Goal: Task Accomplishment & Management: Complete application form

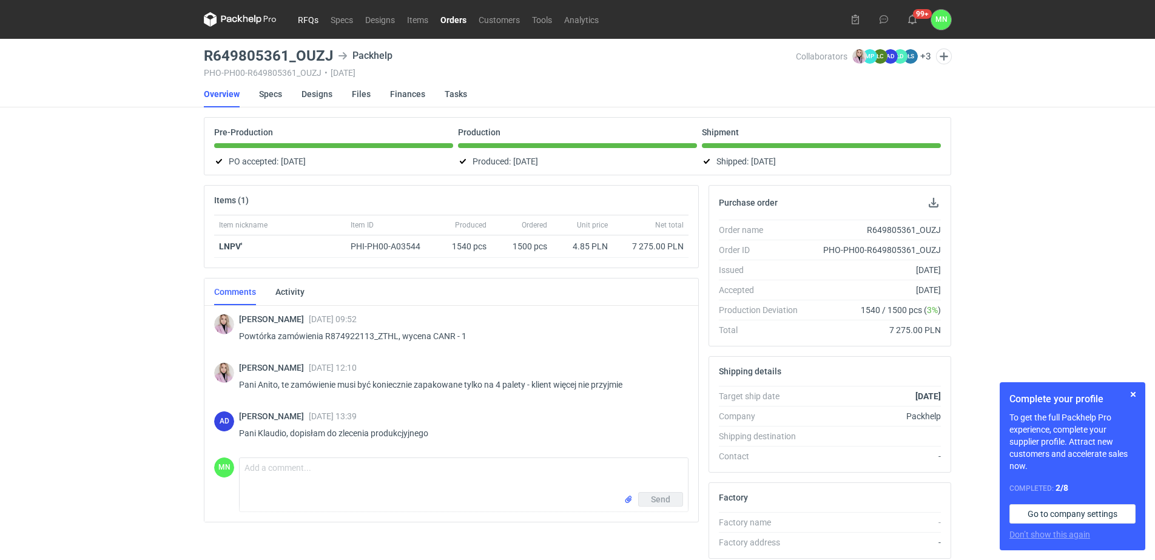
click at [307, 17] on link "RFQs" at bounding box center [308, 19] width 33 height 15
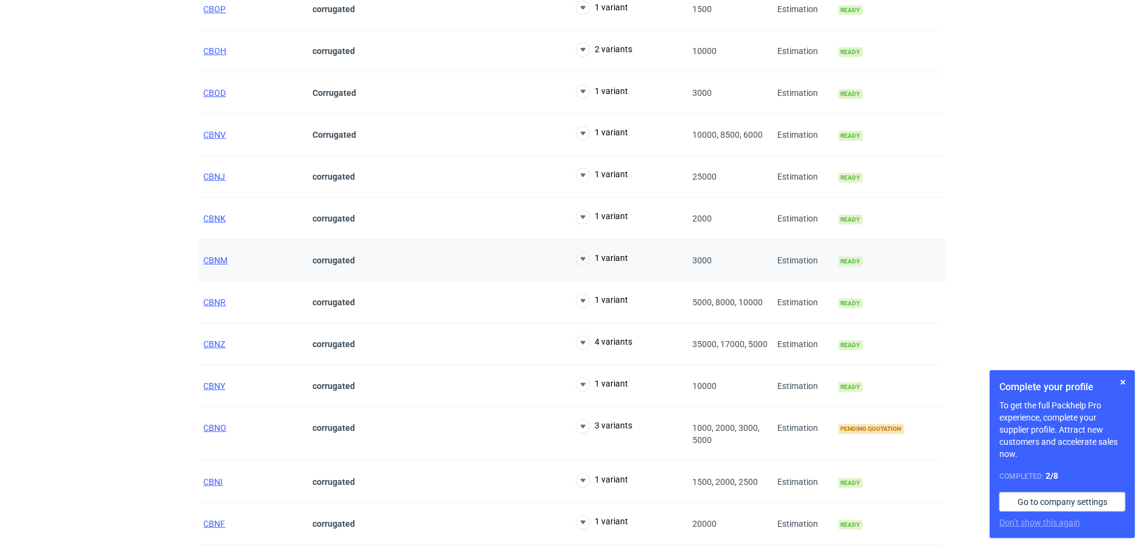
scroll to position [379, 0]
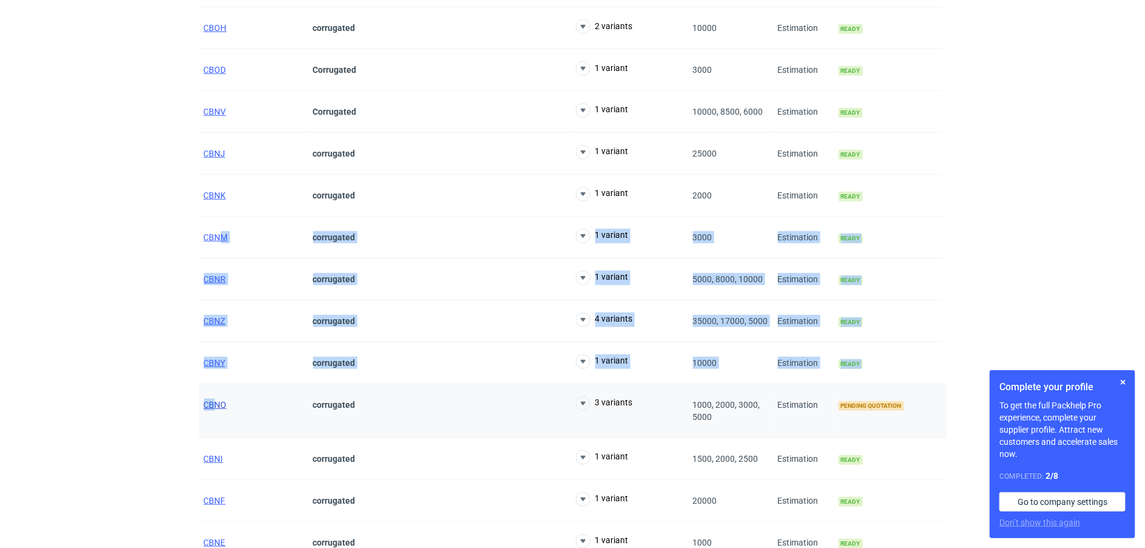
click at [216, 406] on span "CBNO" at bounding box center [215, 405] width 23 height 10
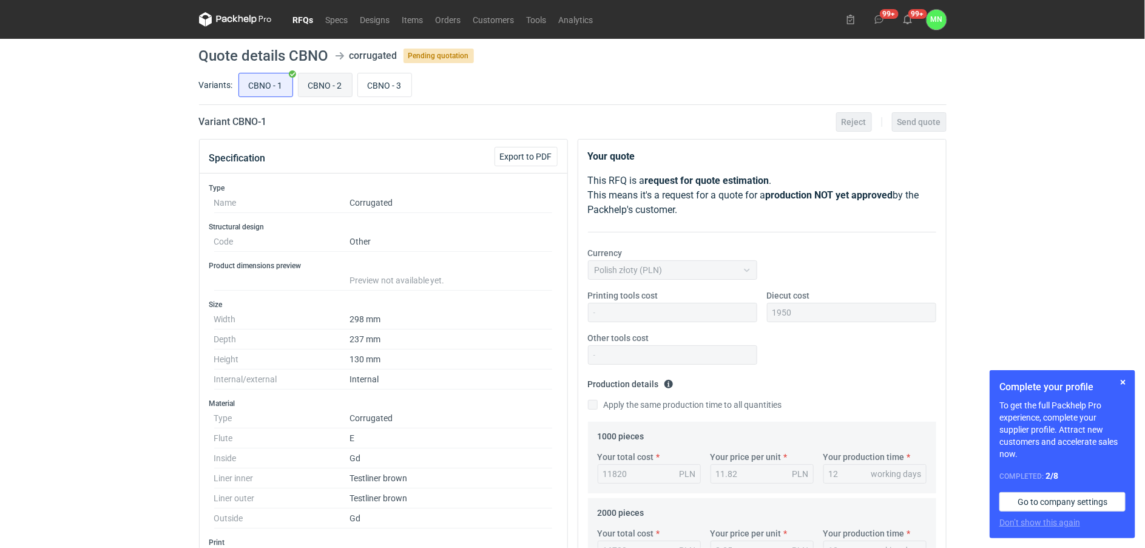
click at [317, 87] on input "CBNO - 2" at bounding box center [324, 84] width 53 height 23
radio input "true"
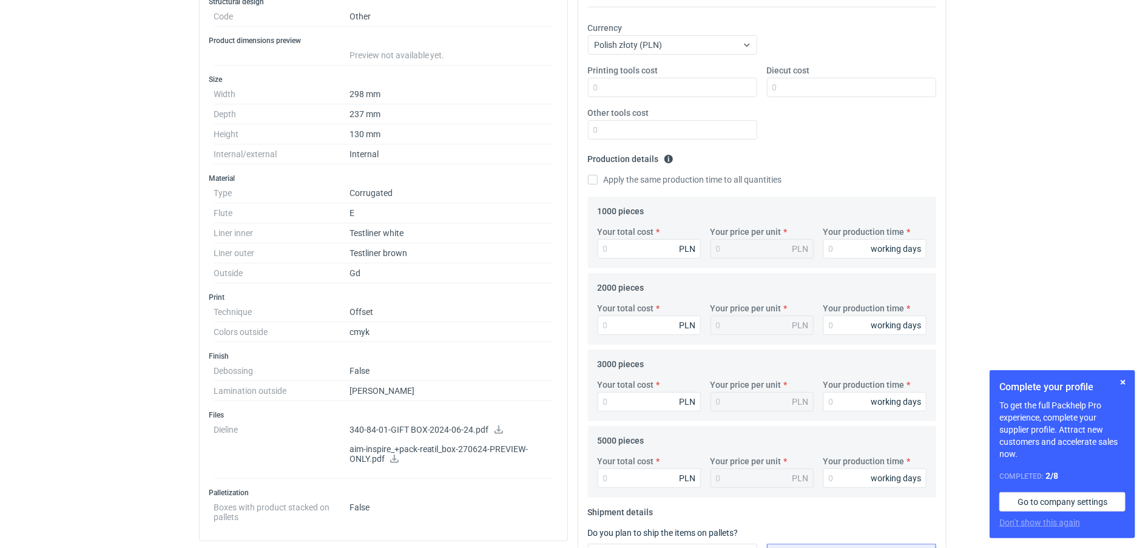
scroll to position [227, 0]
click at [628, 249] on input "Your total cost" at bounding box center [649, 246] width 103 height 19
type input "9440"
type input "9.44"
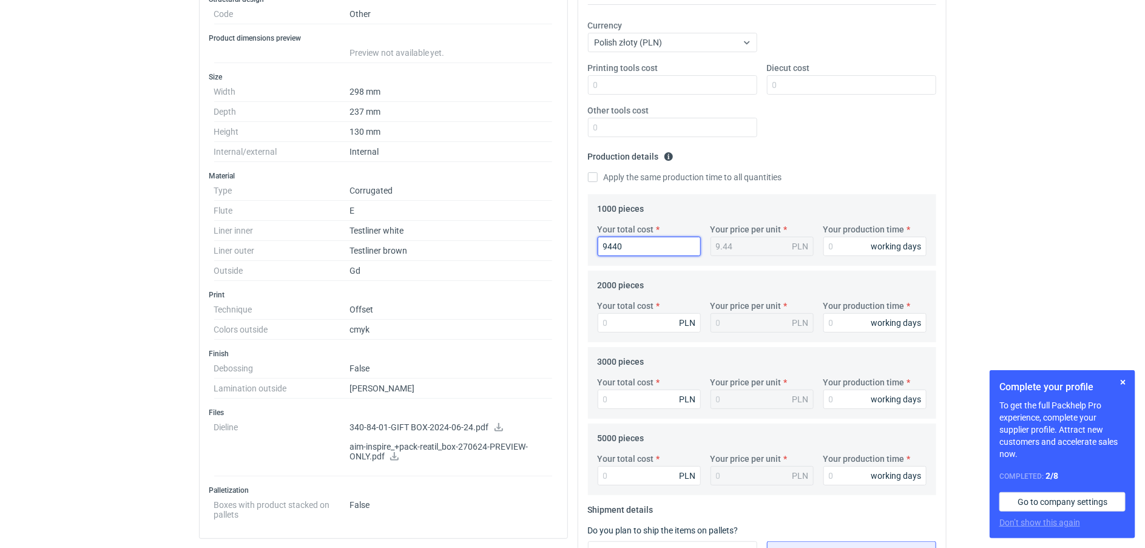
type input "9440"
click at [610, 331] on input "Your total cost" at bounding box center [649, 322] width 103 height 19
type input "14880"
type input "7.44"
type input "14880"
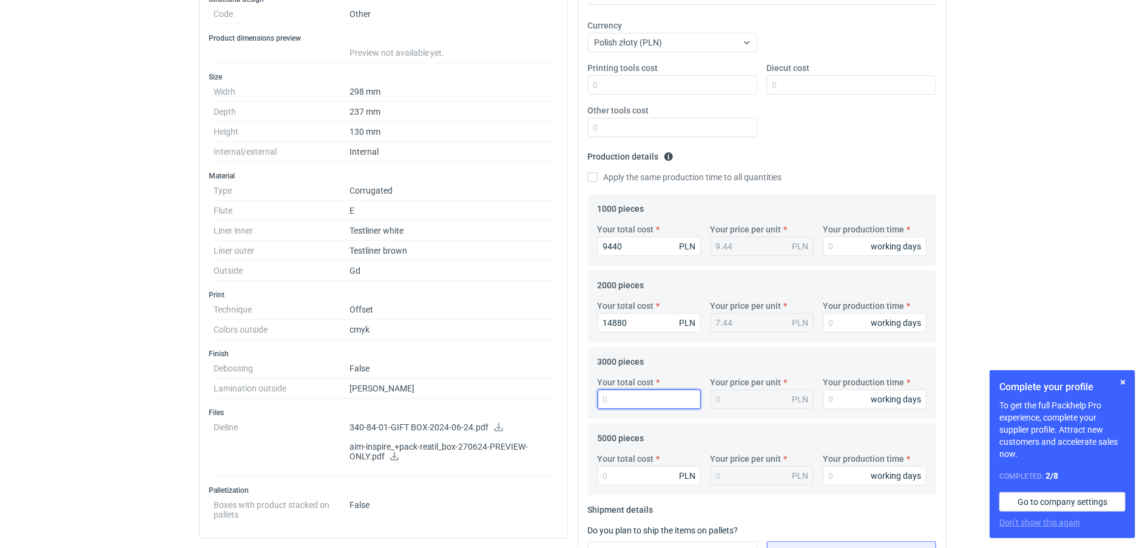
click at [602, 396] on input "Your total cost" at bounding box center [649, 398] width 103 height 19
type input "19"
type input "0.01"
type input "19980"
type input "6.66"
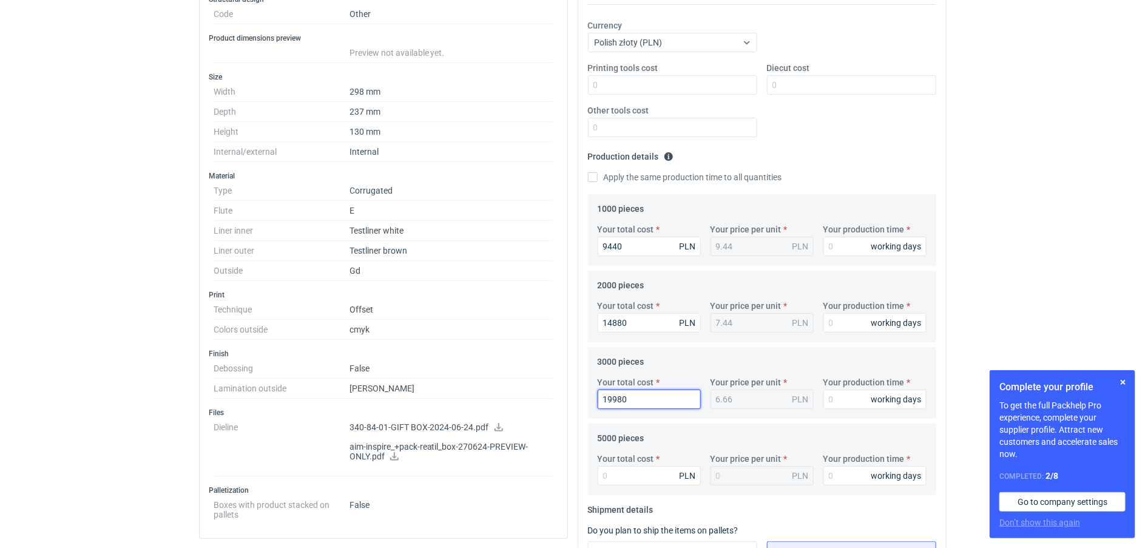
type input "19980"
click at [614, 478] on input "Your total cost" at bounding box center [649, 475] width 103 height 19
type input "30700"
type input "6.14"
type input "30700"
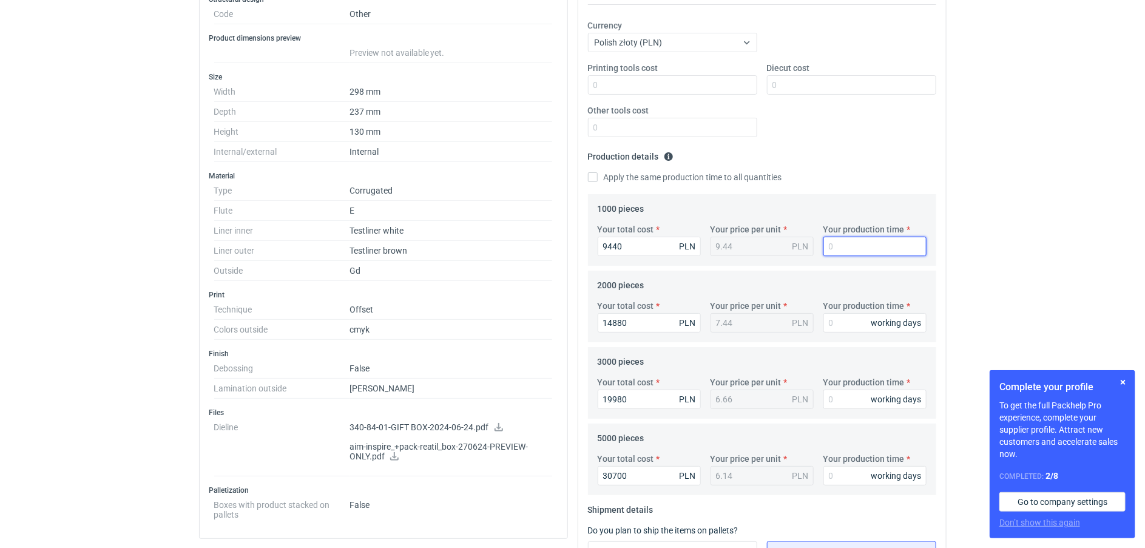
click at [857, 249] on input "Your production time" at bounding box center [874, 246] width 103 height 19
type input "15"
click at [850, 317] on input "Your production time" at bounding box center [874, 322] width 103 height 19
type input "15"
drag, startPoint x: 832, startPoint y: 401, endPoint x: 838, endPoint y: 399, distance: 6.5
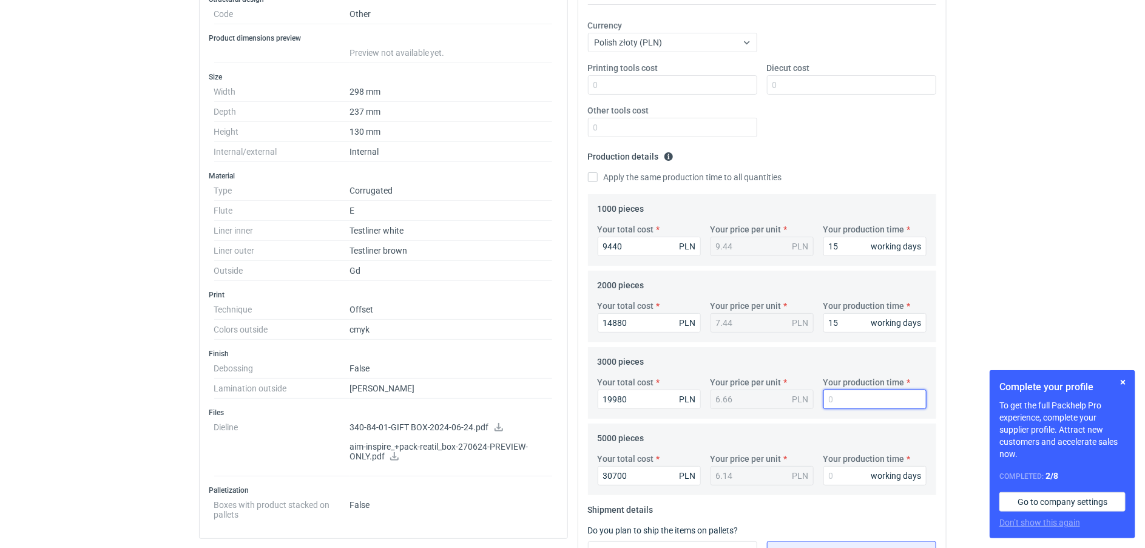
click at [838, 399] on input "Your production time" at bounding box center [874, 398] width 103 height 19
type input "15"
click at [845, 472] on input "Your production time" at bounding box center [874, 475] width 103 height 19
type input "15"
click at [1122, 384] on button "button" at bounding box center [1123, 382] width 15 height 15
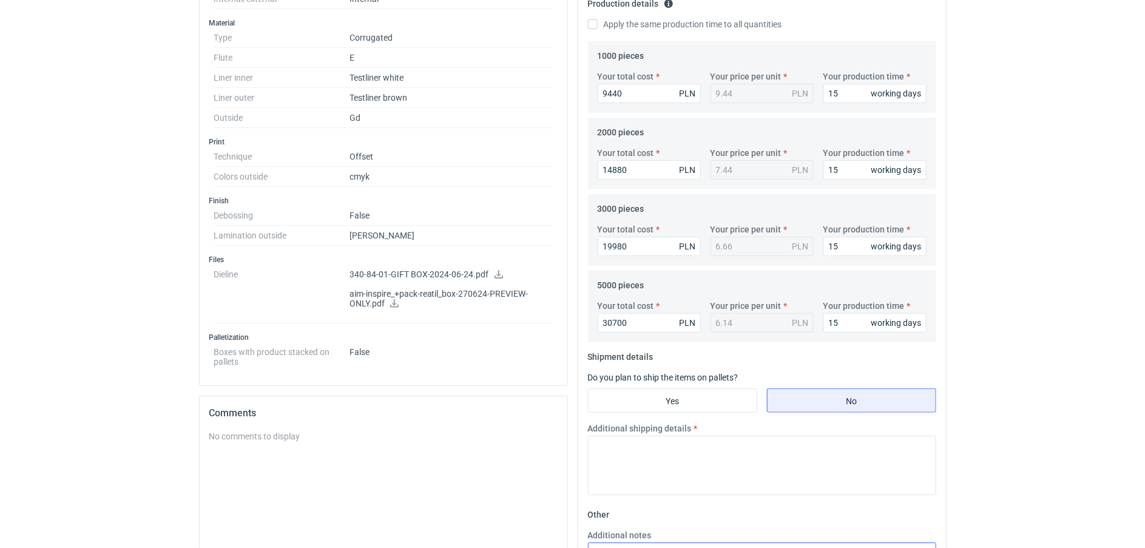
scroll to position [455, 0]
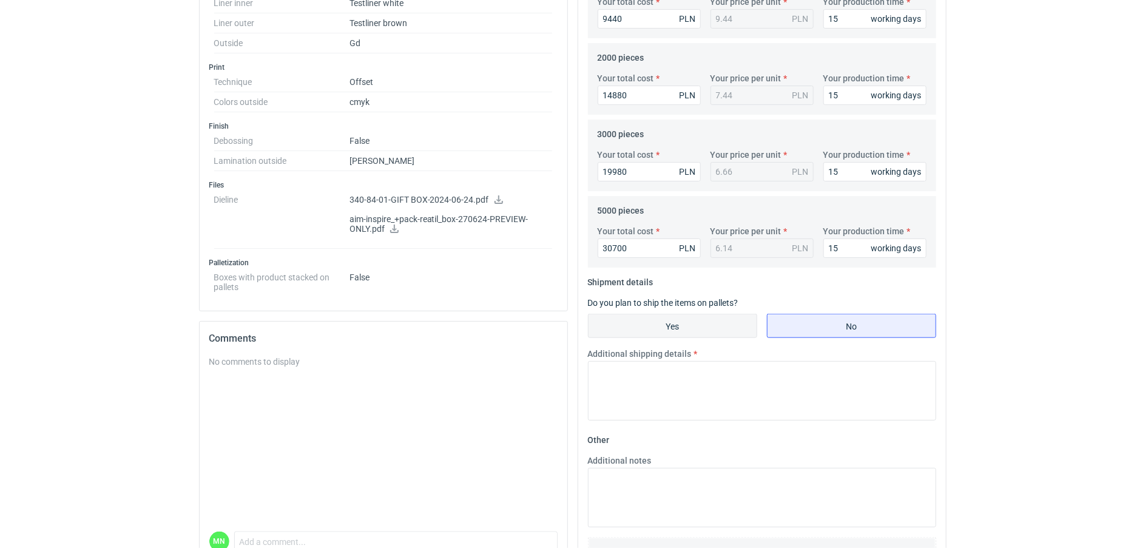
click at [684, 326] on input "Yes" at bounding box center [672, 325] width 168 height 23
radio input "true"
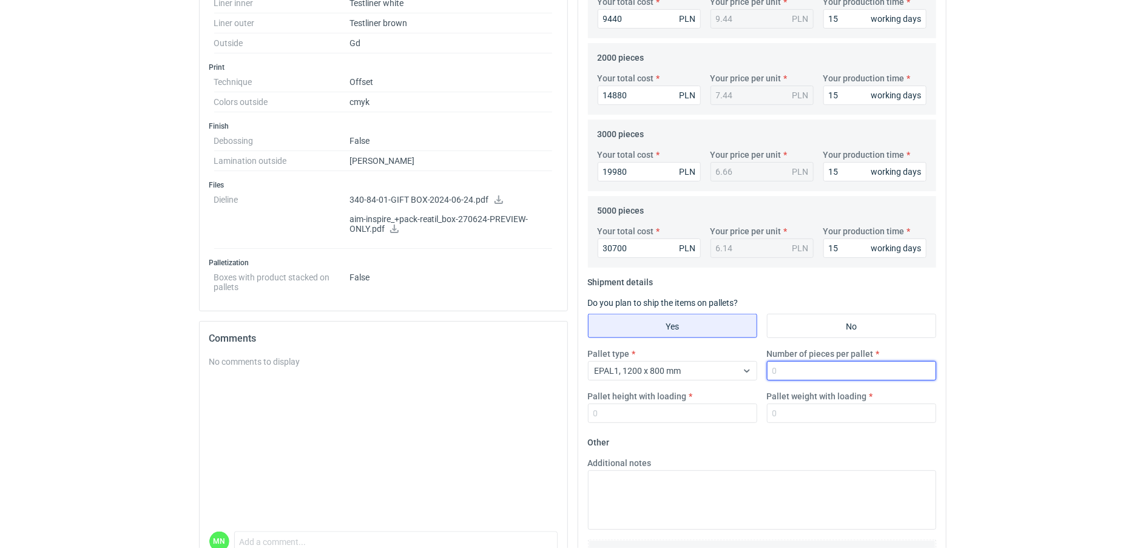
click at [854, 369] on input "Number of pieces per pallet" at bounding box center [851, 370] width 169 height 19
type input "825"
click at [623, 414] on input "Pallet height with loading" at bounding box center [672, 412] width 169 height 19
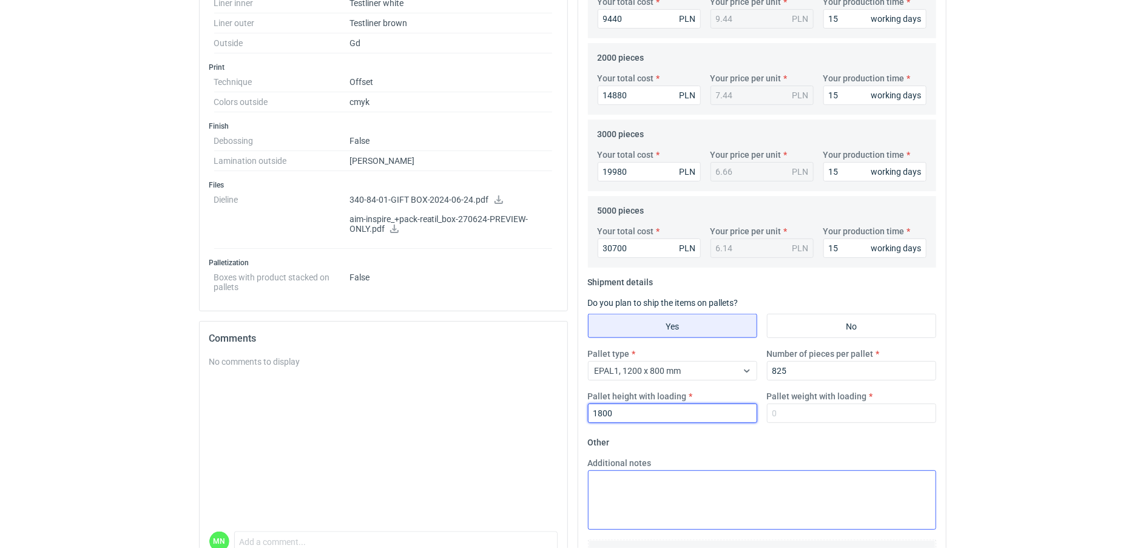
type input "1800"
click at [786, 420] on input "Pallet weight with loading" at bounding box center [851, 412] width 169 height 19
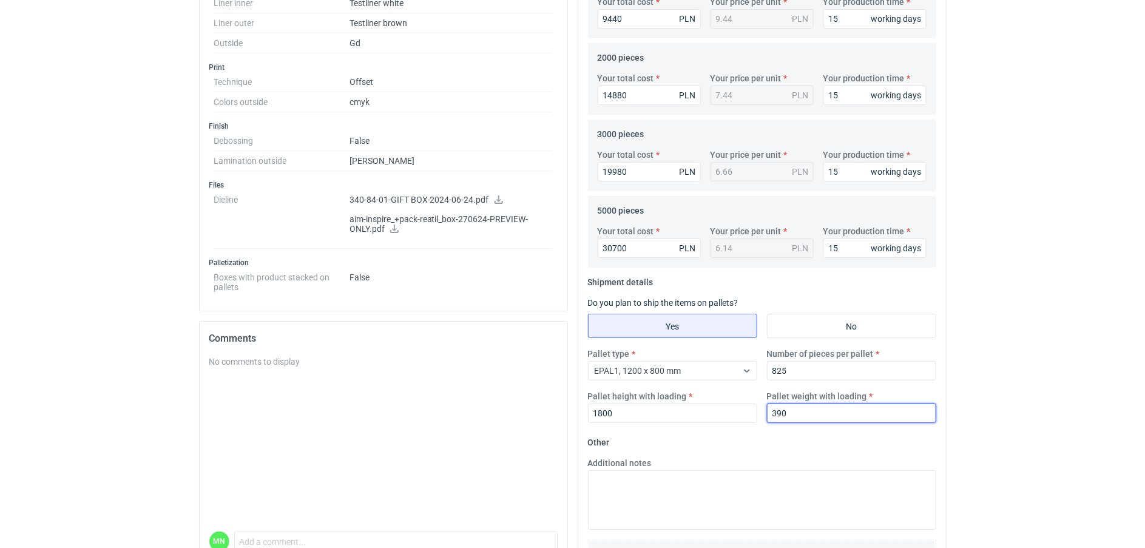
type input "390"
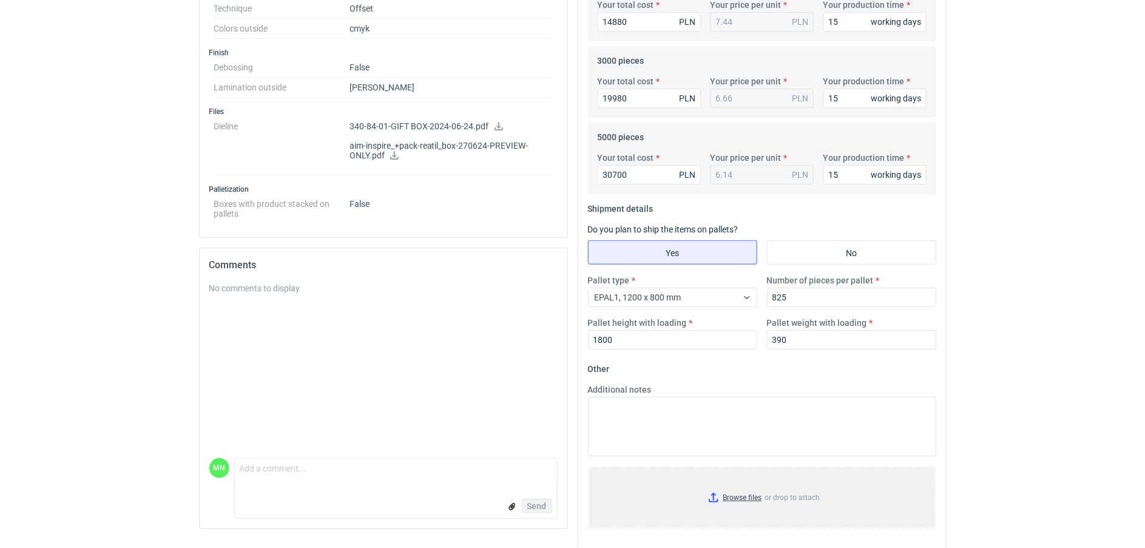
scroll to position [531, 0]
click at [693, 473] on input "Browse files or drop to attach" at bounding box center [762, 495] width 346 height 61
click at [665, 384] on div "Additional notes" at bounding box center [762, 417] width 358 height 73
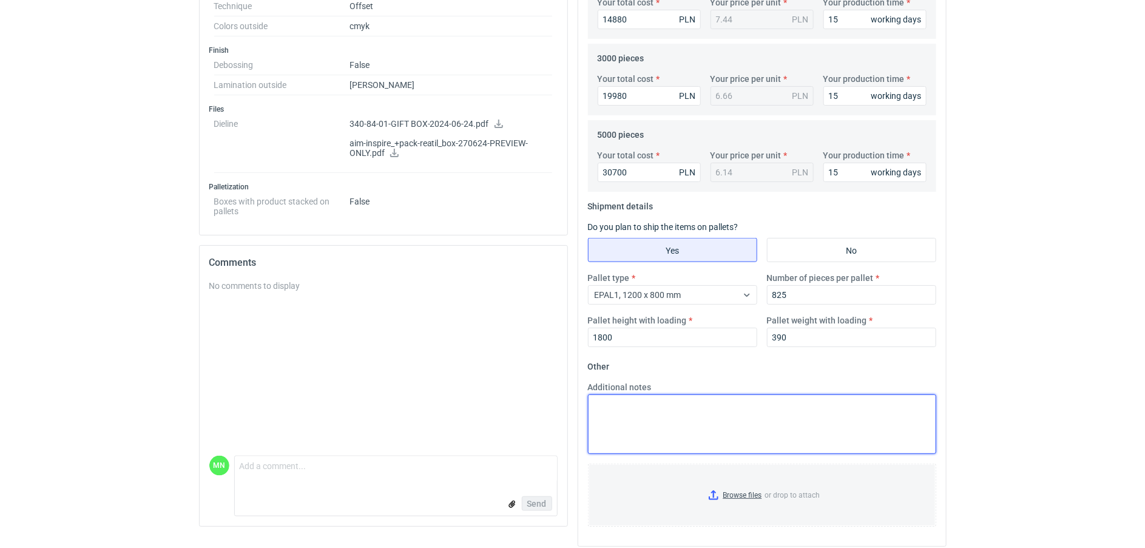
click at [660, 405] on textarea "Additional notes" at bounding box center [762, 423] width 348 height 59
paste textarea "OBRYS PALETY 1200x1120"
type textarea "OBRYS PALETY 1200x1120"
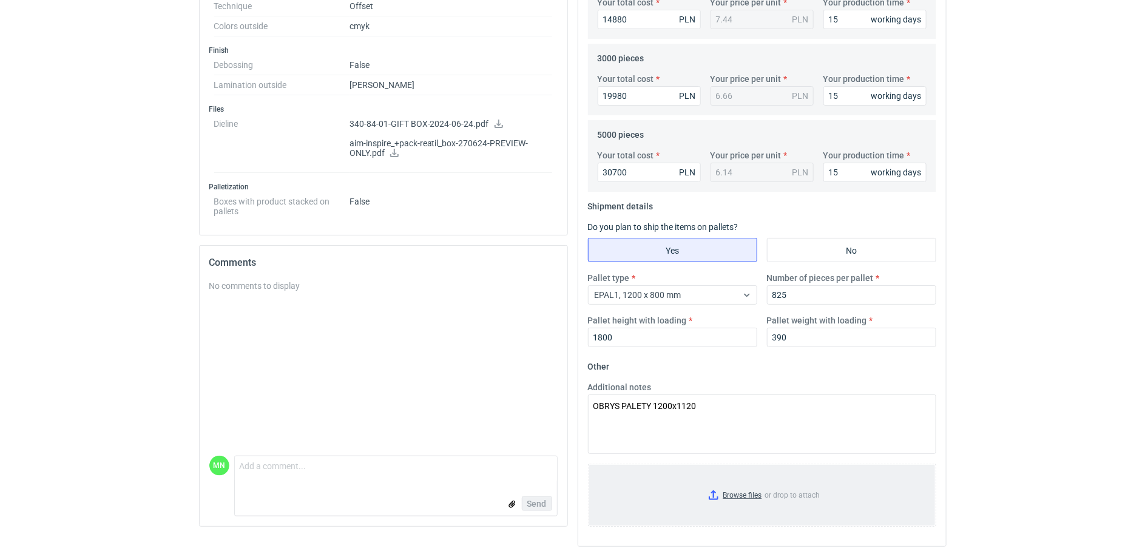
click at [733, 493] on input "Browse files or drop to attach" at bounding box center [762, 495] width 346 height 61
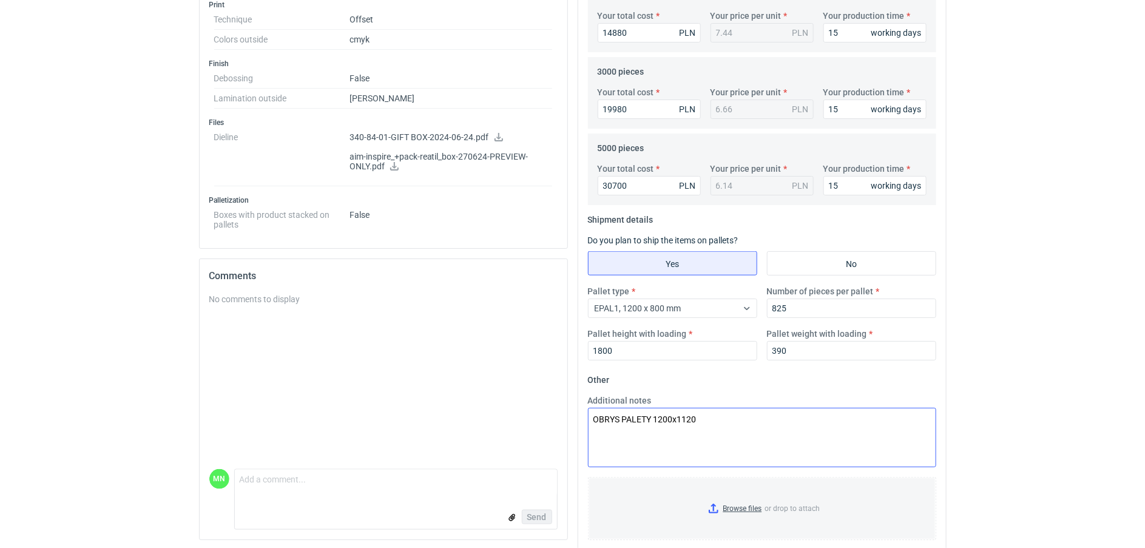
scroll to position [566, 0]
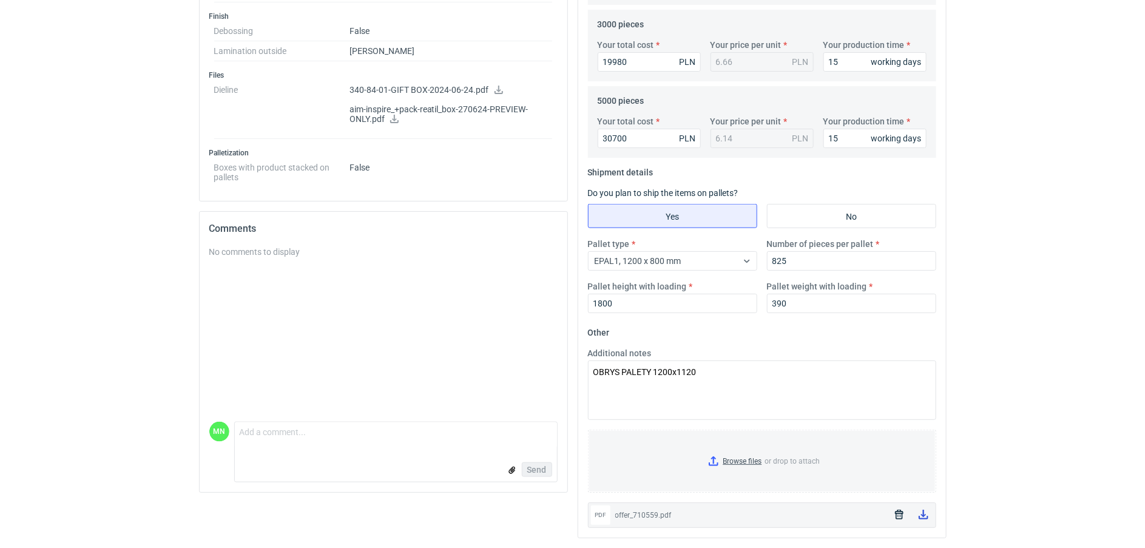
click at [919, 513] on icon at bounding box center [923, 515] width 10 height 10
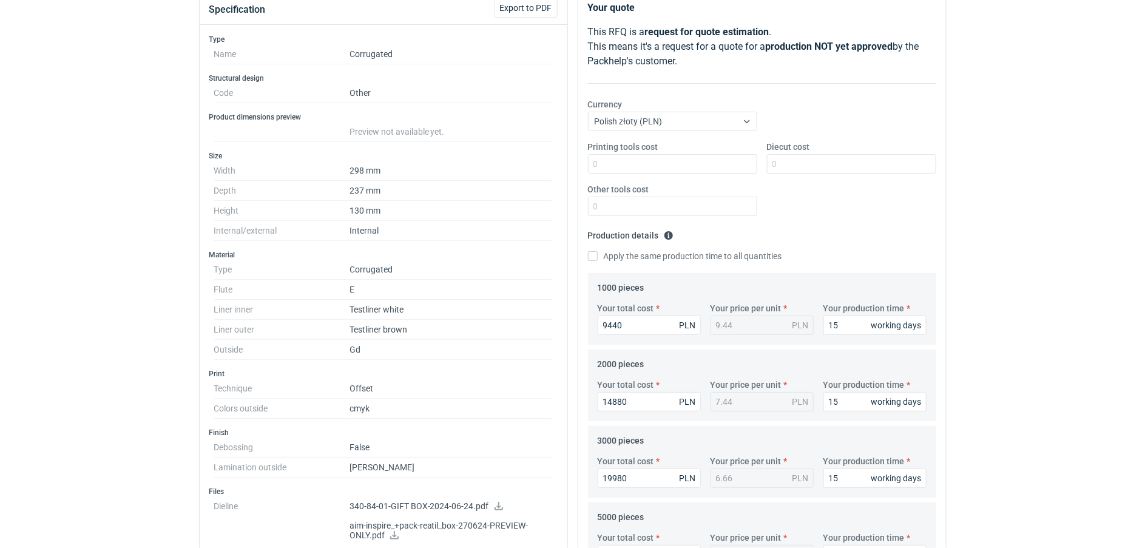
scroll to position [152, 0]
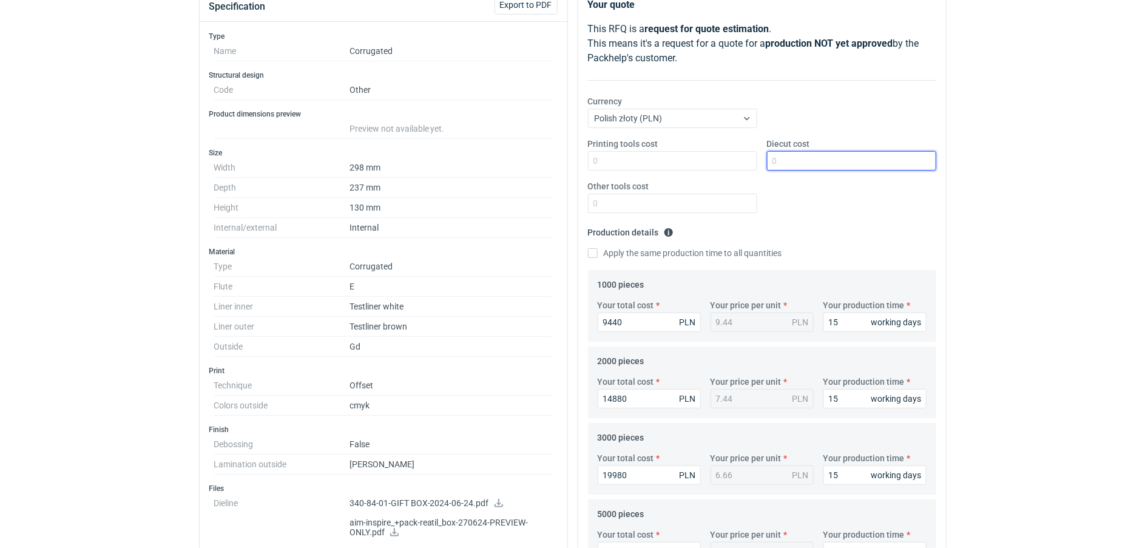
click at [807, 169] on input "Diecut cost" at bounding box center [851, 160] width 169 height 19
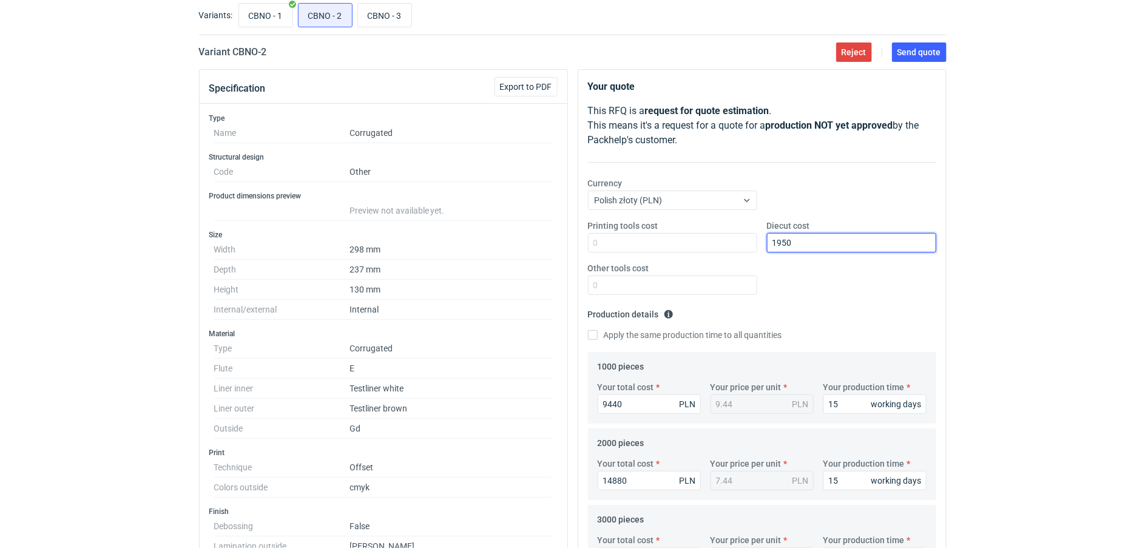
scroll to position [0, 0]
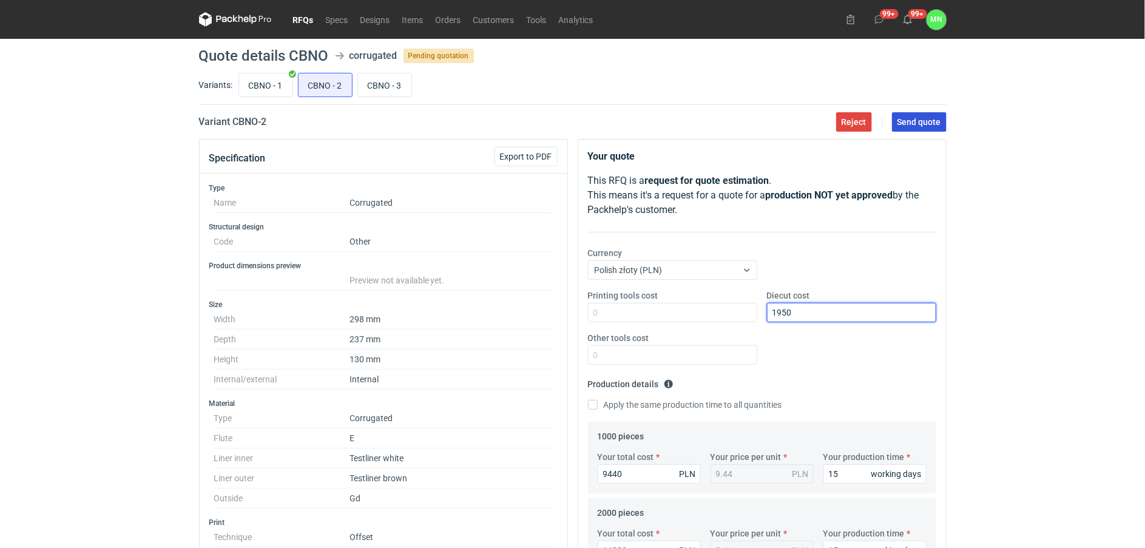
type input "1950"
click at [905, 123] on span "Send quote" at bounding box center [919, 122] width 44 height 8
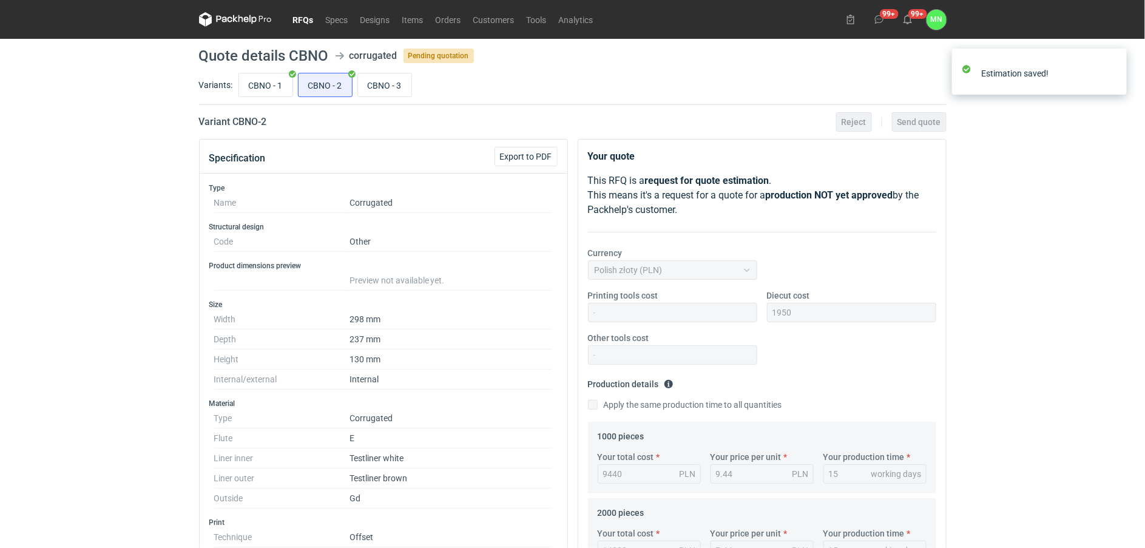
drag, startPoint x: 379, startPoint y: 83, endPoint x: 376, endPoint y: 109, distance: 26.3
click at [379, 83] on input "CBNO - 3" at bounding box center [384, 84] width 53 height 23
radio input "true"
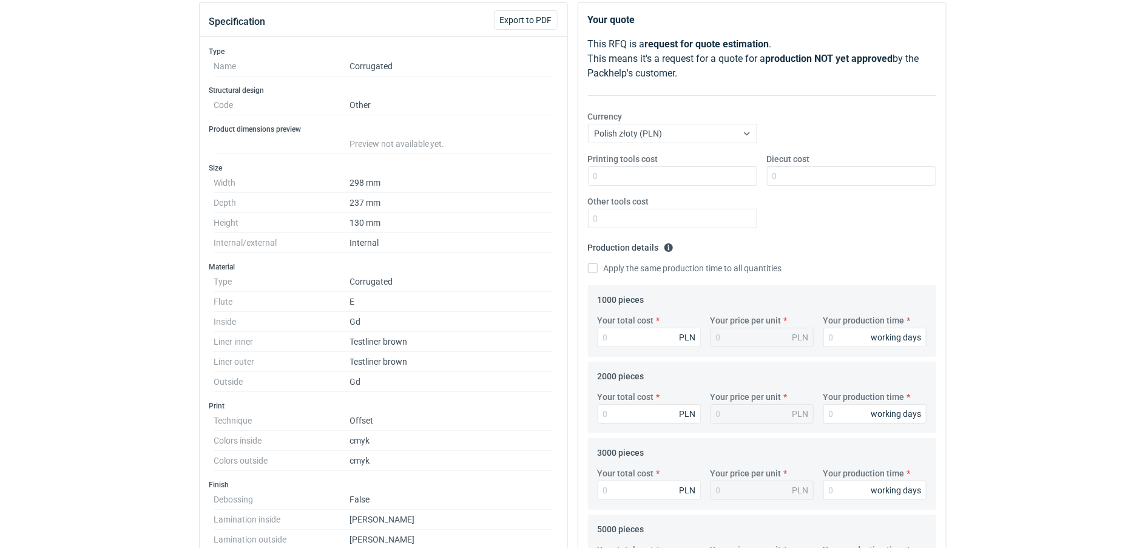
scroll to position [152, 0]
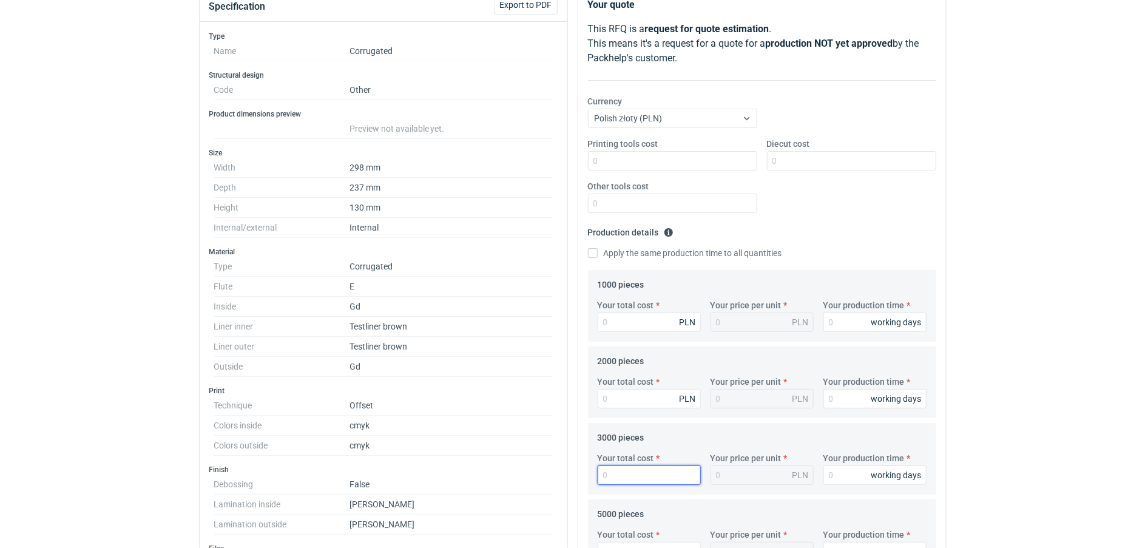
click at [644, 476] on input "Your total cost" at bounding box center [649, 474] width 103 height 19
type input "26"
type input "0.01"
type input "26670"
type input "8.89"
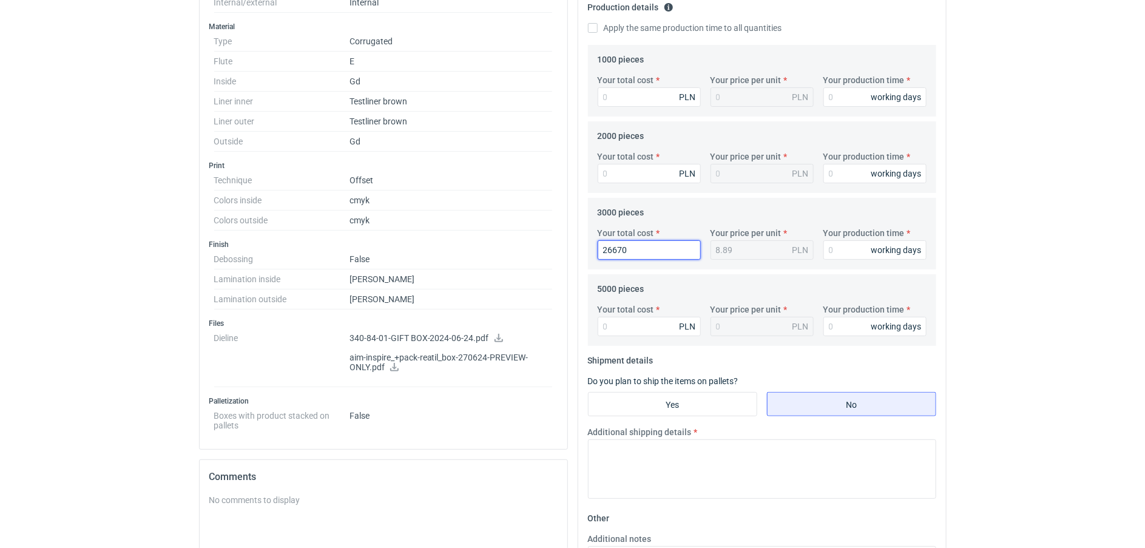
scroll to position [379, 0]
type input "26670"
click at [645, 328] on input "Your total cost" at bounding box center [649, 323] width 103 height 19
type input "47550"
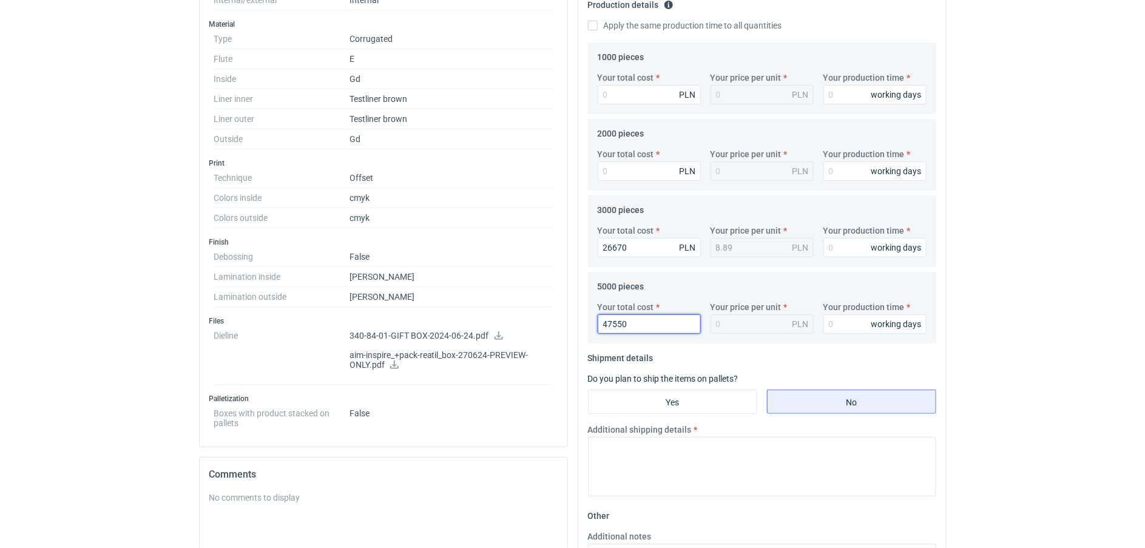
type input "9.51"
type input "47550"
click at [610, 98] on input "Your total cost" at bounding box center [649, 94] width 103 height 19
type input "16320"
type input "16.32"
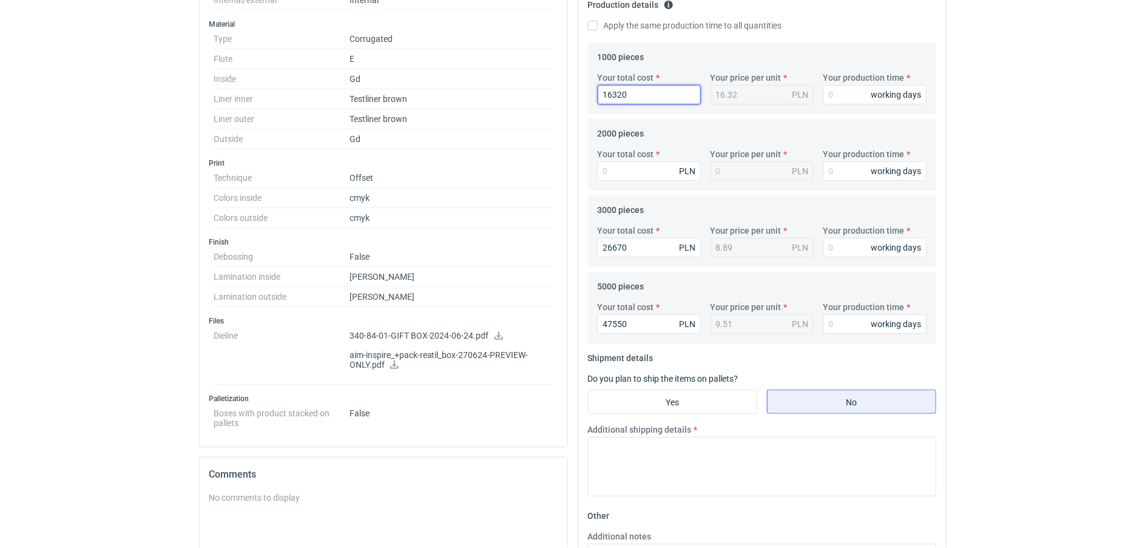
type input "16320"
click at [644, 174] on input "Your total cost" at bounding box center [649, 170] width 103 height 19
type input "24220"
type input "12.11"
type input "24220"
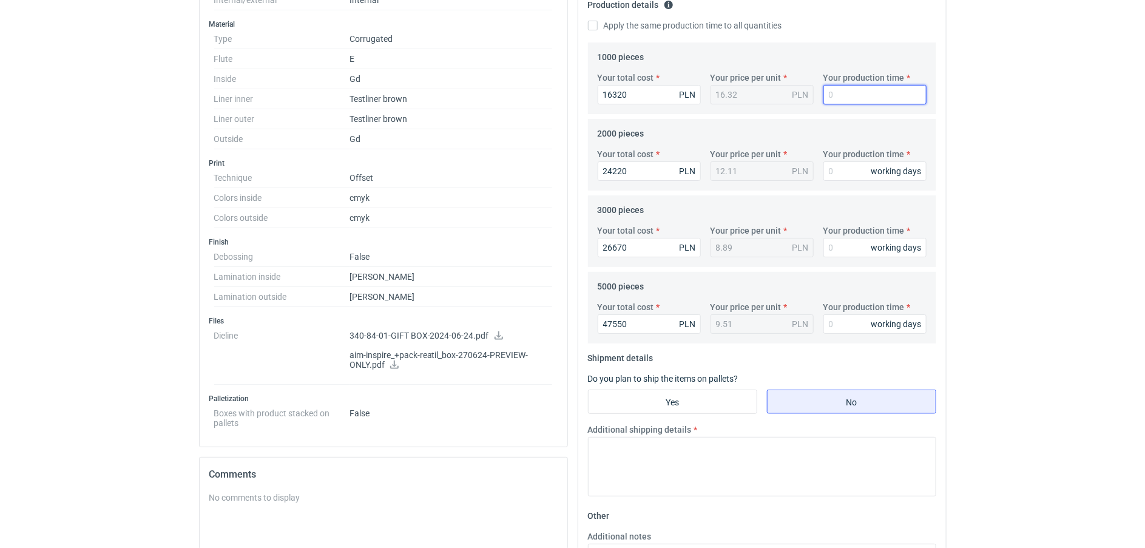
click at [868, 91] on input "Your production time" at bounding box center [874, 94] width 103 height 19
type input "15"
click at [850, 176] on input "Your production time" at bounding box center [874, 170] width 103 height 19
type input "15"
click at [848, 249] on input "Your production time" at bounding box center [874, 247] width 103 height 19
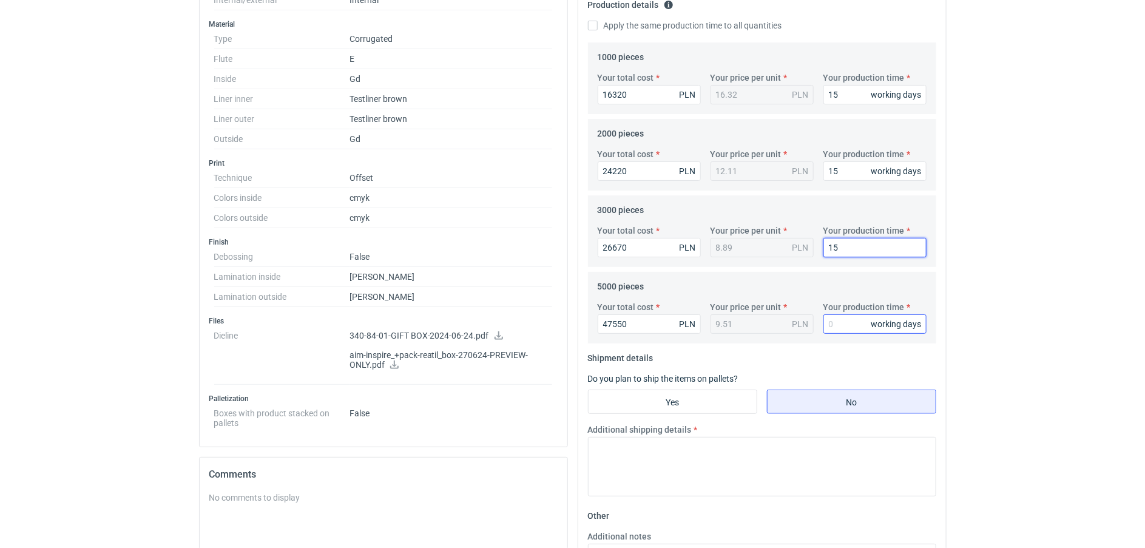
type input "15"
click at [846, 332] on input "Your production time" at bounding box center [874, 323] width 103 height 19
type input "15"
click at [670, 403] on input "Yes" at bounding box center [672, 401] width 168 height 23
radio input "true"
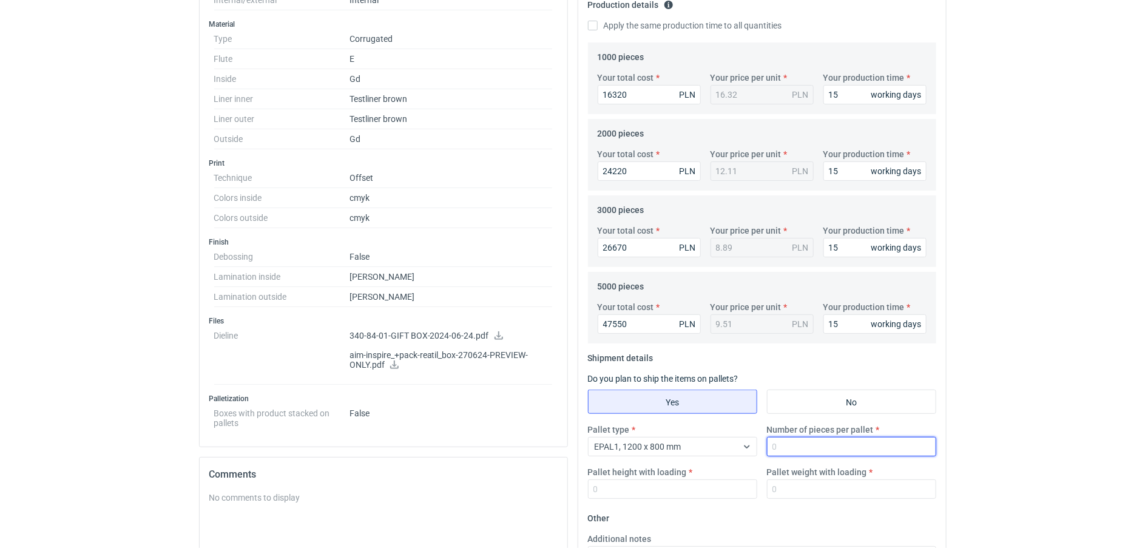
click at [779, 449] on input "Number of pieces per pallet" at bounding box center [851, 446] width 169 height 19
type input "825"
type input "1800"
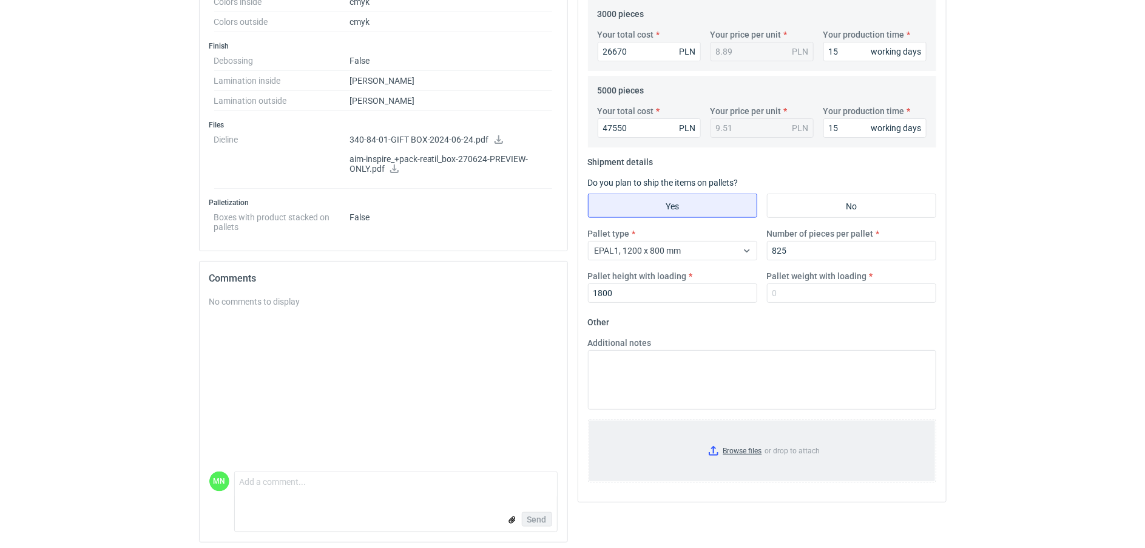
scroll to position [581, 0]
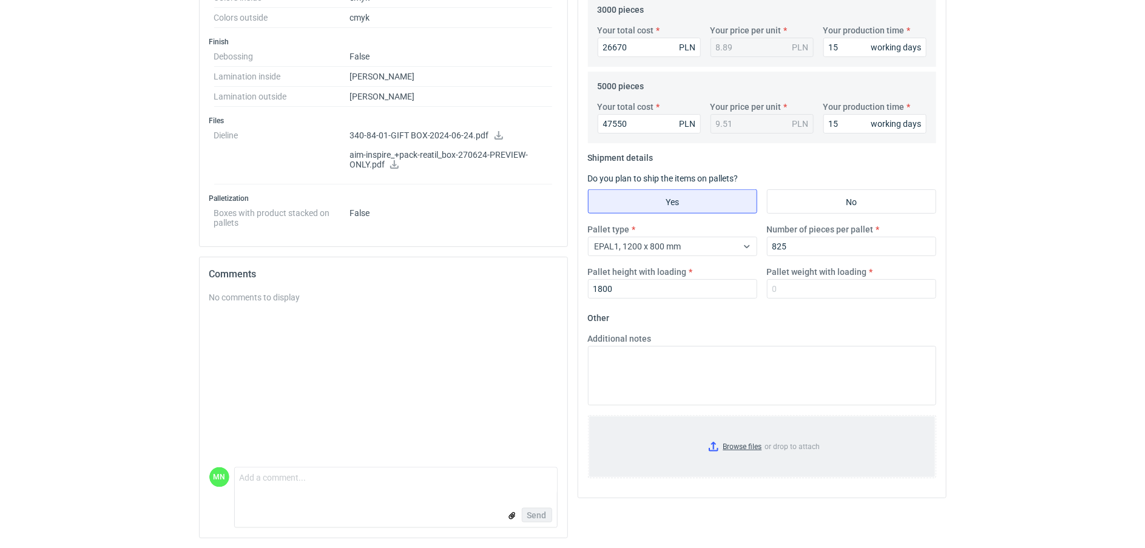
click at [753, 446] on input "Browse files or drop to attach" at bounding box center [762, 446] width 346 height 61
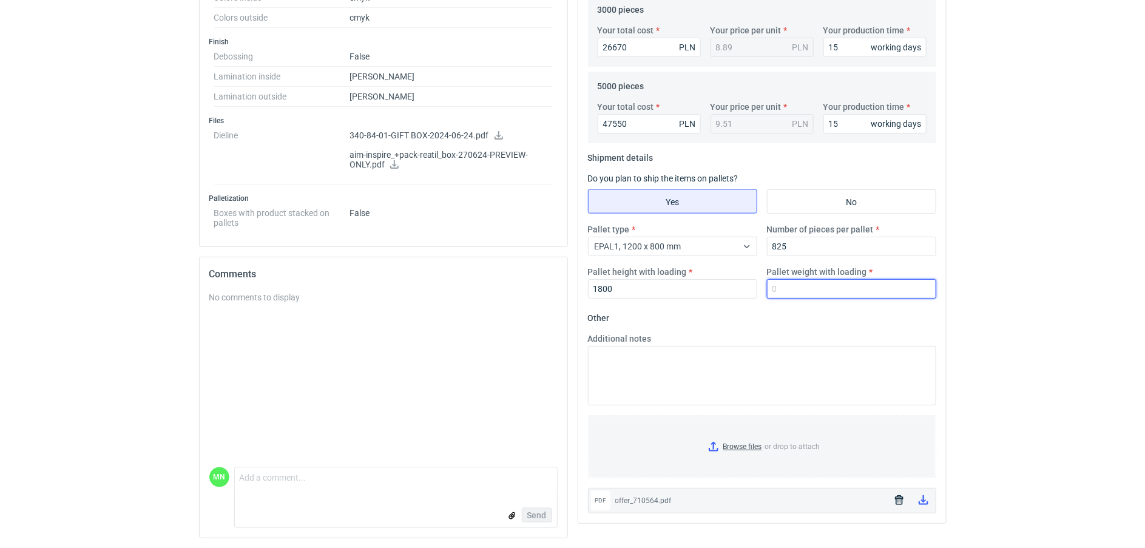
click at [821, 286] on input "Pallet weight with loading" at bounding box center [851, 288] width 169 height 19
type input "520"
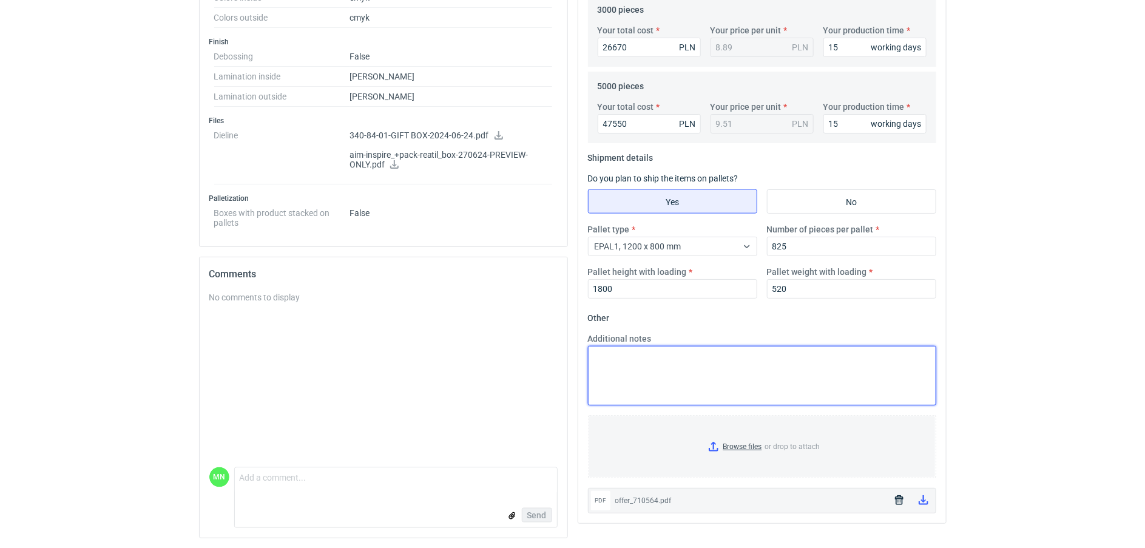
click at [805, 381] on textarea "Additional notes" at bounding box center [762, 375] width 348 height 59
paste textarea "OBRYS PALETY 1200x1120"
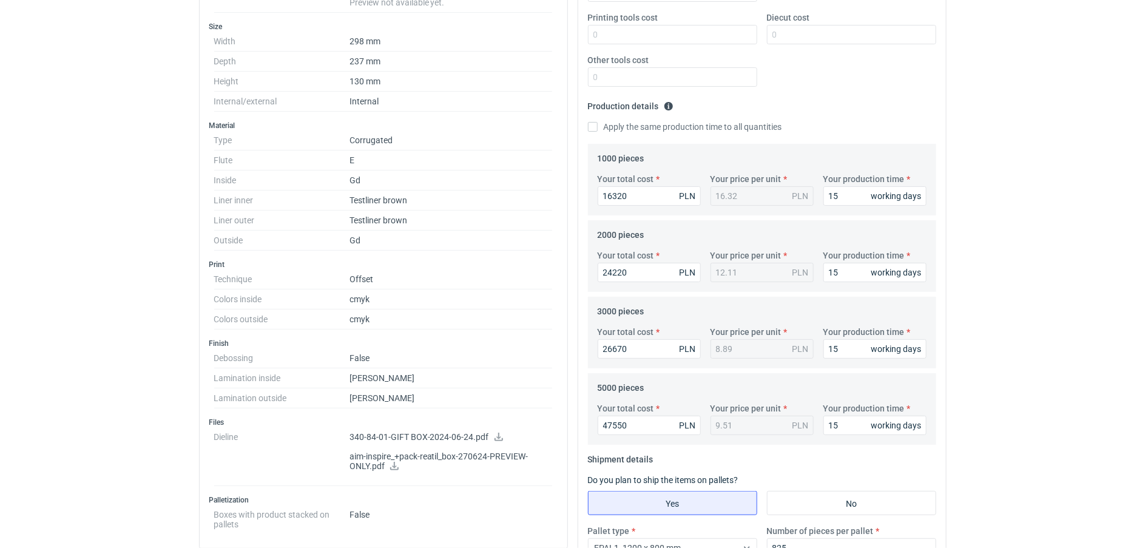
scroll to position [0, 0]
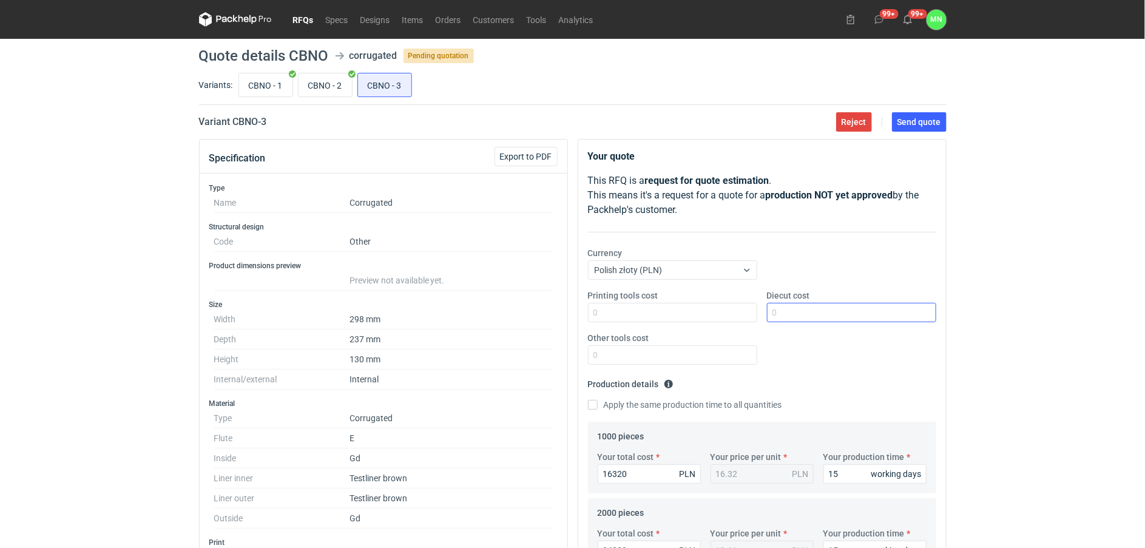
type textarea "OBRYS PALETY 1200x1120"
drag, startPoint x: 810, startPoint y: 314, endPoint x: 804, endPoint y: 308, distance: 9.4
click at [810, 314] on input "Diecut cost" at bounding box center [851, 312] width 169 height 19
type input "1950"
click at [911, 122] on span "Send quote" at bounding box center [919, 122] width 44 height 8
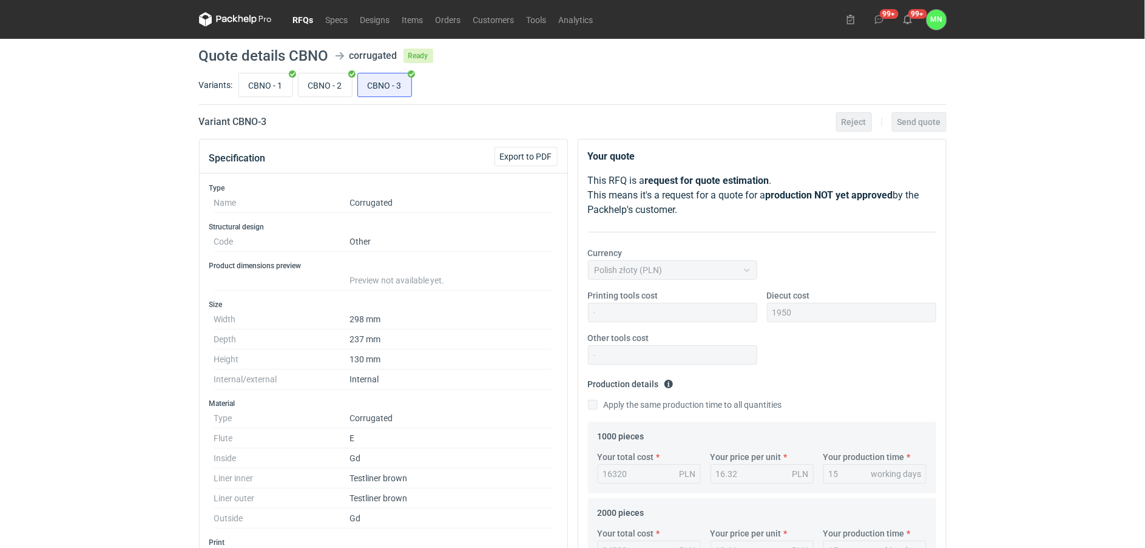
click at [297, 21] on link "RFQs" at bounding box center [303, 19] width 33 height 15
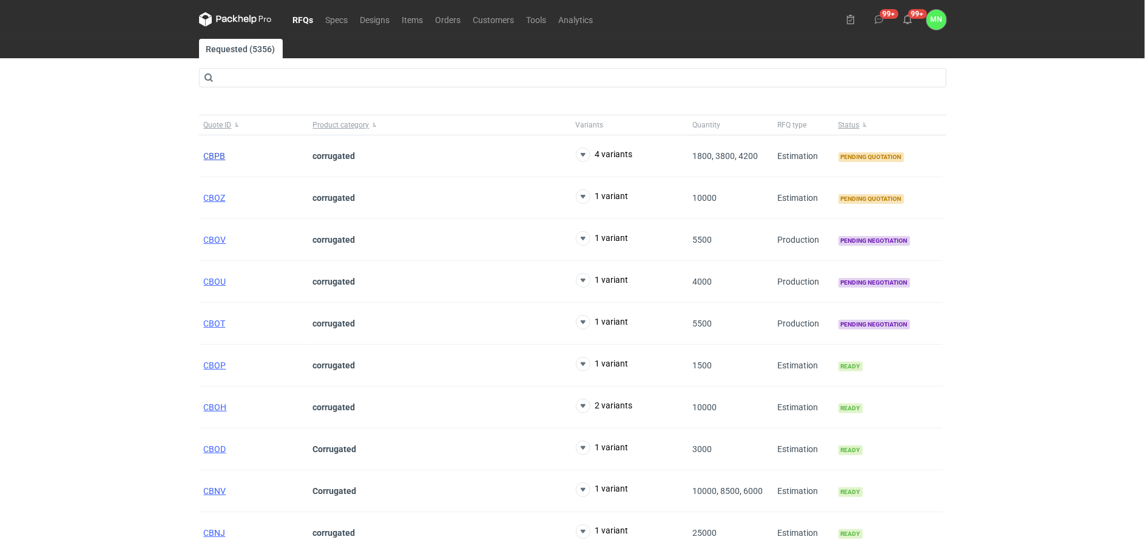
click at [221, 155] on span "CBPB" at bounding box center [215, 156] width 22 height 10
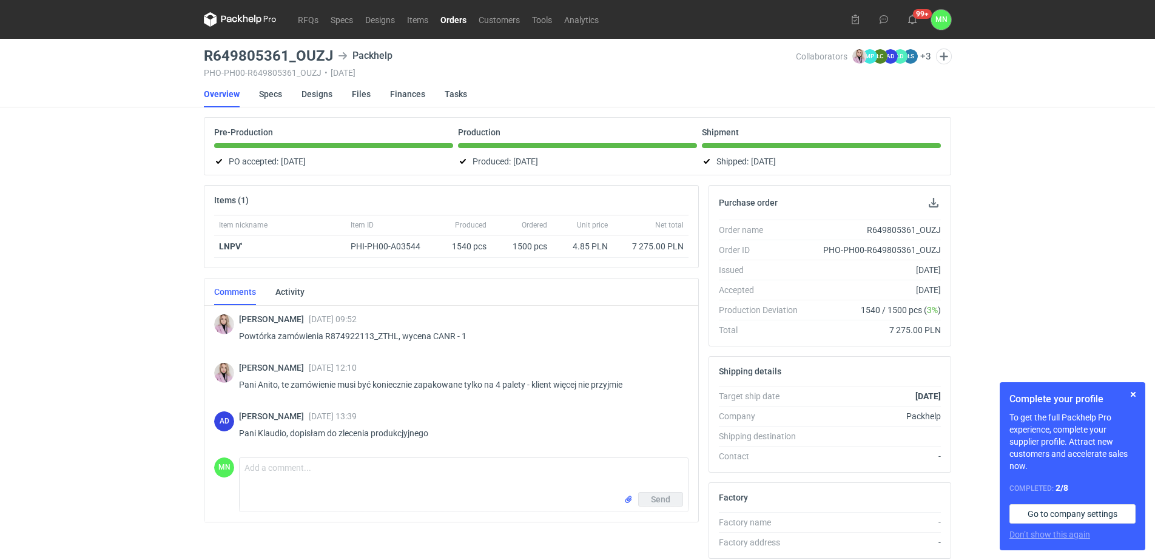
click at [456, 19] on link "Orders" at bounding box center [453, 19] width 38 height 15
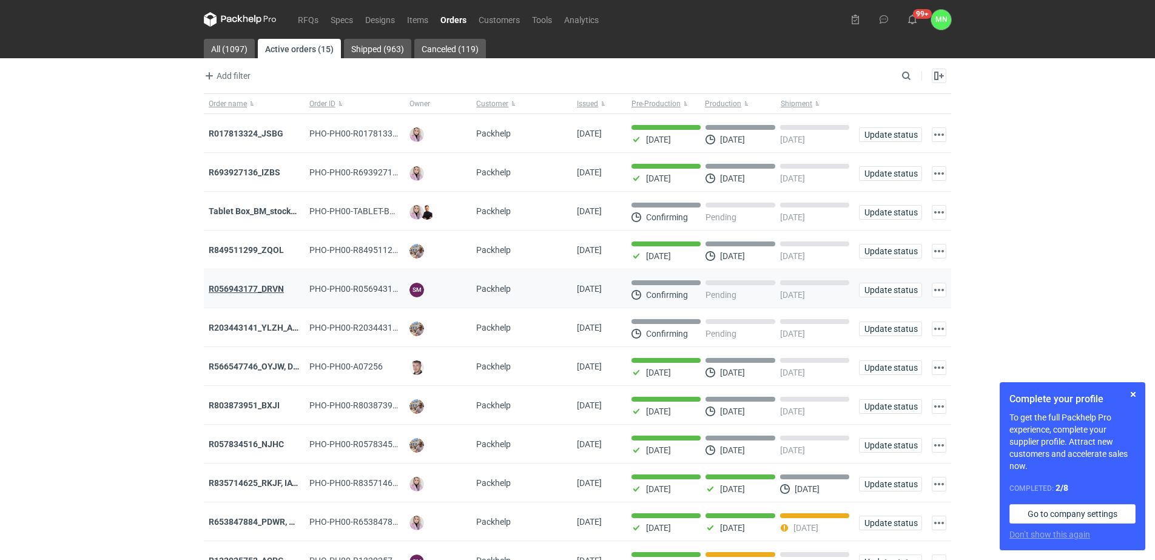
click at [245, 292] on strong "R056943177_DRVN" at bounding box center [246, 289] width 75 height 10
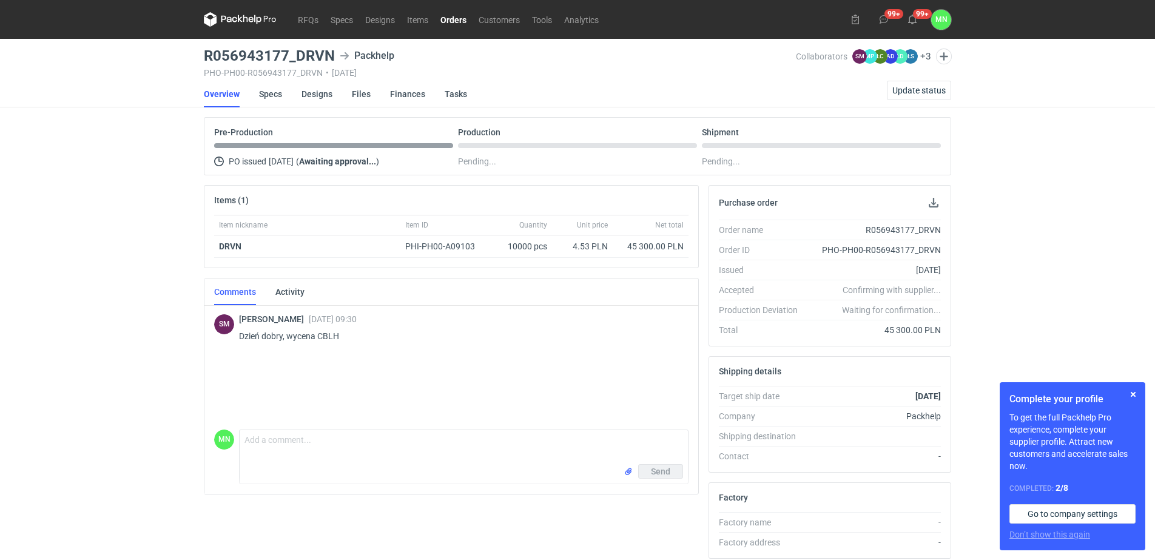
click at [135, 173] on div "RFQs Specs Designs Items Orders Customers Tools Analytics 99+ 99+ MN Małgorzata…" at bounding box center [577, 280] width 1155 height 560
click at [86, 304] on div "RFQs Specs Designs Items Orders Customers Tools Analytics 99+ 99+ MN Małgorzata…" at bounding box center [577, 280] width 1155 height 560
click at [304, 19] on link "RFQs" at bounding box center [308, 19] width 33 height 15
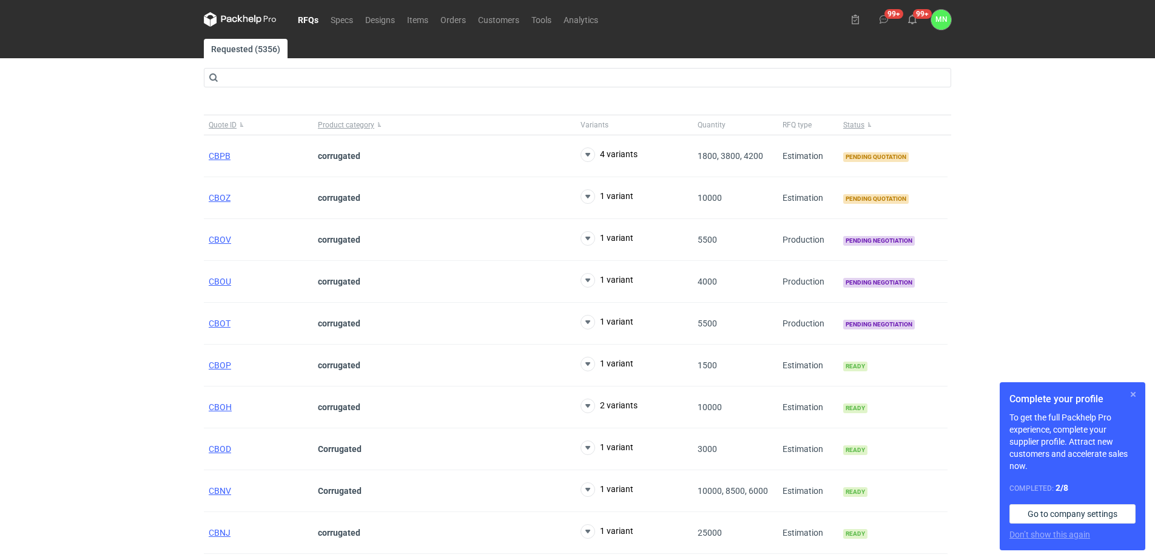
click at [1131, 394] on button "button" at bounding box center [1133, 394] width 15 height 15
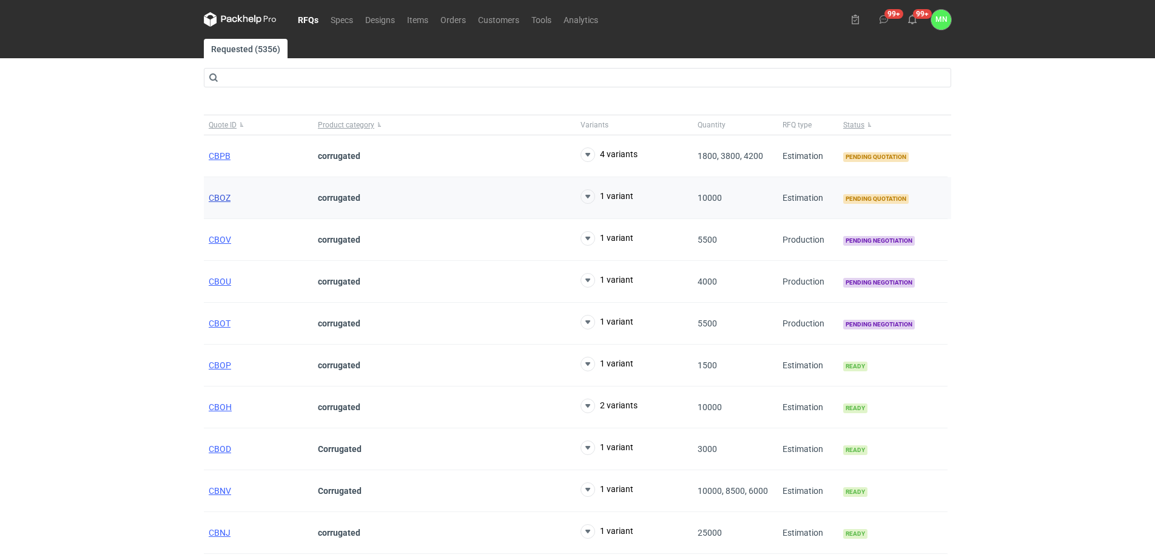
click at [227, 198] on span "CBOZ" at bounding box center [220, 198] width 22 height 10
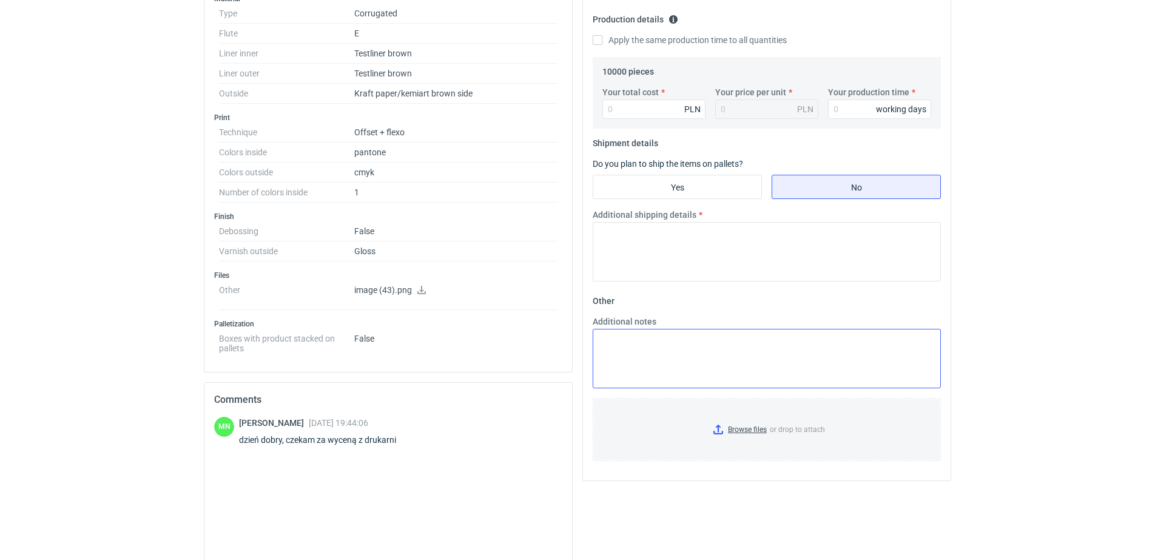
scroll to position [379, 0]
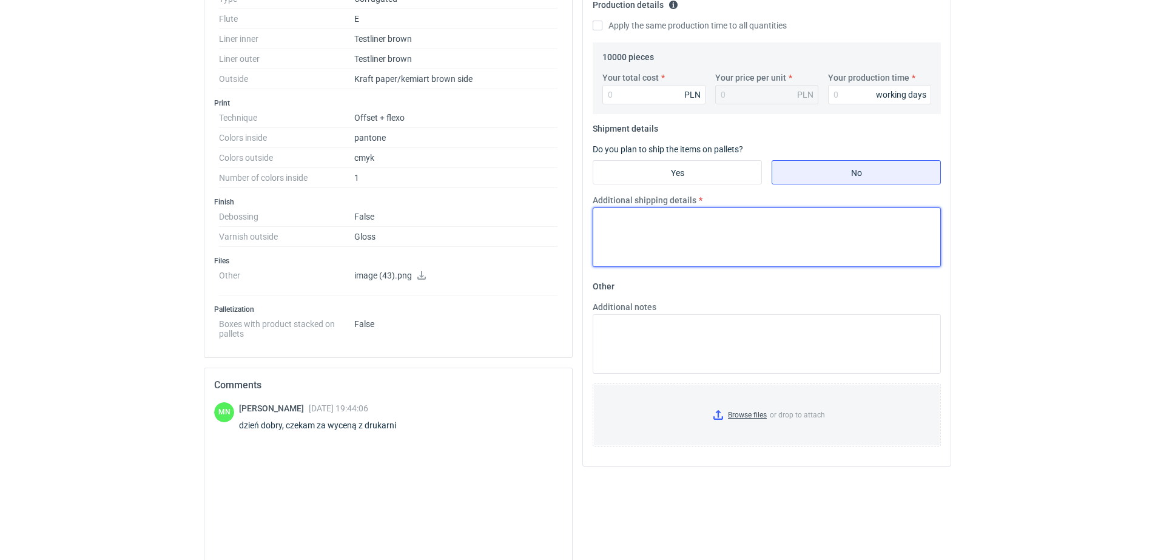
click at [688, 246] on textarea "Additional shipping details" at bounding box center [767, 236] width 348 height 59
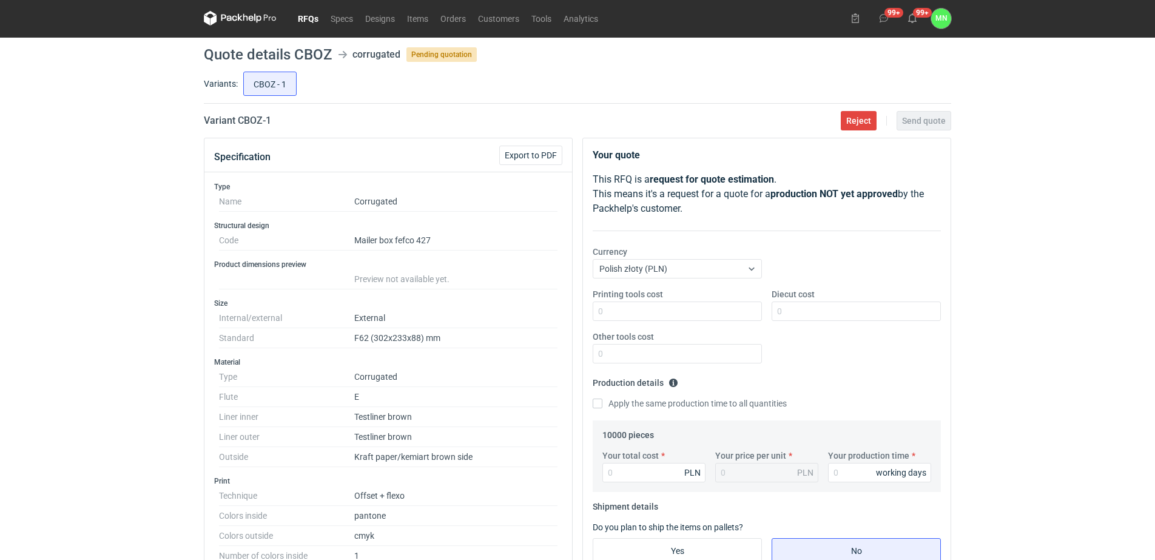
scroll to position [0, 0]
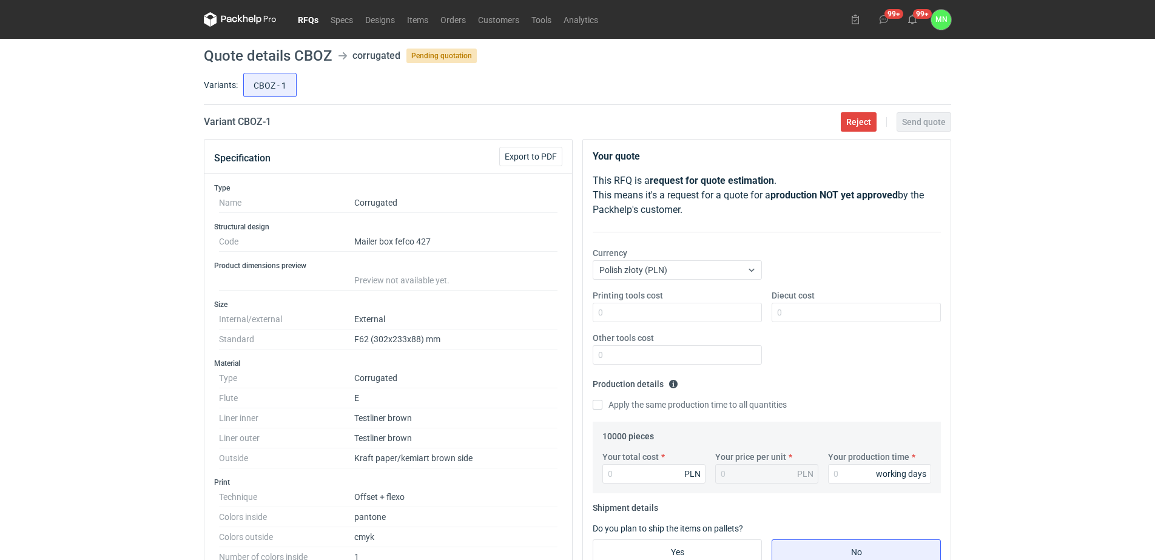
click at [304, 15] on link "RFQs" at bounding box center [308, 19] width 33 height 15
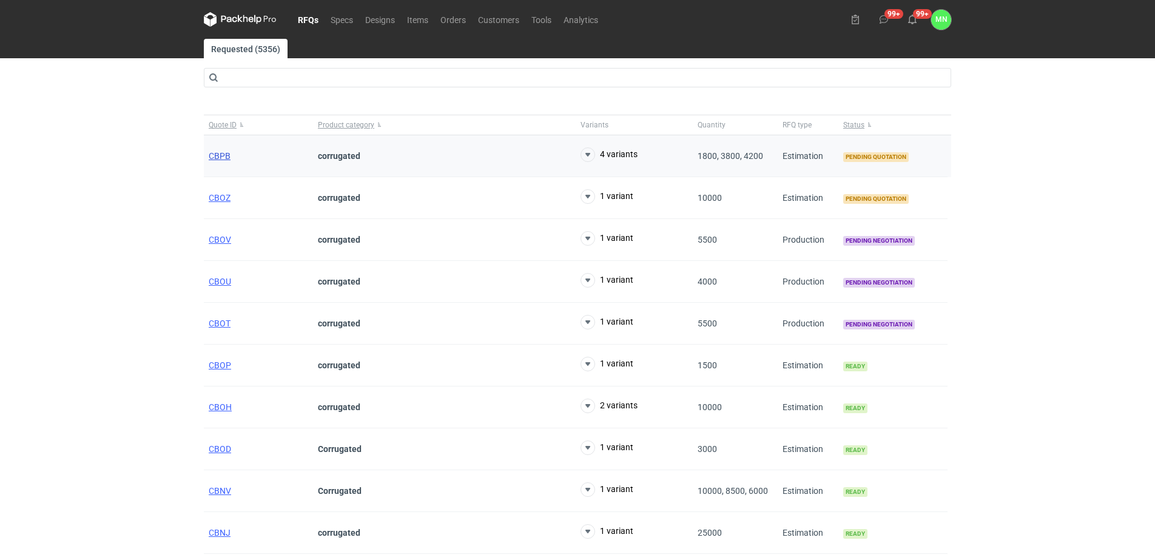
click at [219, 157] on span "CBPB" at bounding box center [220, 156] width 22 height 10
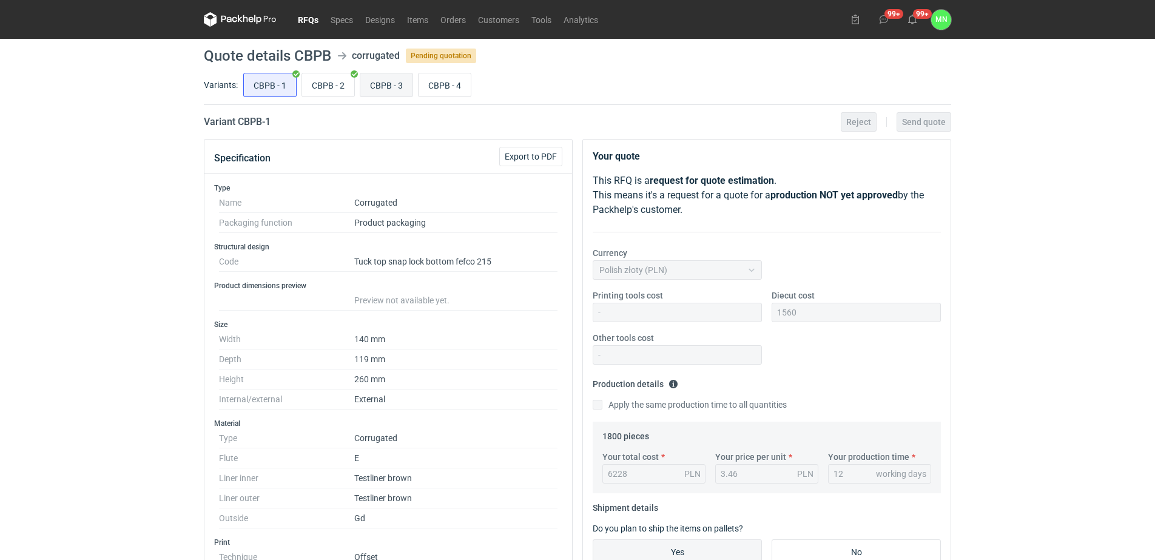
click at [388, 90] on input "CBPB - 3" at bounding box center [386, 84] width 52 height 23
radio input "true"
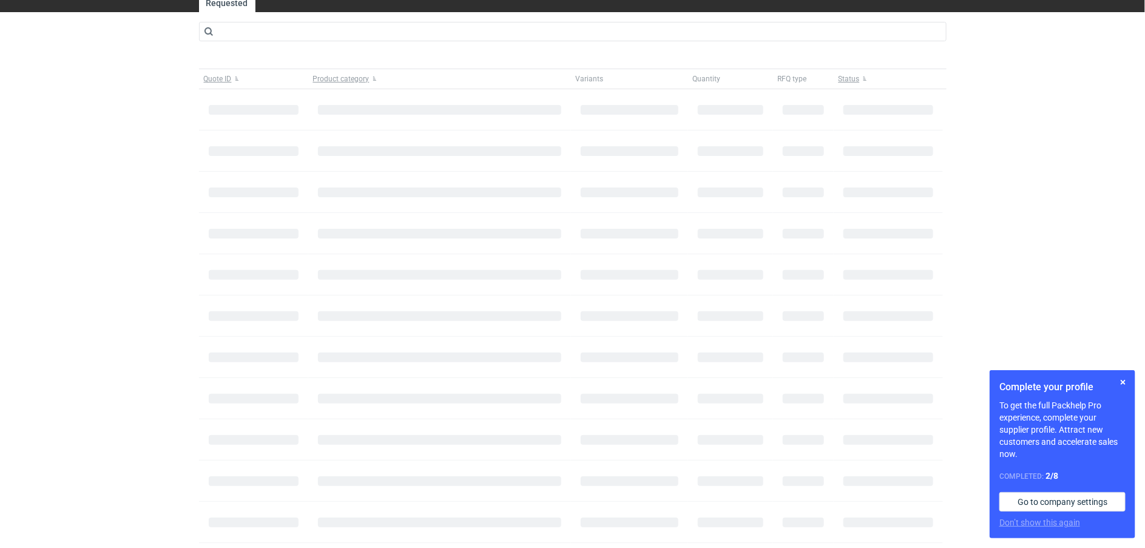
scroll to position [76, 0]
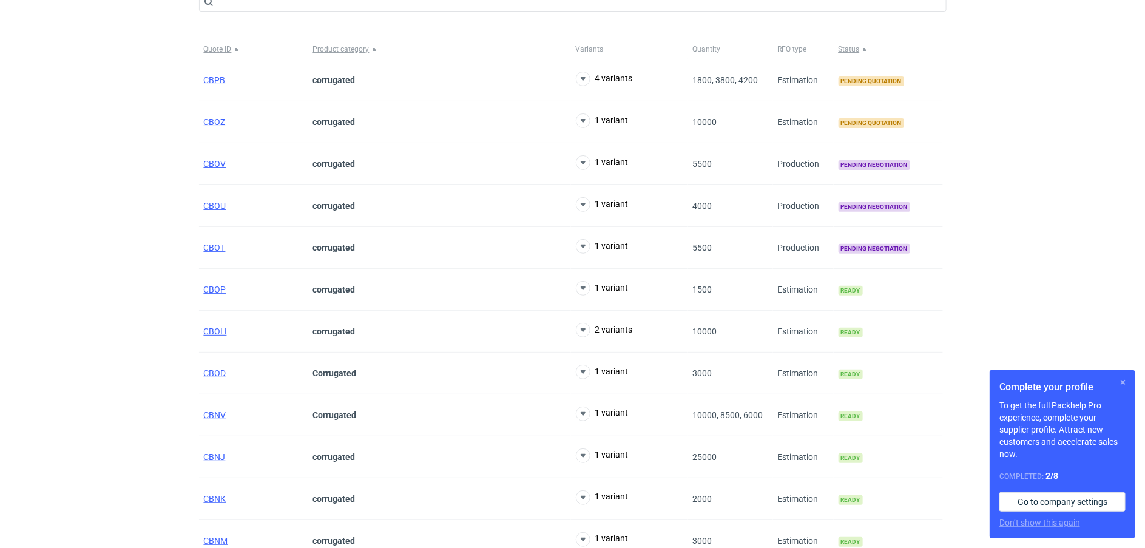
click at [1123, 379] on button "button" at bounding box center [1123, 382] width 15 height 15
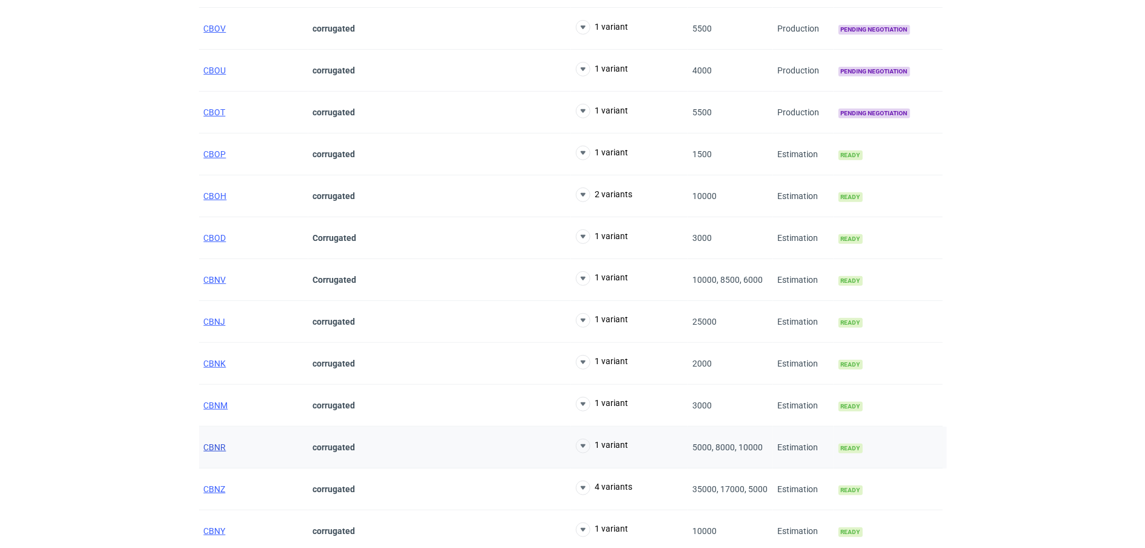
scroll to position [303, 0]
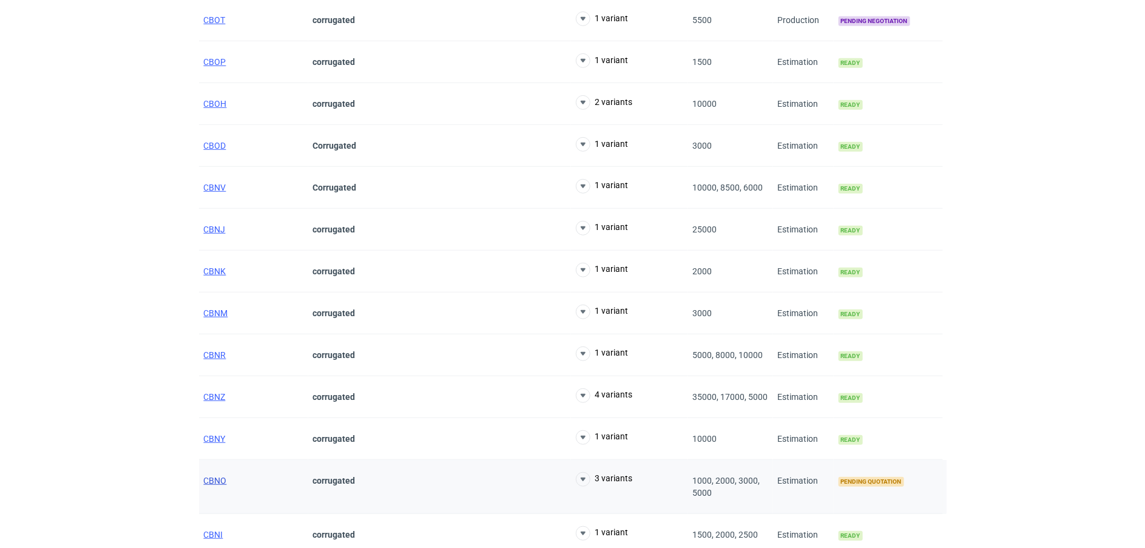
click at [223, 482] on span "CBNO" at bounding box center [215, 481] width 23 height 10
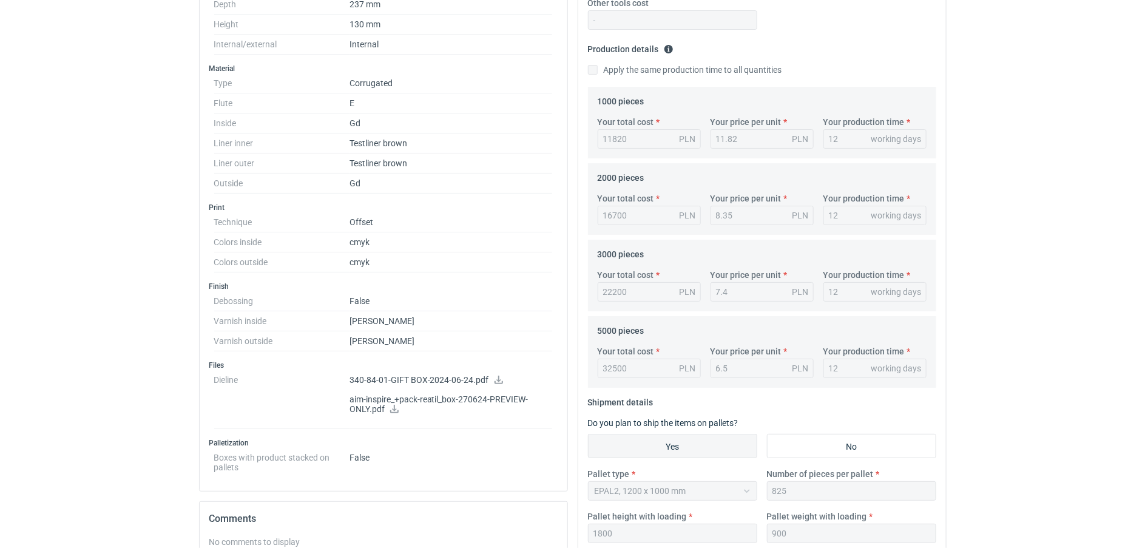
scroll to position [505, 0]
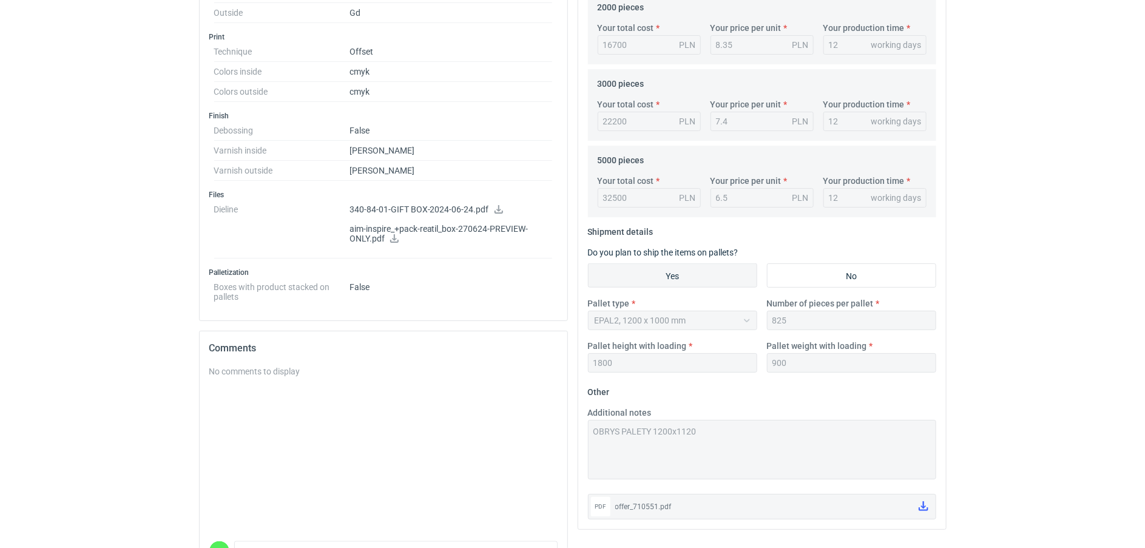
click at [487, 420] on div "Specification Export to PDF Type Name Corrugated Structural design Code Other P…" at bounding box center [572, 128] width 757 height 988
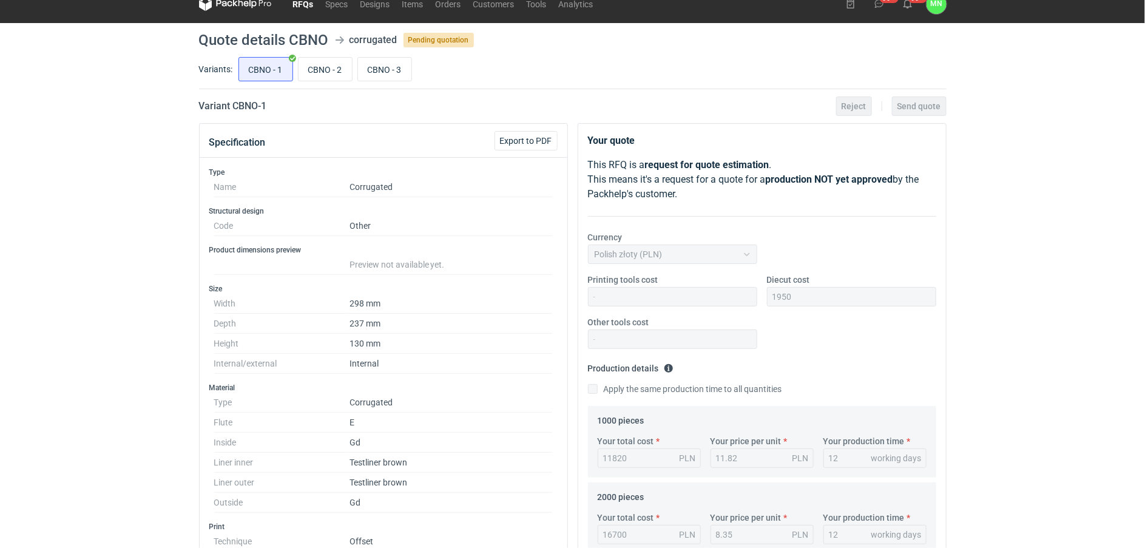
scroll to position [0, 0]
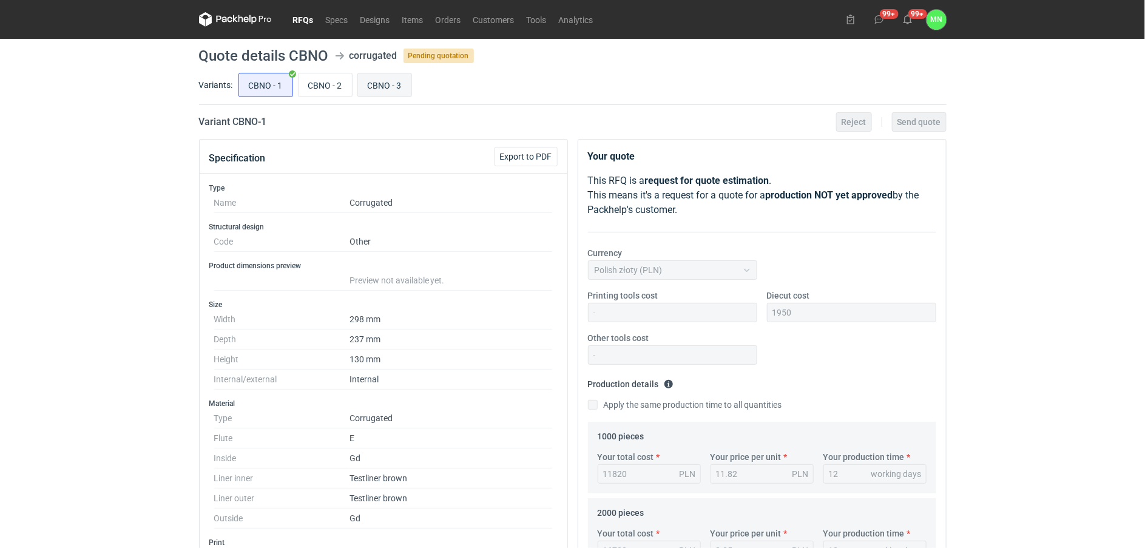
click at [384, 87] on input "CBNO - 3" at bounding box center [384, 84] width 53 height 23
radio input "true"
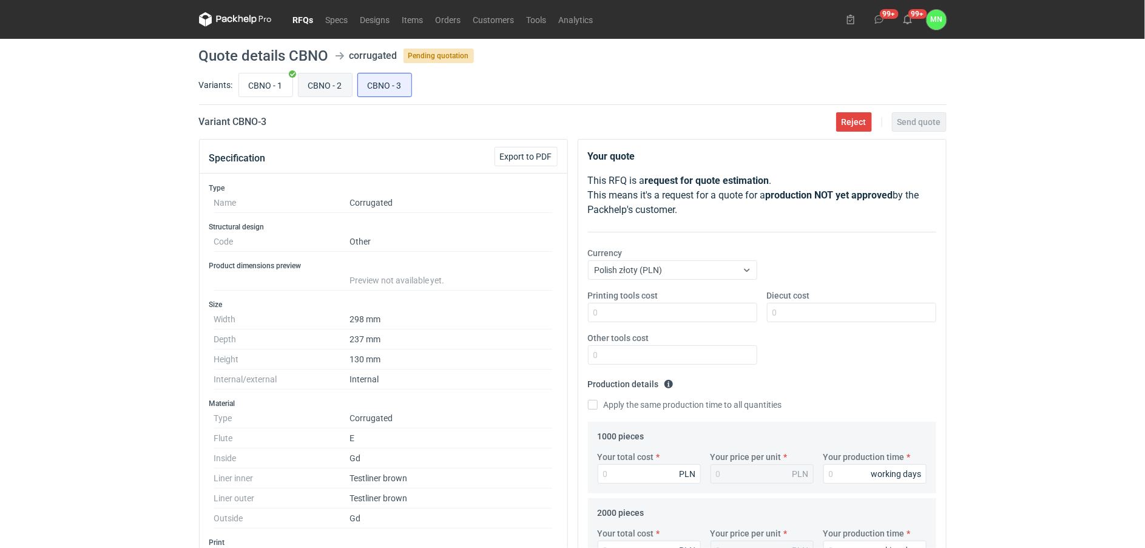
click at [313, 78] on input "CBNO - 2" at bounding box center [324, 84] width 53 height 23
radio input "true"
click at [300, 21] on link "RFQs" at bounding box center [303, 19] width 33 height 15
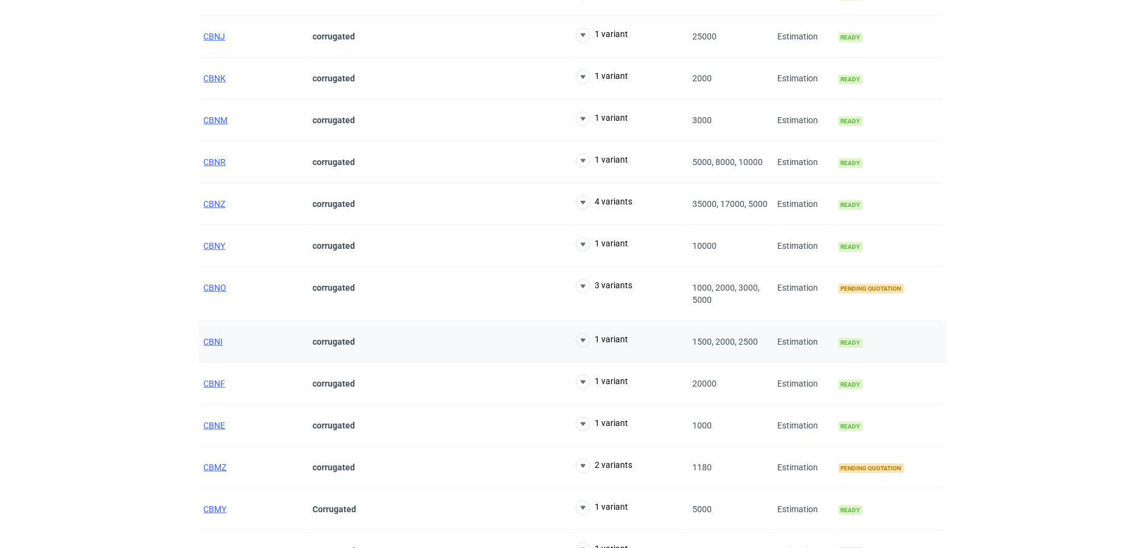
scroll to position [531, 0]
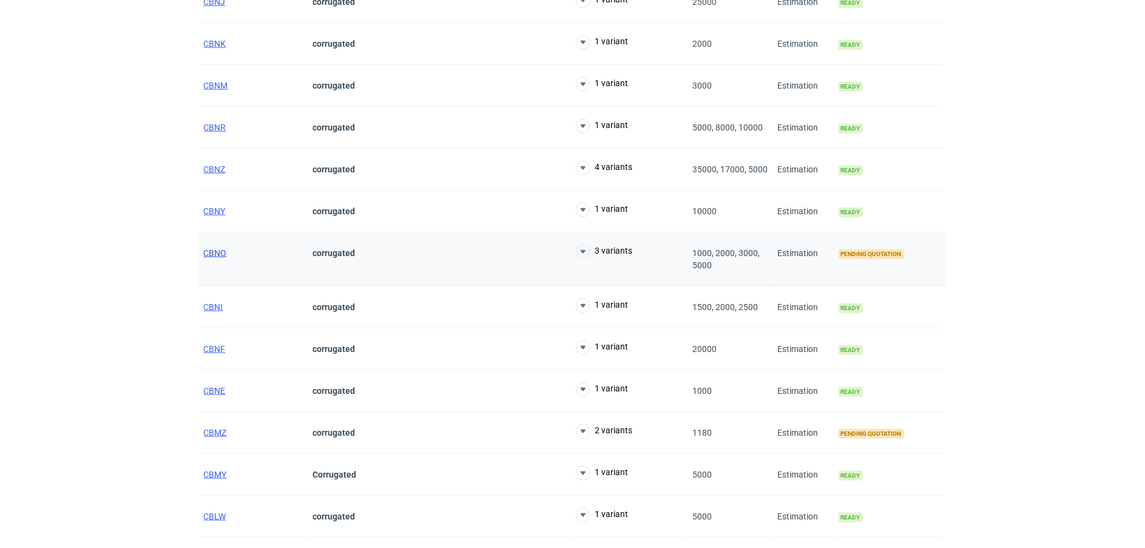
click at [217, 251] on span "CBNO" at bounding box center [215, 253] width 23 height 10
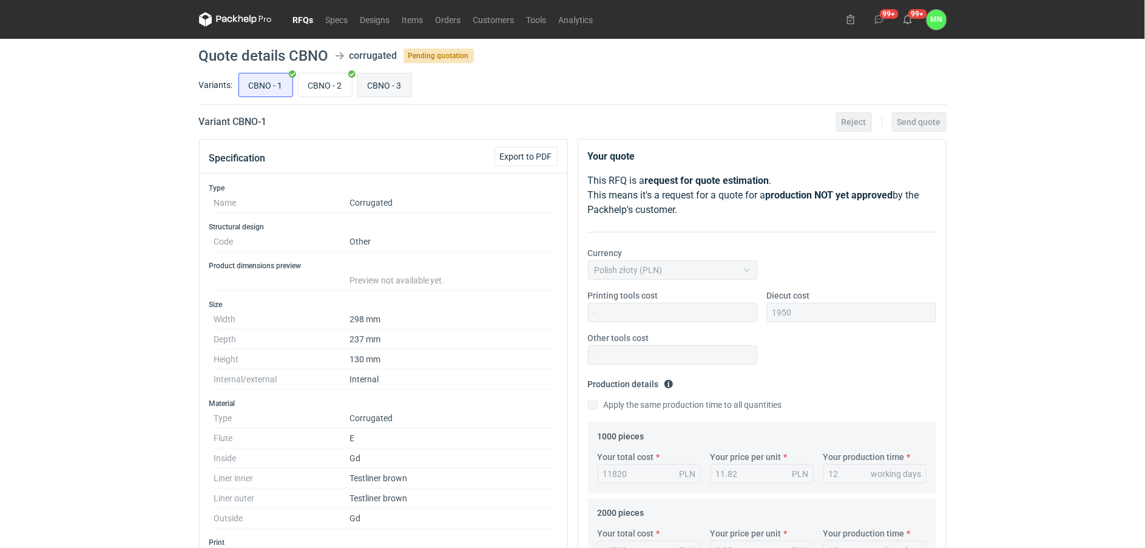
click at [398, 88] on input "CBNO - 3" at bounding box center [384, 84] width 53 height 23
radio input "true"
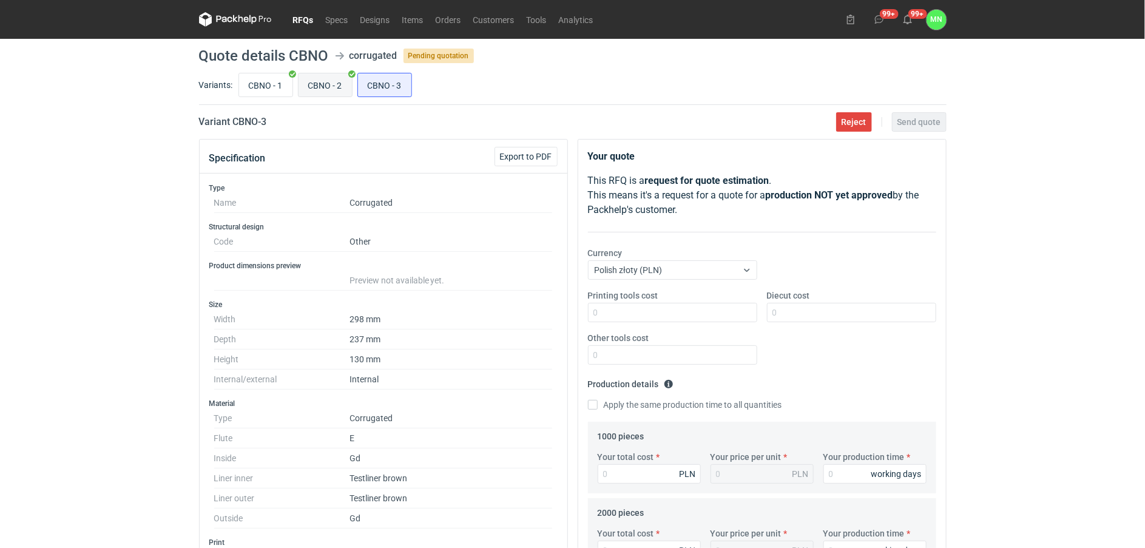
click at [331, 82] on input "CBNO - 2" at bounding box center [324, 84] width 53 height 23
radio input "true"
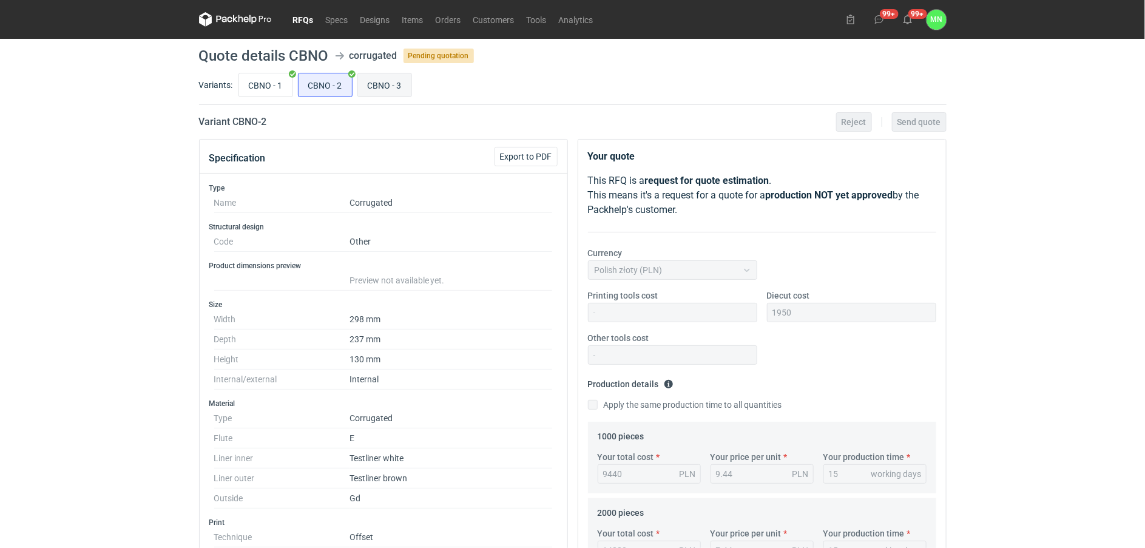
click at [384, 81] on input "CBNO - 3" at bounding box center [384, 84] width 53 height 23
radio input "true"
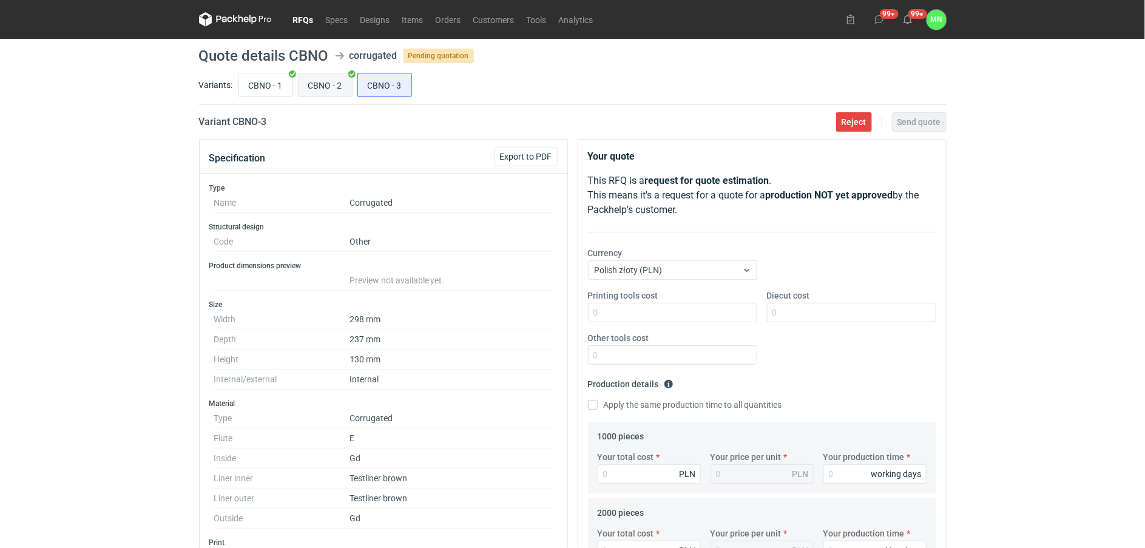
click at [334, 81] on input "CBNO - 2" at bounding box center [324, 84] width 53 height 23
radio input "true"
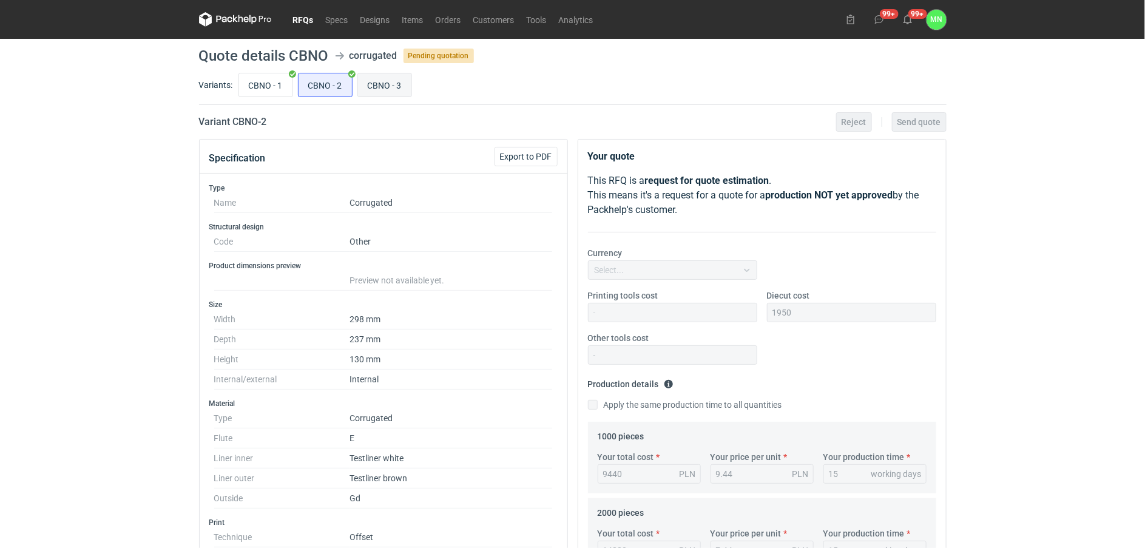
click at [398, 79] on input "CBNO - 3" at bounding box center [384, 84] width 53 height 23
radio input "true"
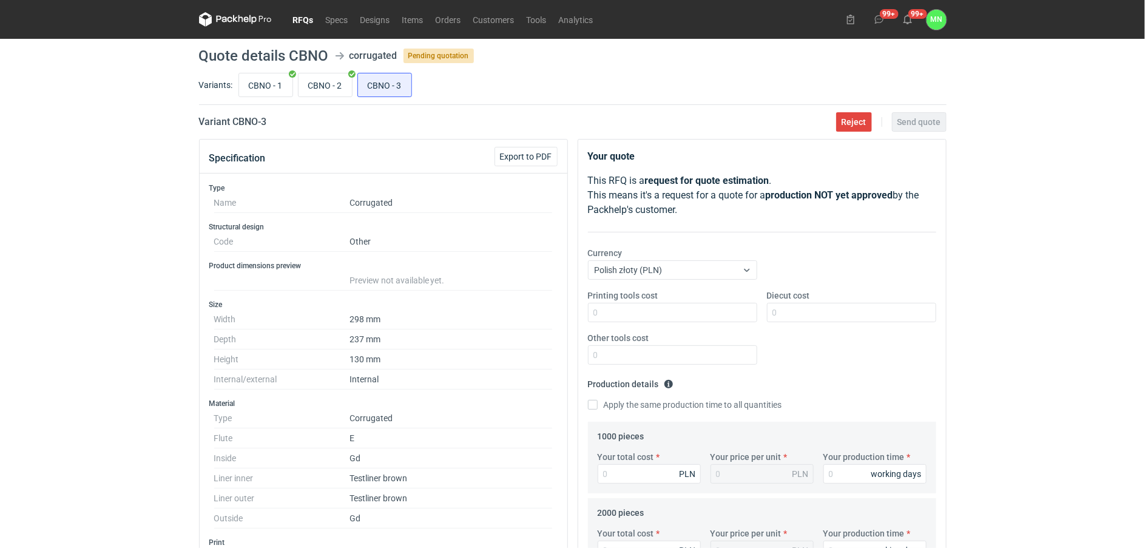
click at [1065, 448] on div "RFQs Specs Designs Items Orders Customers Tools Analytics 99+ 99+ MN [PERSON_NA…" at bounding box center [572, 274] width 1145 height 548
click at [823, 302] on div "Diecut cost" at bounding box center [851, 305] width 179 height 33
click at [823, 311] on input "Diecut cost" at bounding box center [851, 312] width 169 height 19
type input "1950"
click at [630, 478] on input "Your total cost" at bounding box center [649, 473] width 103 height 19
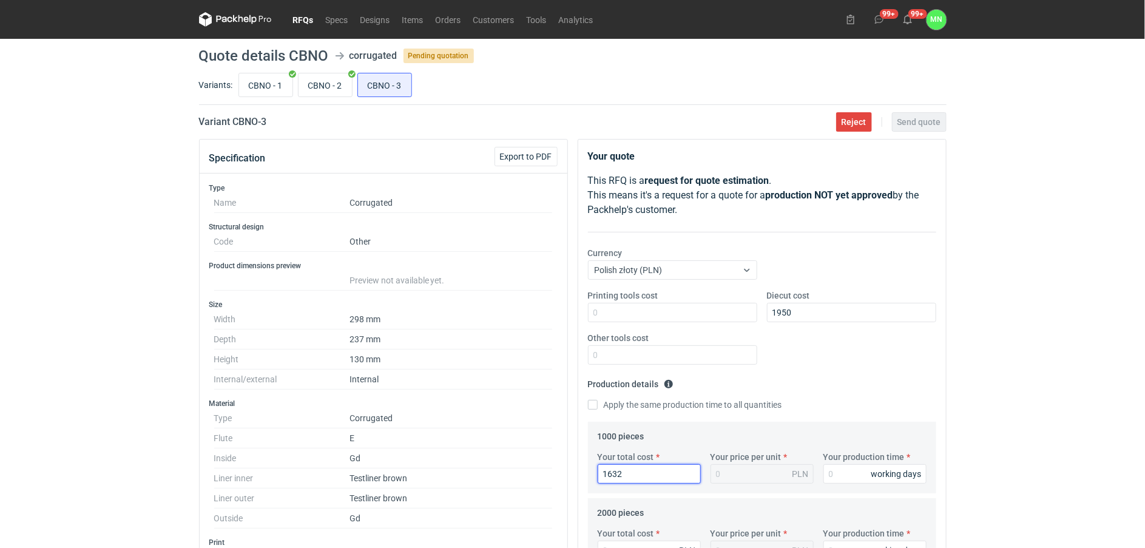
type input "16320"
type input "16.32"
type input "16320"
click at [1032, 473] on div "RFQs Specs Designs Items Orders Customers Tools Analytics 99+ 99+ MN [PERSON_NA…" at bounding box center [572, 274] width 1145 height 548
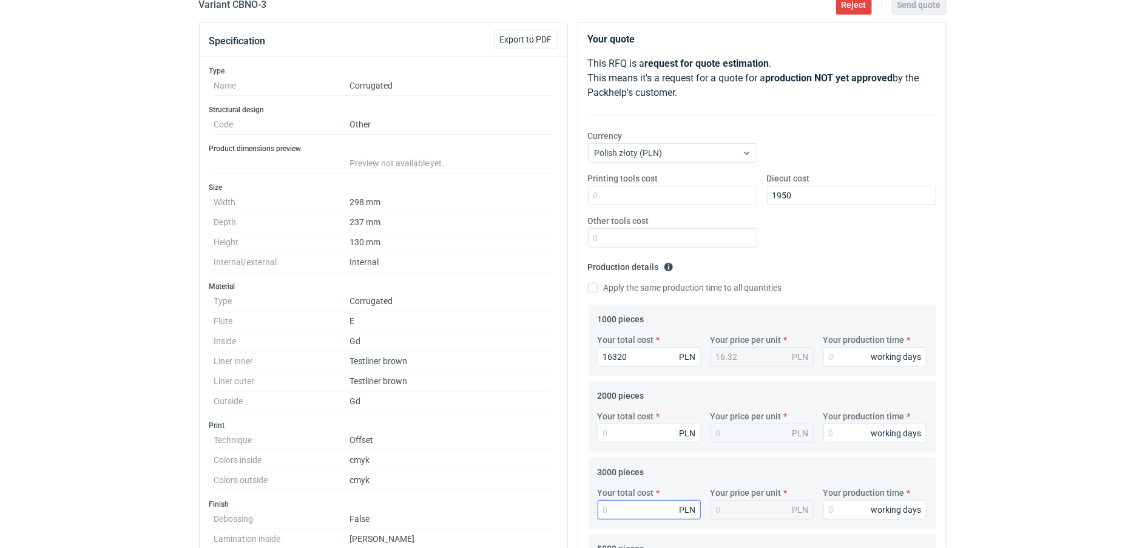
scroll to position [152, 0]
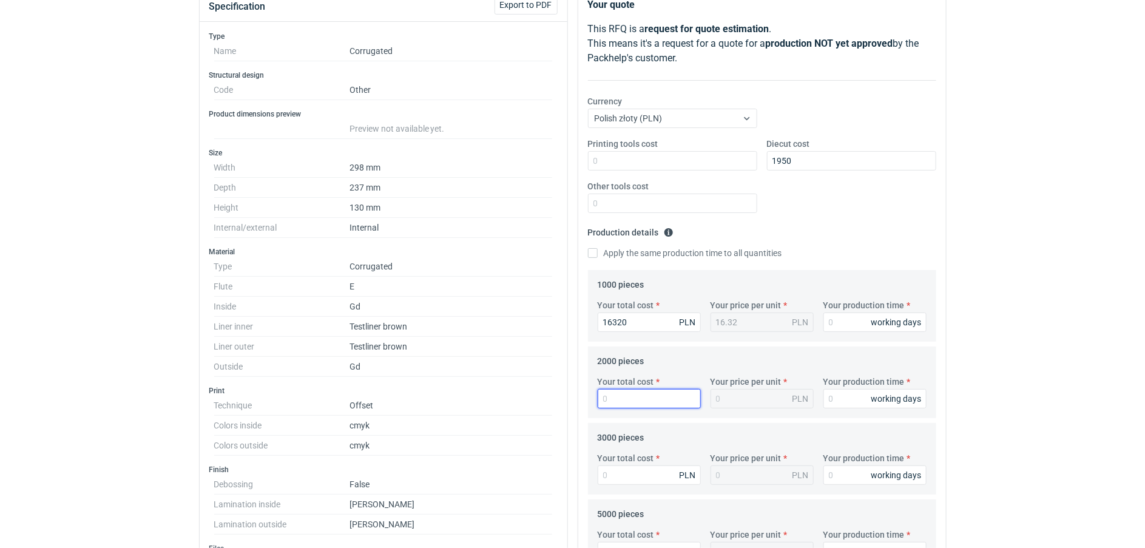
click at [614, 396] on input "Your total cost" at bounding box center [649, 398] width 103 height 19
type input "24220"
type input "12.11"
type input "24220"
click at [639, 473] on input "Your total cost" at bounding box center [649, 474] width 103 height 19
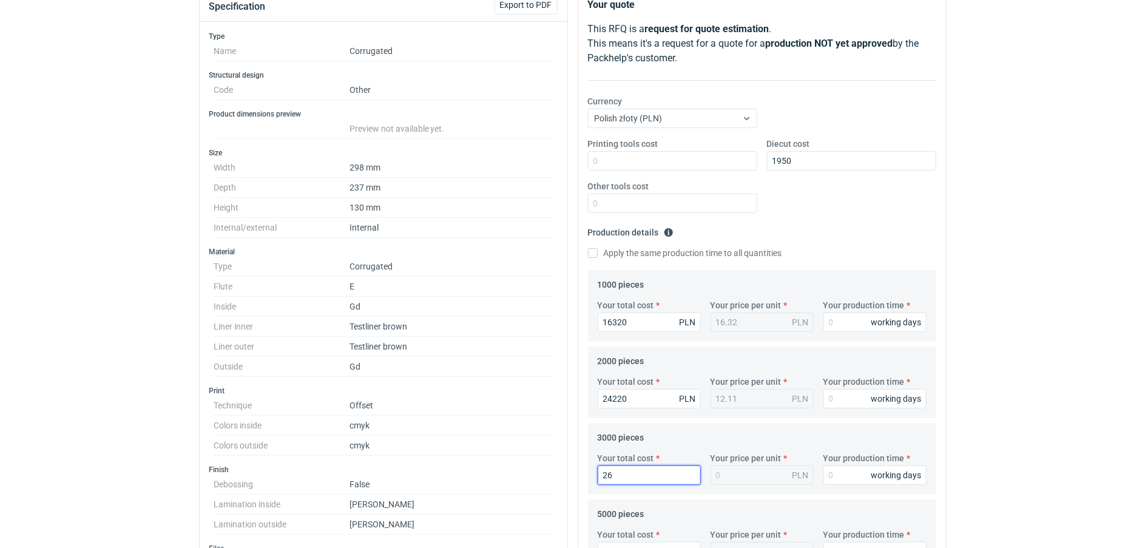
type input "268"
type input "0.09"
type input "2658"
type input "0.89"
click at [625, 473] on input "2658" at bounding box center [649, 474] width 103 height 19
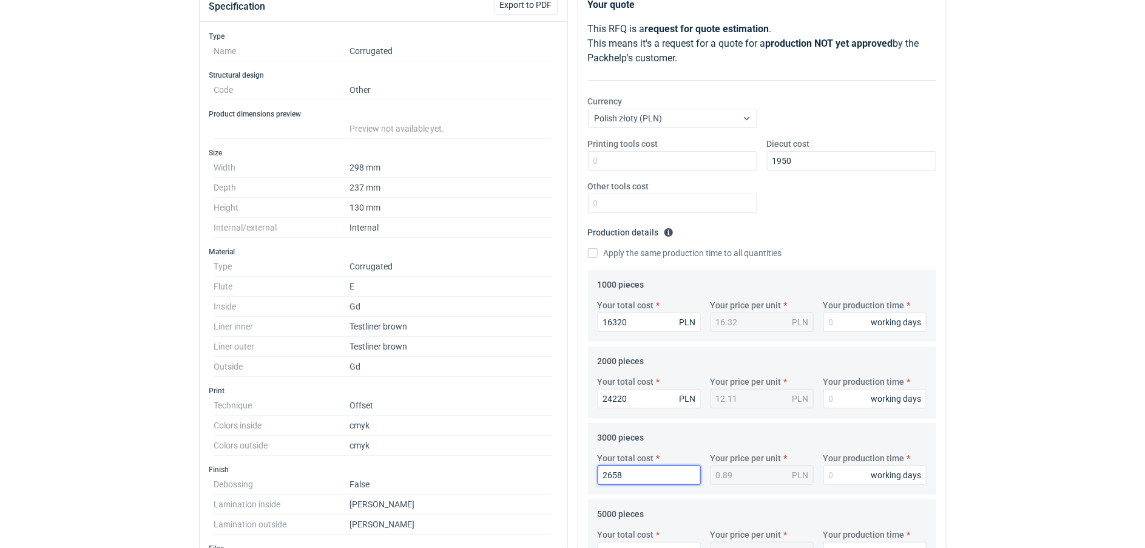
type input "26580"
type input "8.86"
type input "26580"
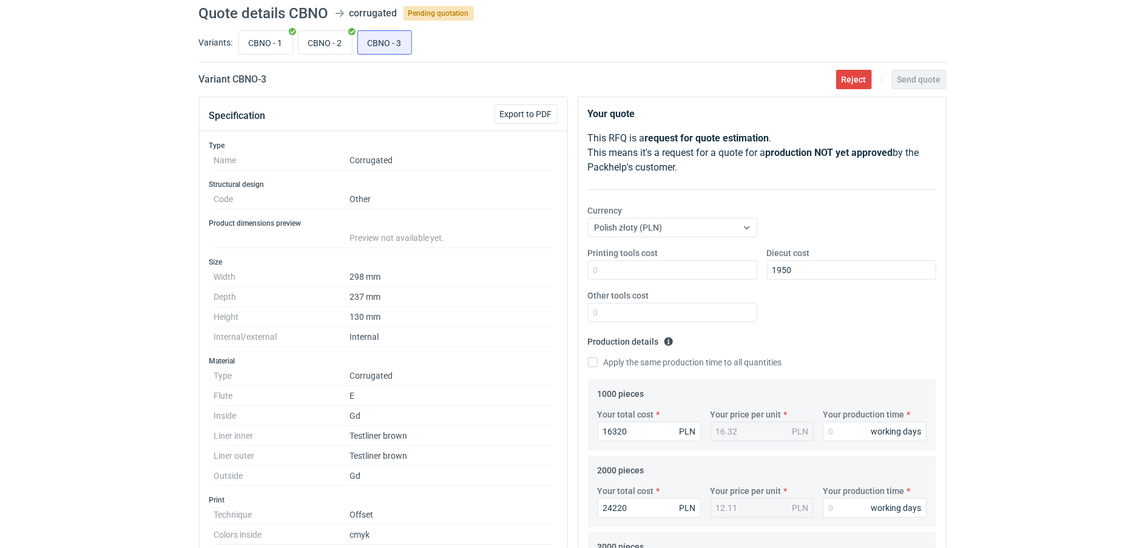
scroll to position [0, 0]
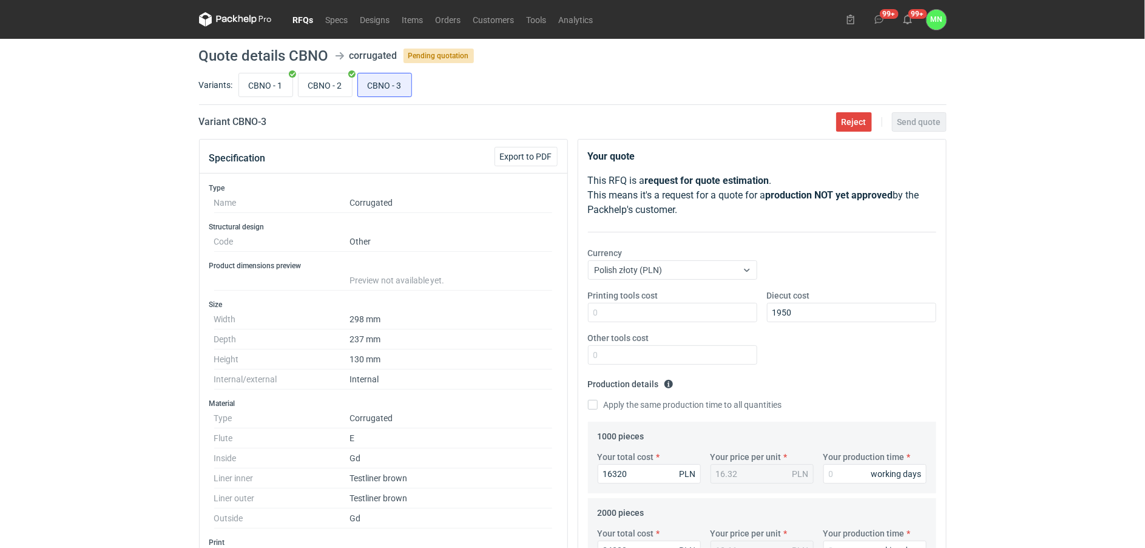
click at [299, 22] on link "RFQs" at bounding box center [303, 19] width 33 height 15
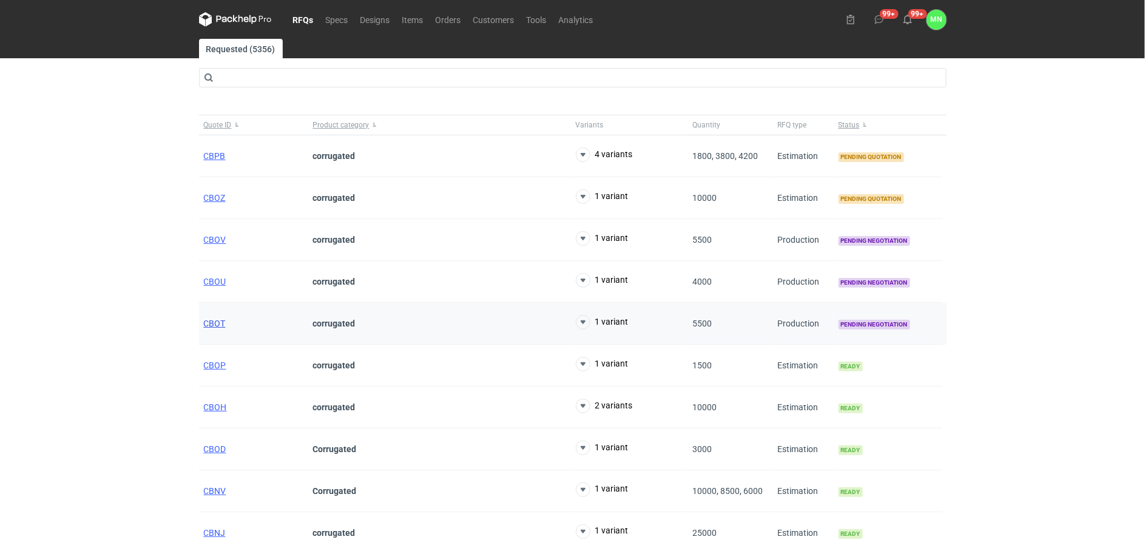
click at [219, 323] on span "CBOT" at bounding box center [215, 323] width 22 height 10
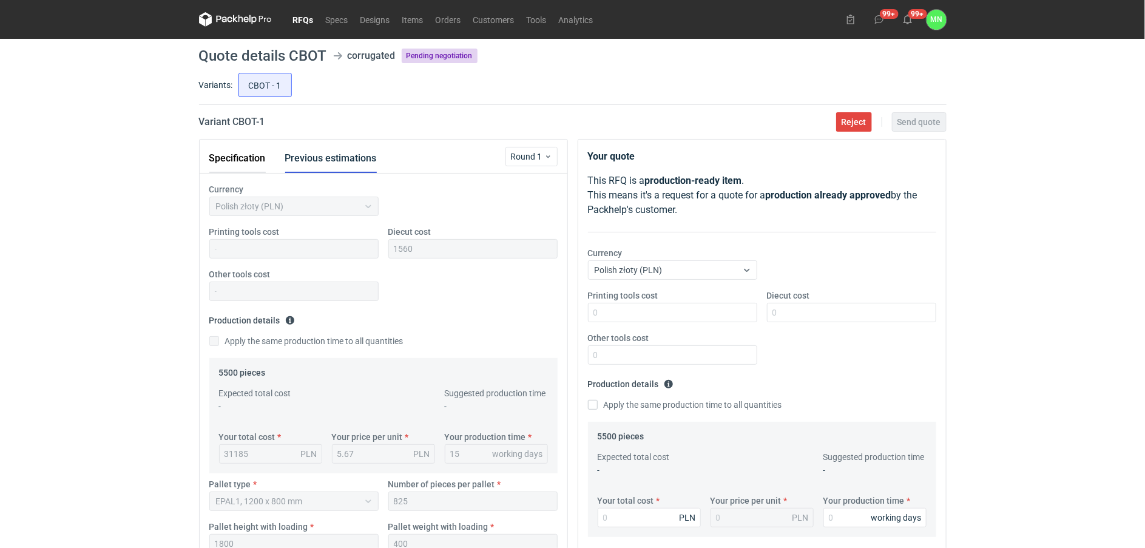
click at [255, 156] on button "Specification" at bounding box center [237, 158] width 56 height 29
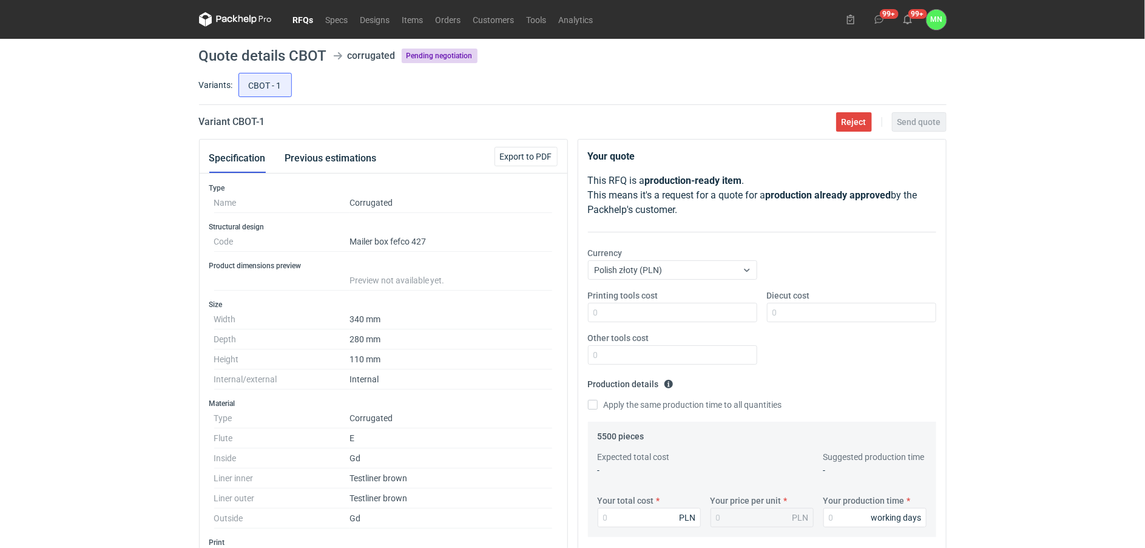
click at [302, 16] on link "RFQs" at bounding box center [303, 19] width 33 height 15
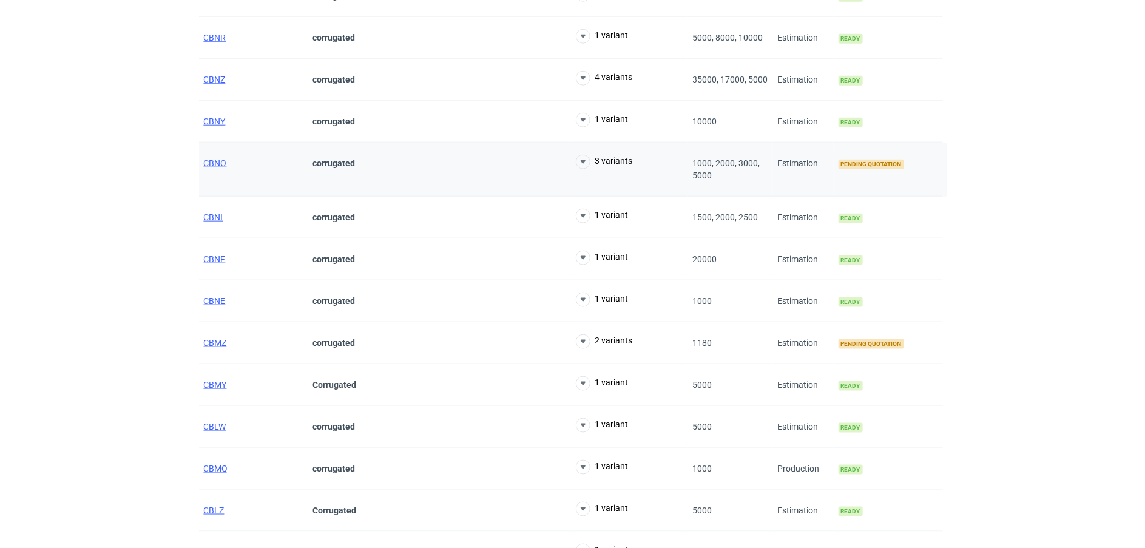
scroll to position [619, 0]
click at [217, 161] on span "CBNO" at bounding box center [215, 165] width 23 height 10
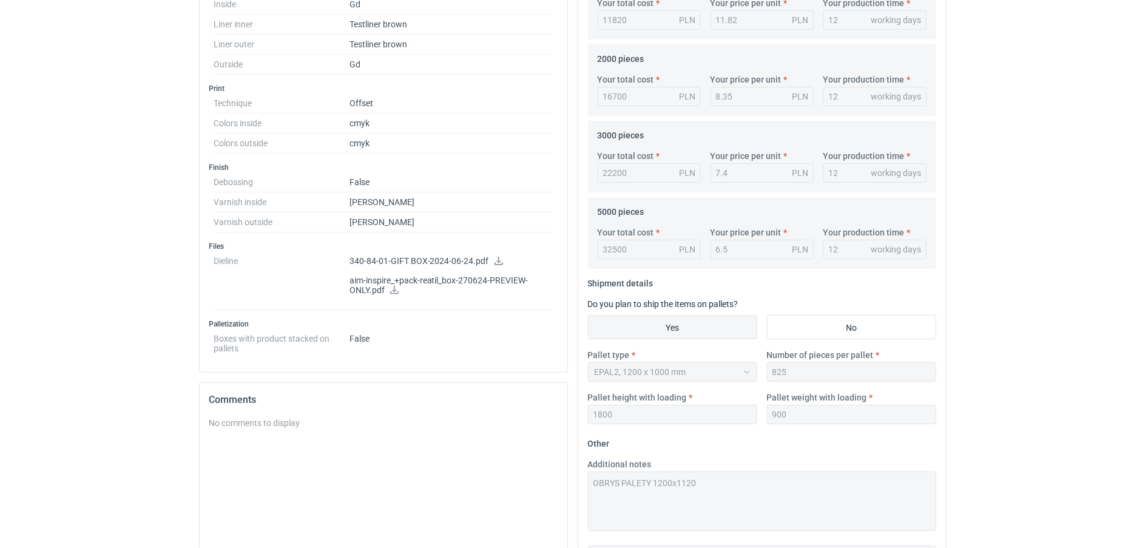
scroll to position [455, 0]
click at [533, 477] on div "Specification Export to PDF Type Name Corrugated Structural design Code Other P…" at bounding box center [572, 178] width 757 height 988
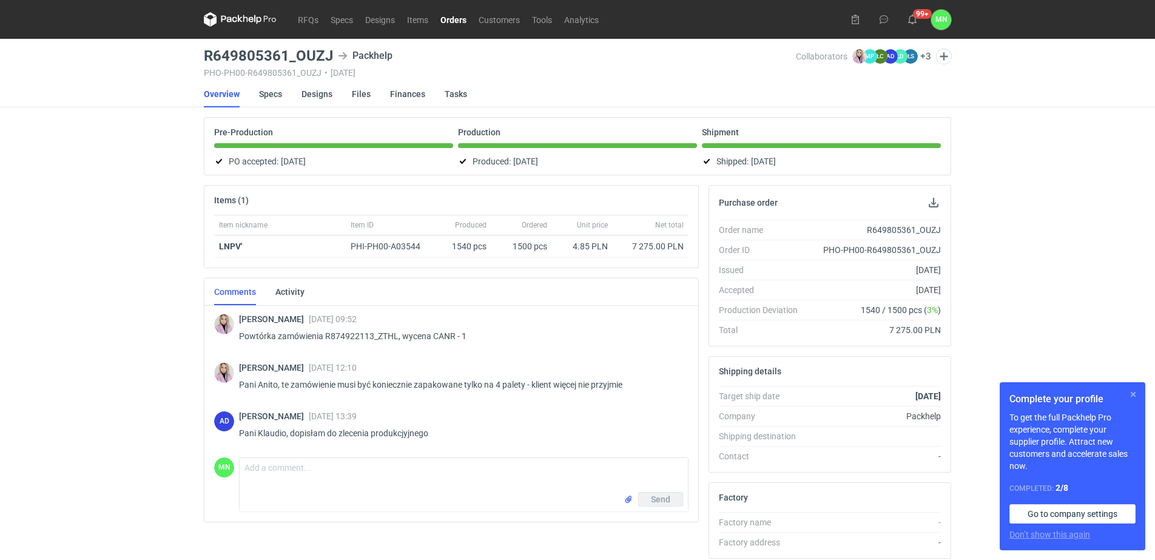
click at [1133, 391] on button "button" at bounding box center [1133, 394] width 15 height 15
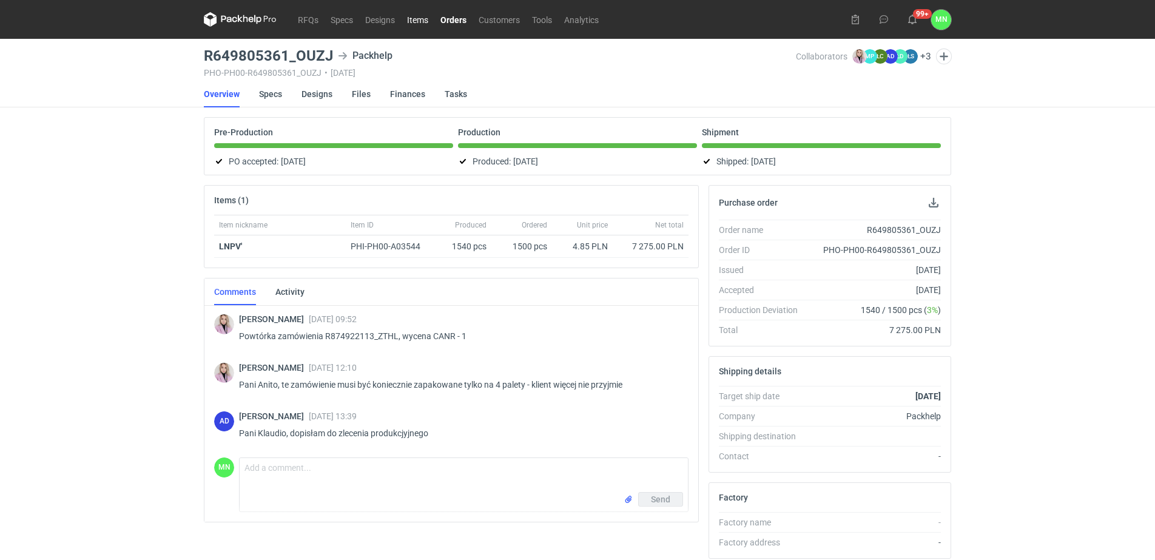
click at [417, 17] on link "Items" at bounding box center [417, 19] width 33 height 15
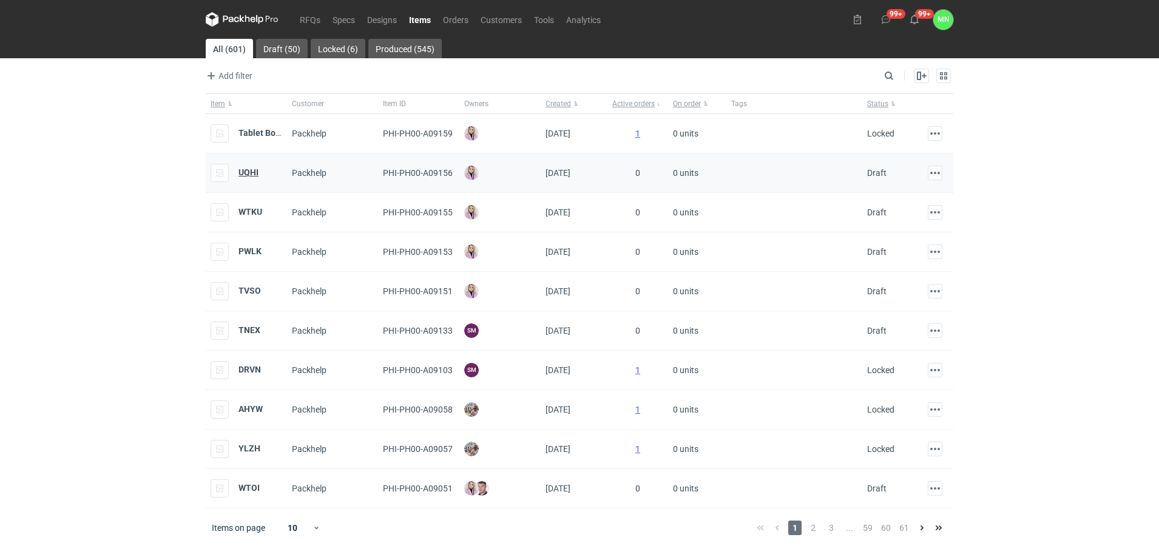
click at [244, 169] on strong "UQHI" at bounding box center [248, 172] width 20 height 10
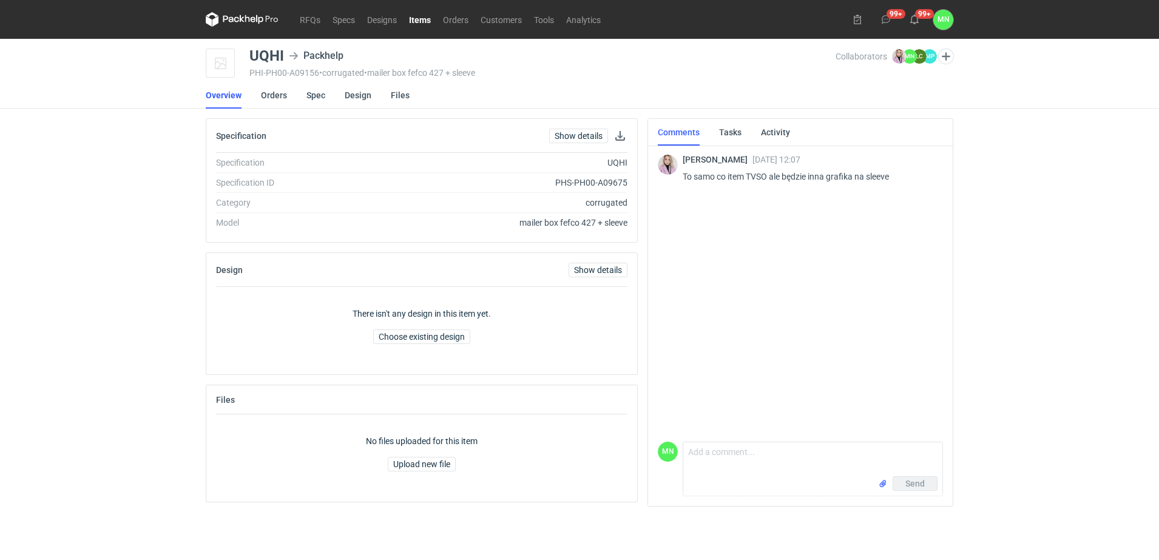
click at [271, 59] on div "UQHI" at bounding box center [266, 56] width 35 height 15
copy div "UQHI"
click at [285, 95] on link "Orders" at bounding box center [274, 95] width 26 height 27
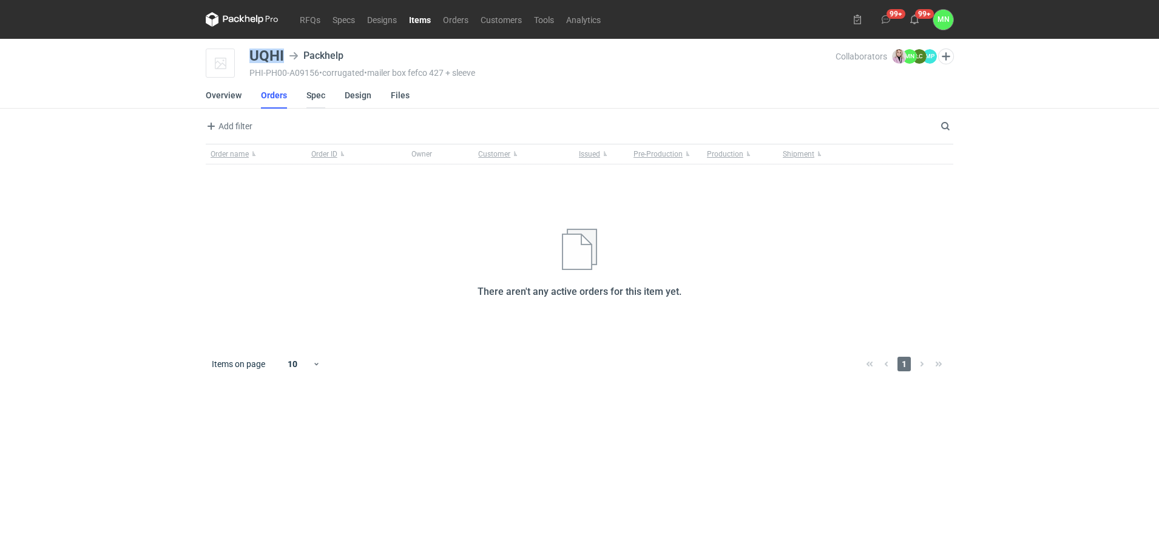
click at [312, 99] on link "Spec" at bounding box center [315, 95] width 19 height 27
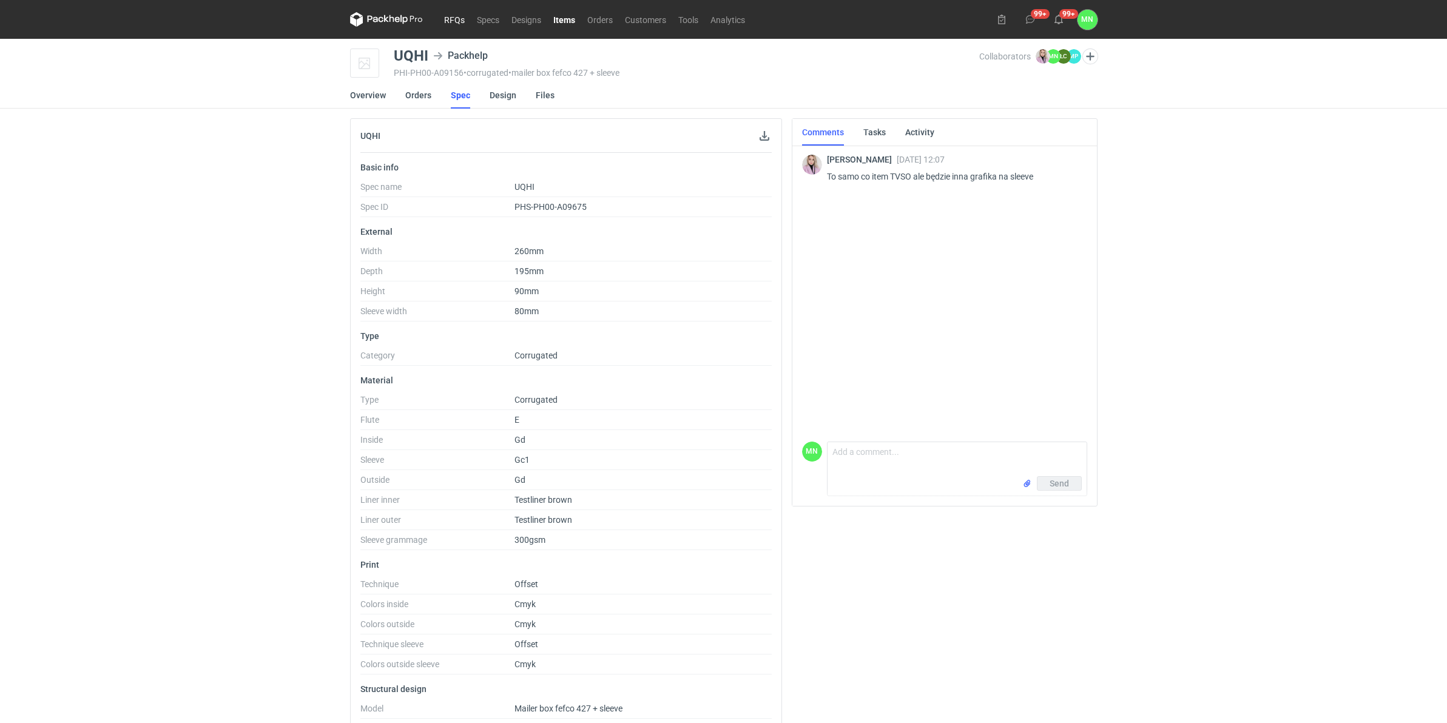
click at [449, 19] on link "RFQs" at bounding box center [454, 19] width 33 height 15
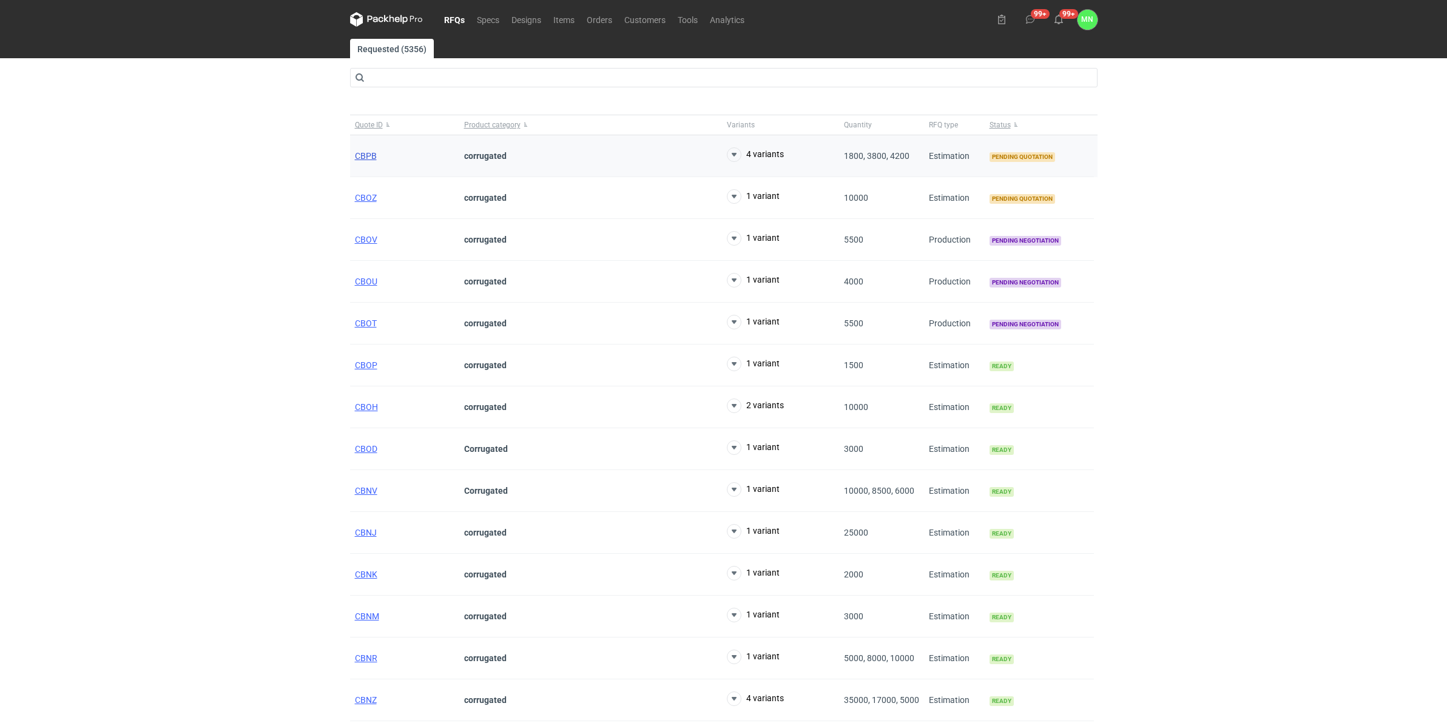
click at [362, 157] on span "CBPB" at bounding box center [366, 156] width 22 height 10
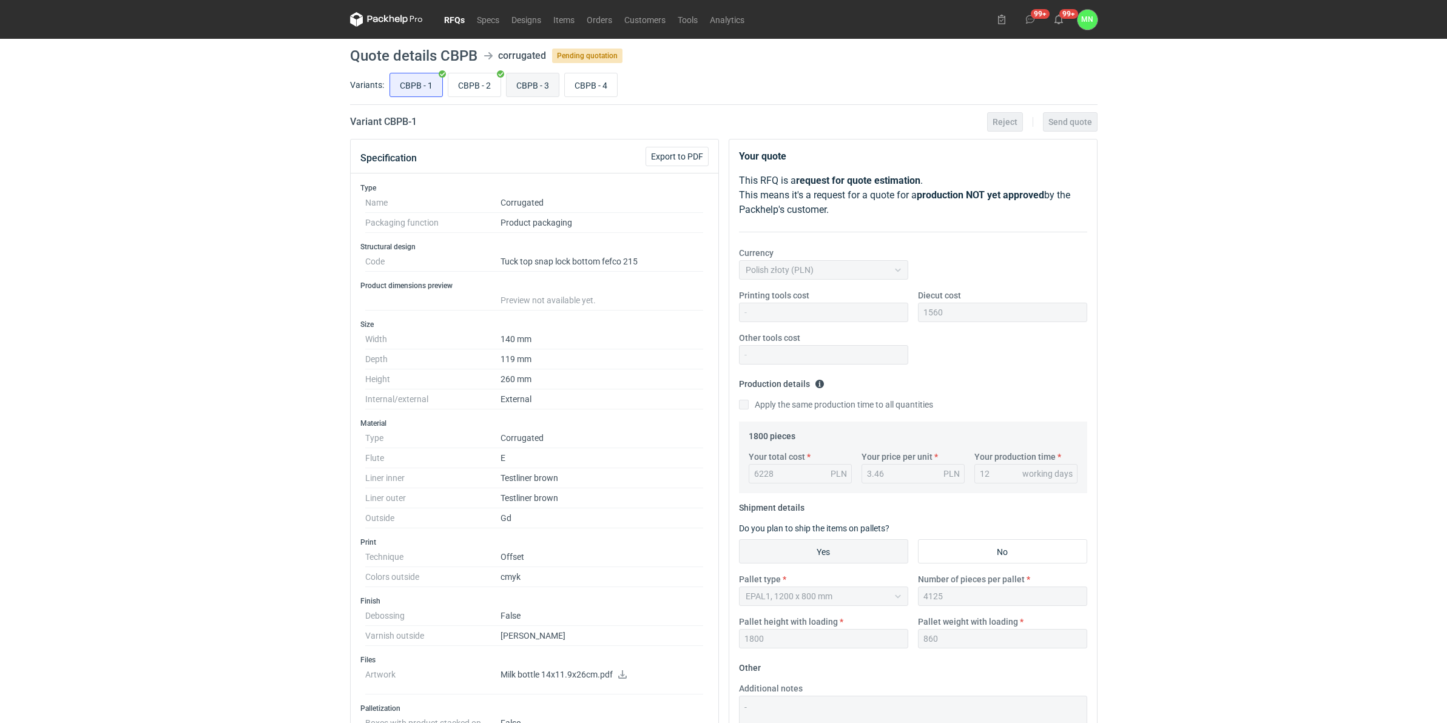
click at [520, 79] on input "CBPB - 3" at bounding box center [533, 84] width 52 height 23
radio input "true"
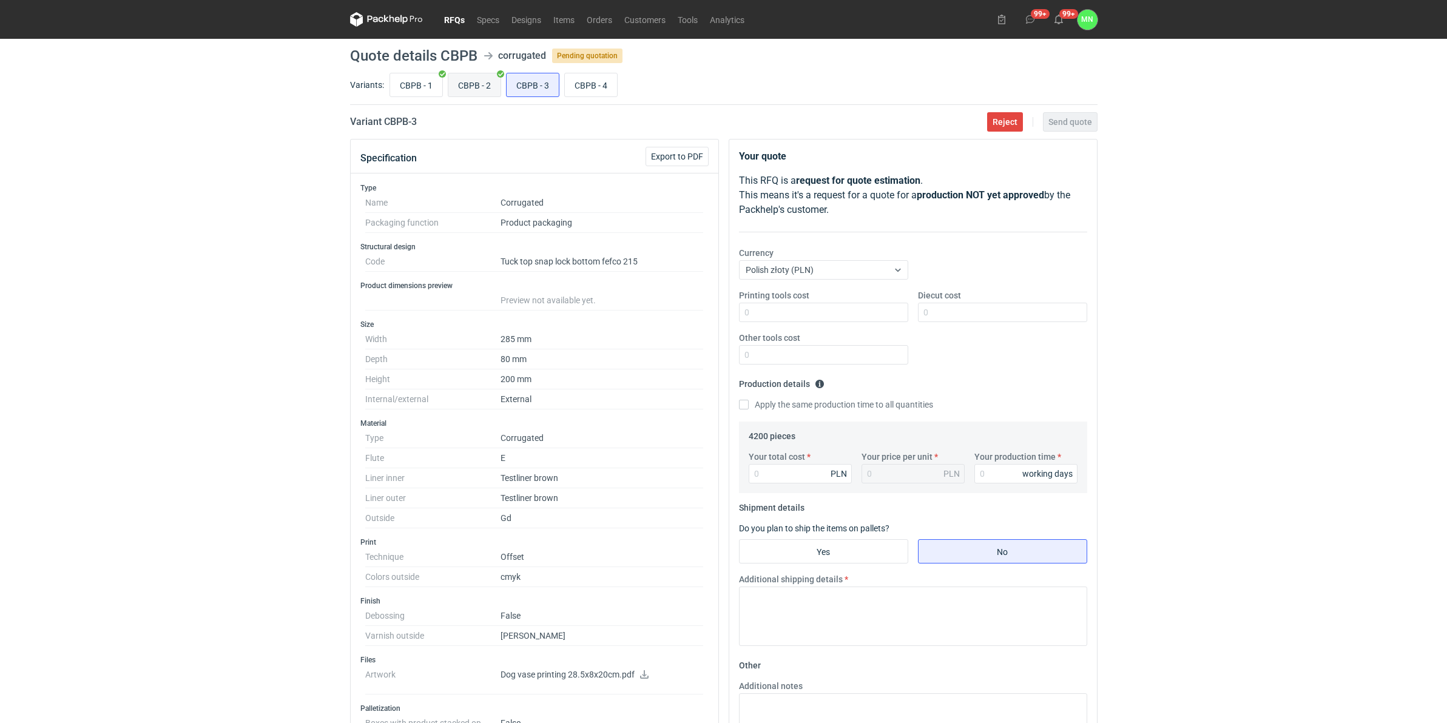
click at [482, 86] on input "CBPB - 2" at bounding box center [474, 84] width 52 height 23
radio input "true"
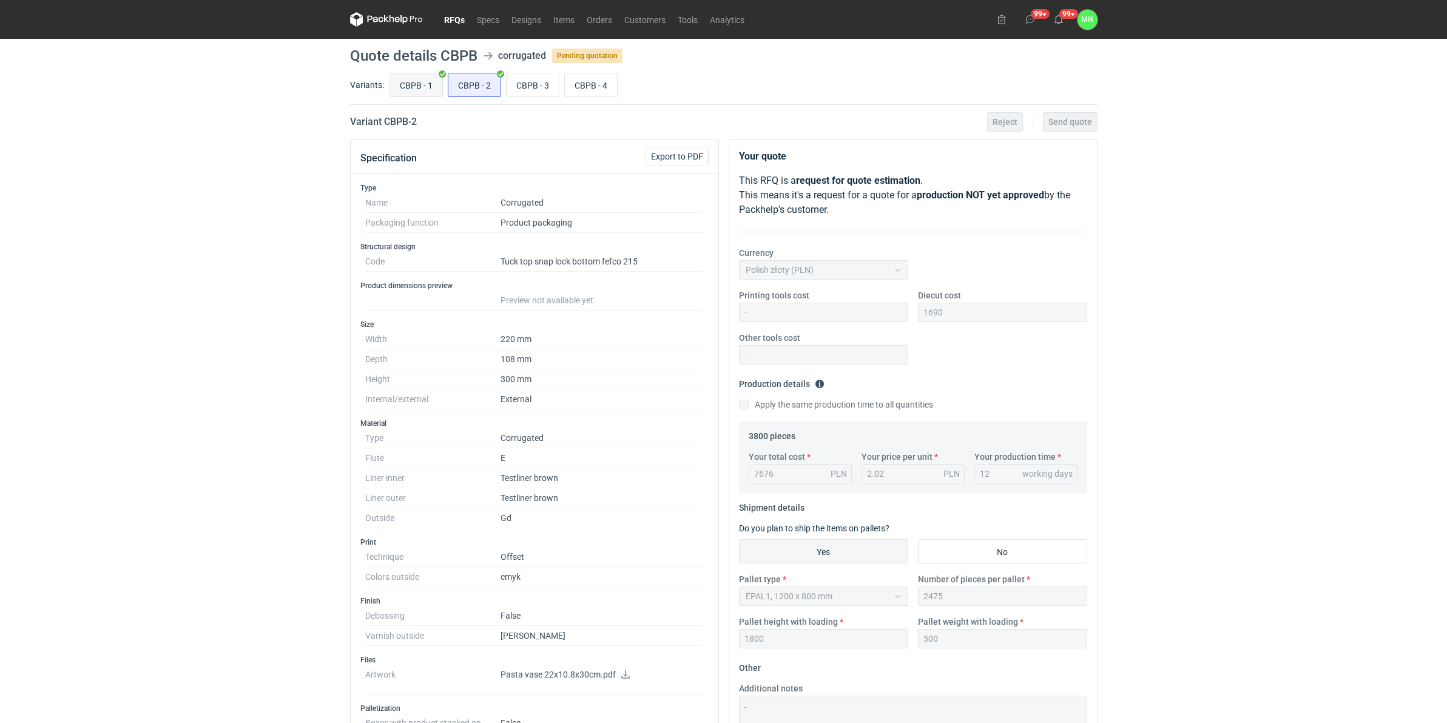
click at [416, 81] on input "CBPB - 1" at bounding box center [416, 84] width 52 height 23
radio input "true"
click at [540, 83] on input "CBPB - 3" at bounding box center [533, 84] width 52 height 23
radio input "true"
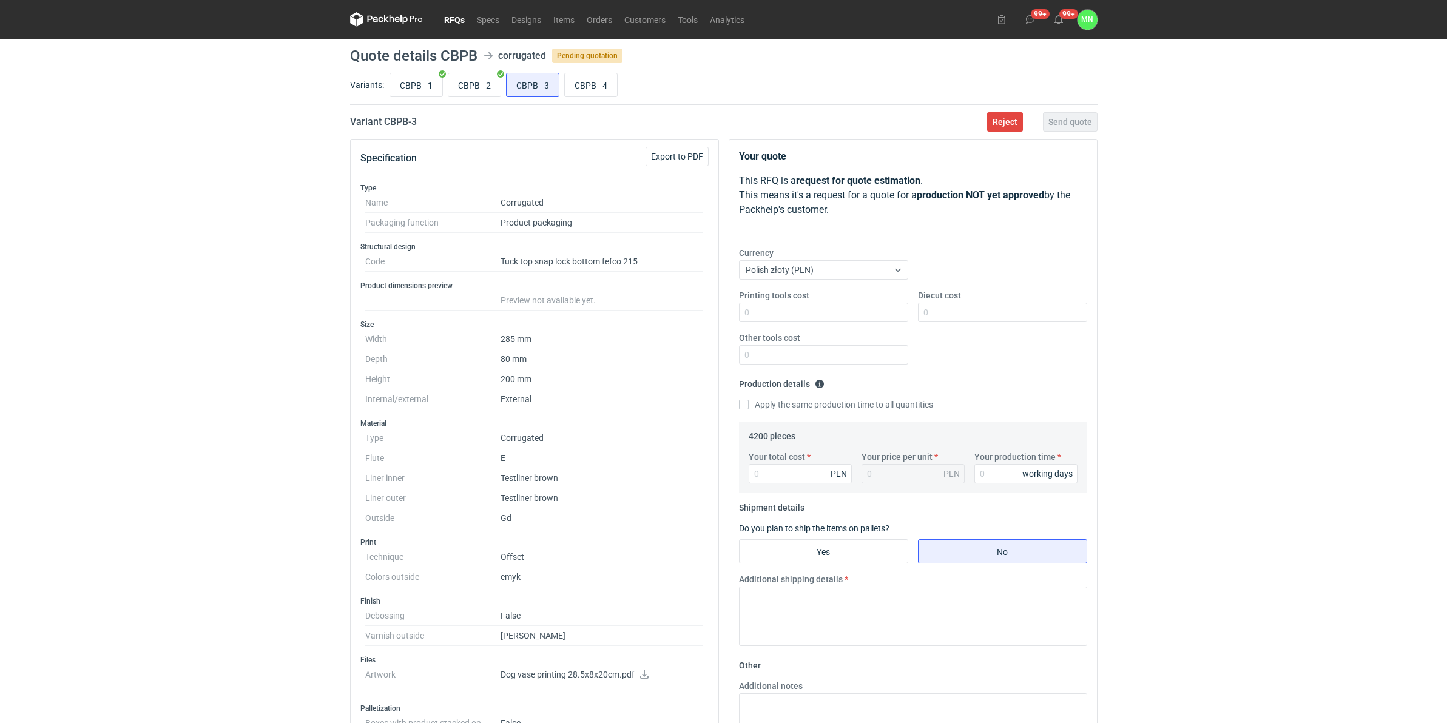
click at [1154, 559] on div "RFQs Specs Designs Items Orders Customers Tools Analytics 99+ 99+ MN Małgorzata…" at bounding box center [723, 361] width 1447 height 723
click at [796, 480] on input "Your total cost" at bounding box center [800, 473] width 103 height 19
type input "7518"
type input "1.79"
type input "7518"
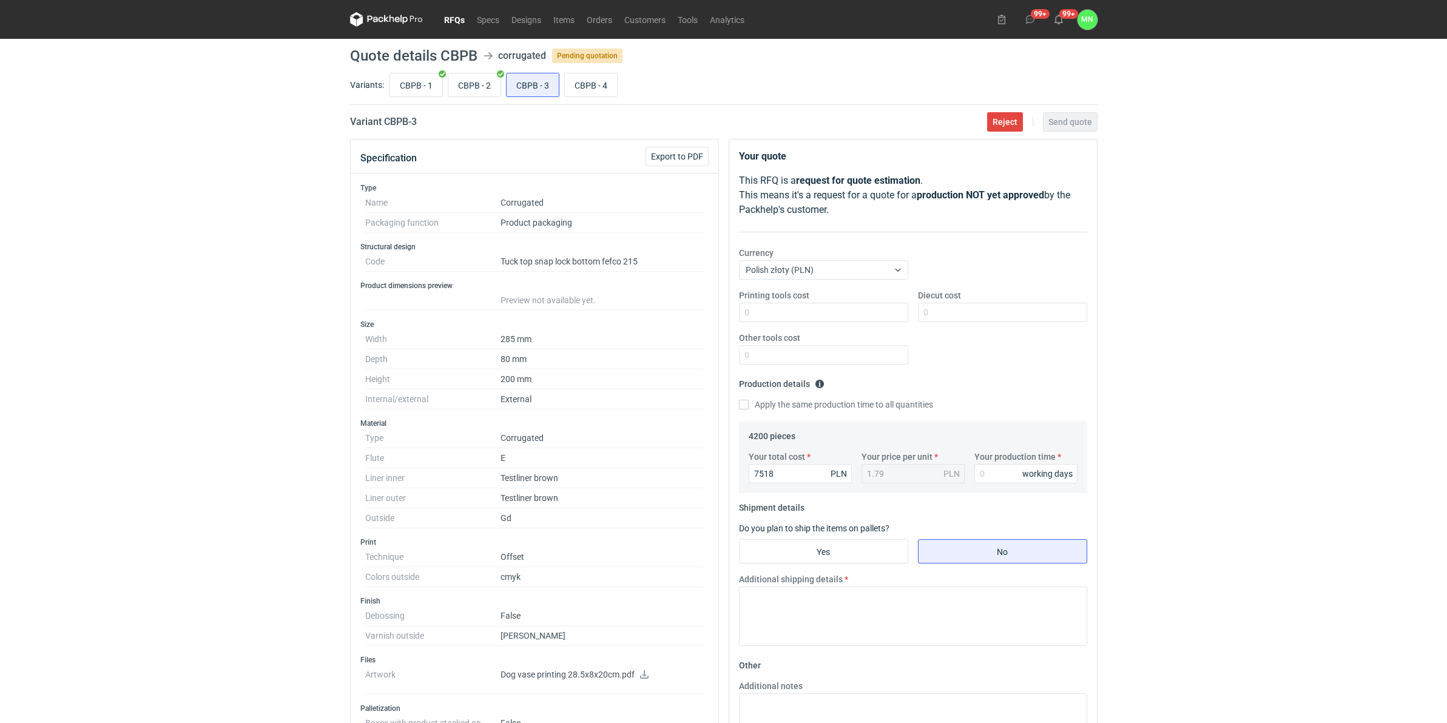
click at [1023, 468] on div "working days" at bounding box center [1047, 474] width 50 height 12
click at [1022, 470] on div "working days" at bounding box center [1047, 474] width 50 height 12
click at [1003, 473] on input "Your production time" at bounding box center [1025, 473] width 103 height 19
type input "12"
click at [937, 310] on input "Diecut cost" at bounding box center [1002, 312] width 169 height 19
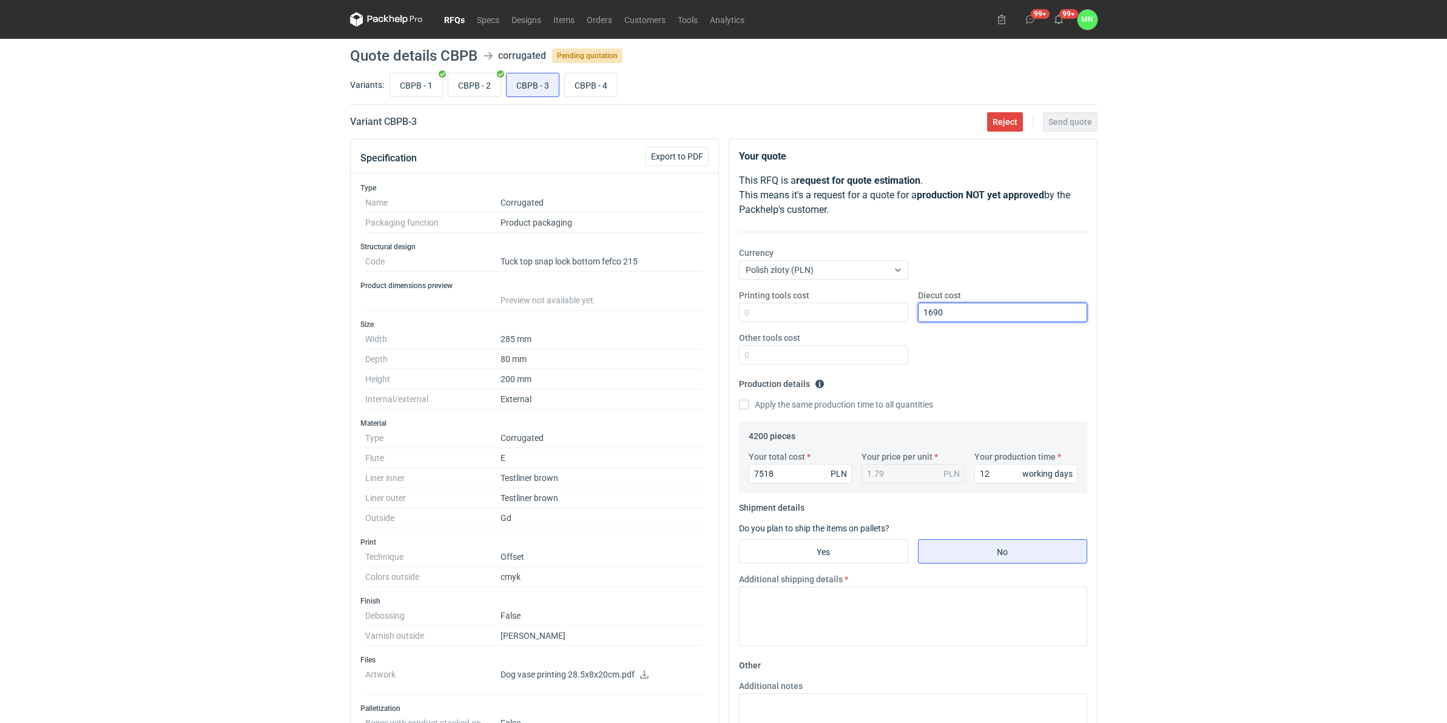
type input "1690"
drag, startPoint x: 1234, startPoint y: 628, endPoint x: 1171, endPoint y: 604, distance: 67.4
click at [1154, 559] on div "RFQs Specs Designs Items Orders Customers Tools Analytics 99+ 99+ MN Małgorzata…" at bounding box center [723, 361] width 1447 height 723
click at [835, 552] on input "Yes" at bounding box center [823, 551] width 168 height 23
radio input "true"
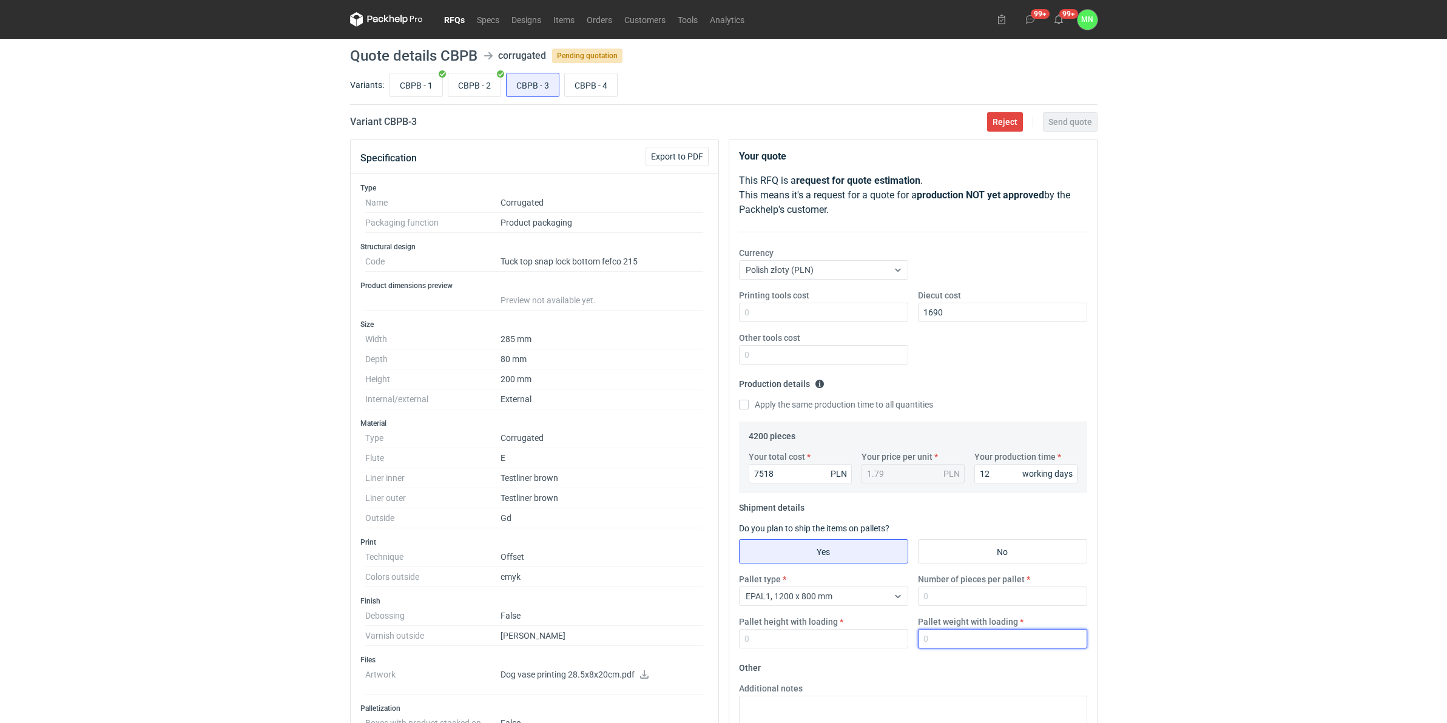
click at [951, 559] on input "Pallet weight with loading" at bounding box center [1002, 638] width 169 height 19
type input "390"
click at [945, 559] on input "Number of pieces per pallet" at bounding box center [1002, 596] width 169 height 19
type input "2475"
click at [832, 559] on input "Pallet height with loading" at bounding box center [823, 638] width 169 height 19
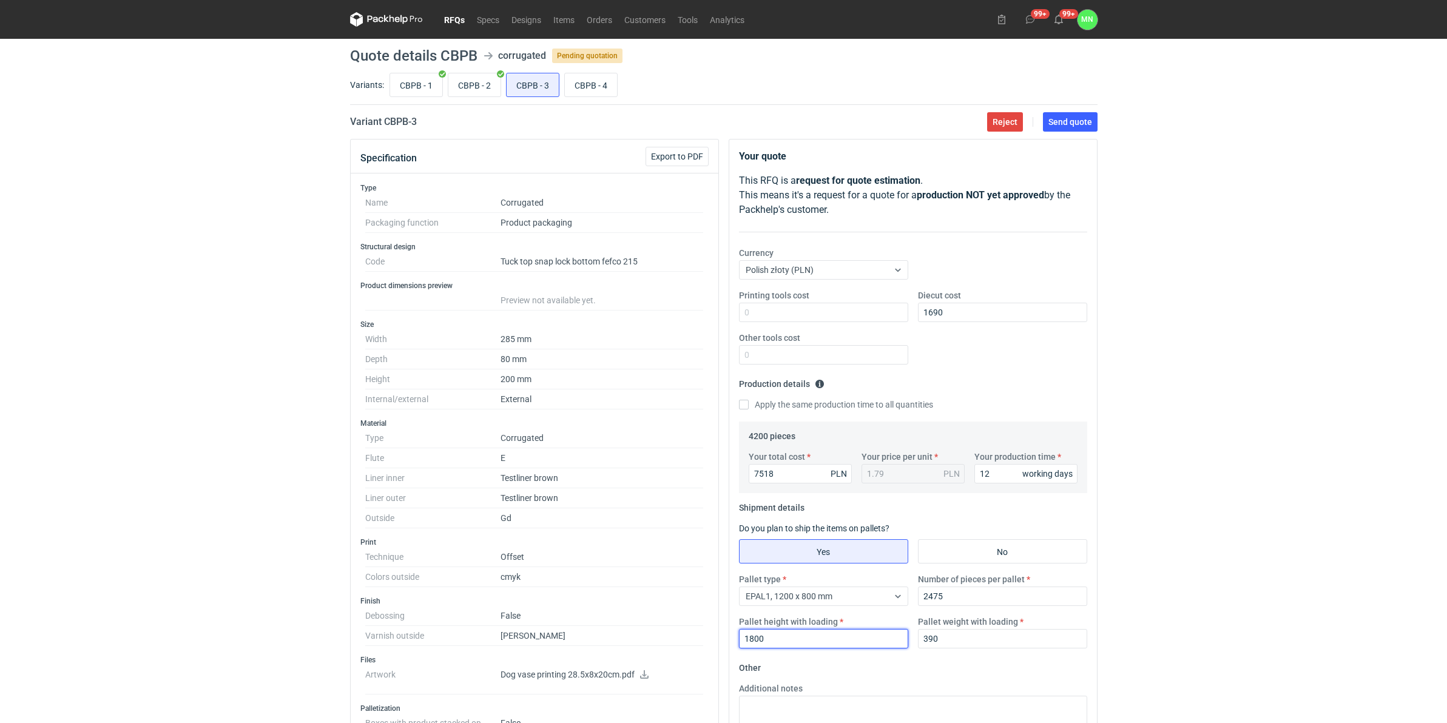
type input "1800"
click at [1154, 484] on div "RFQs Specs Designs Items Orders Customers Tools Analytics 99+ 99+ MN Małgorzata…" at bounding box center [723, 361] width 1447 height 723
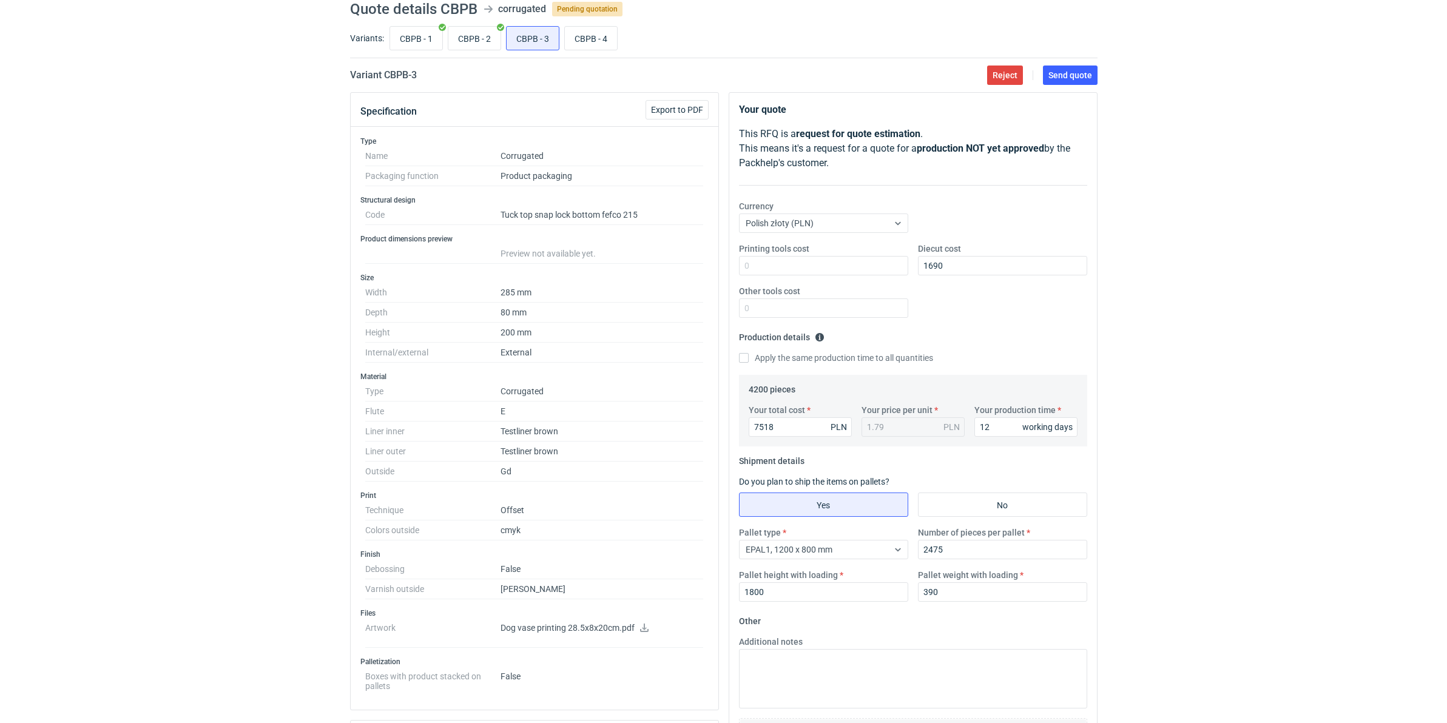
scroll to position [303, 0]
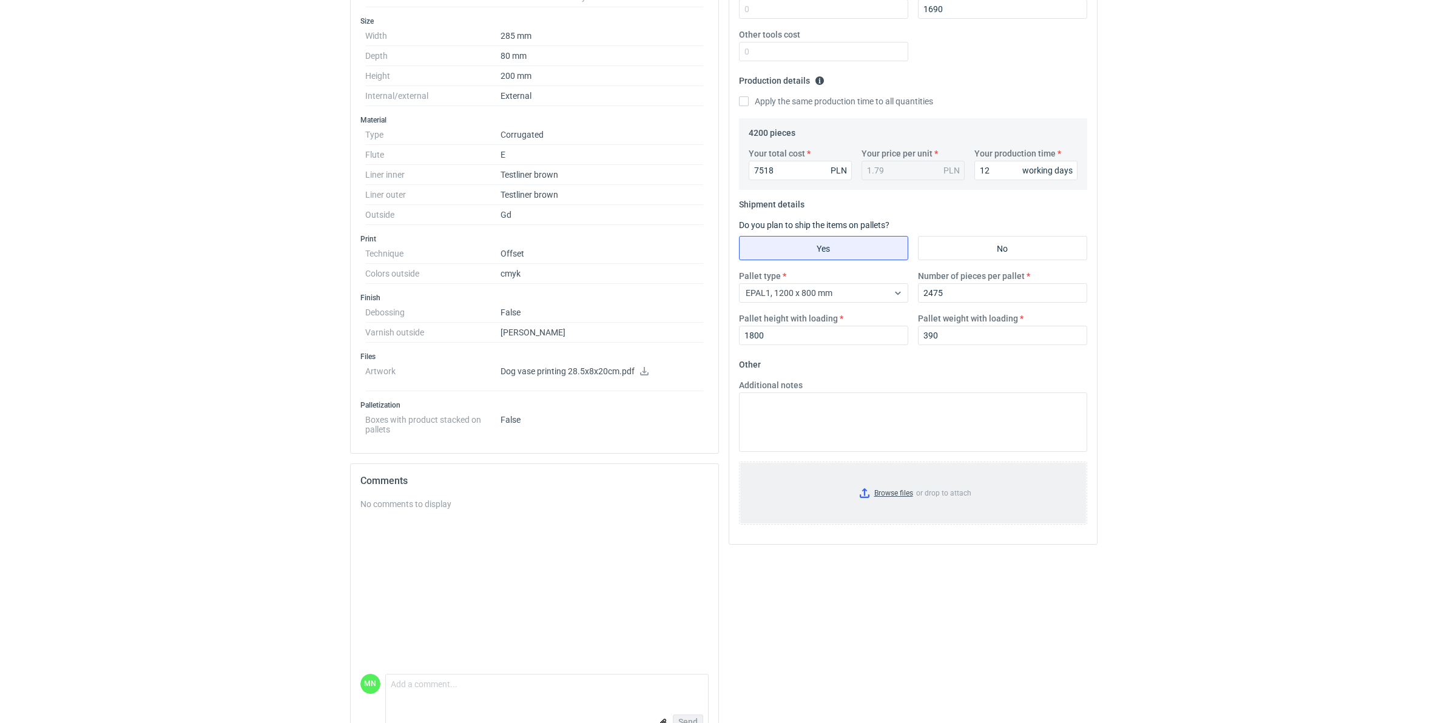
click at [903, 493] on input "Browse files or drop to attach" at bounding box center [913, 493] width 346 height 61
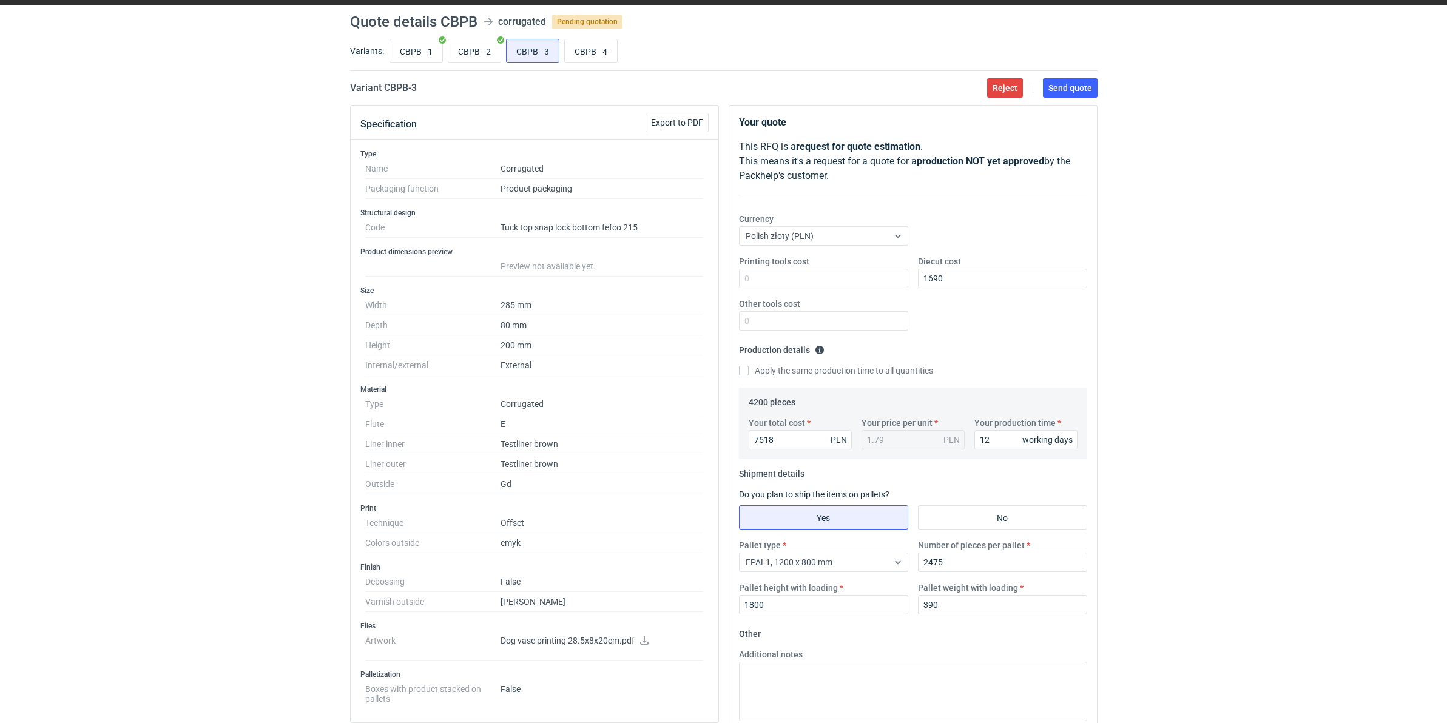
scroll to position [0, 0]
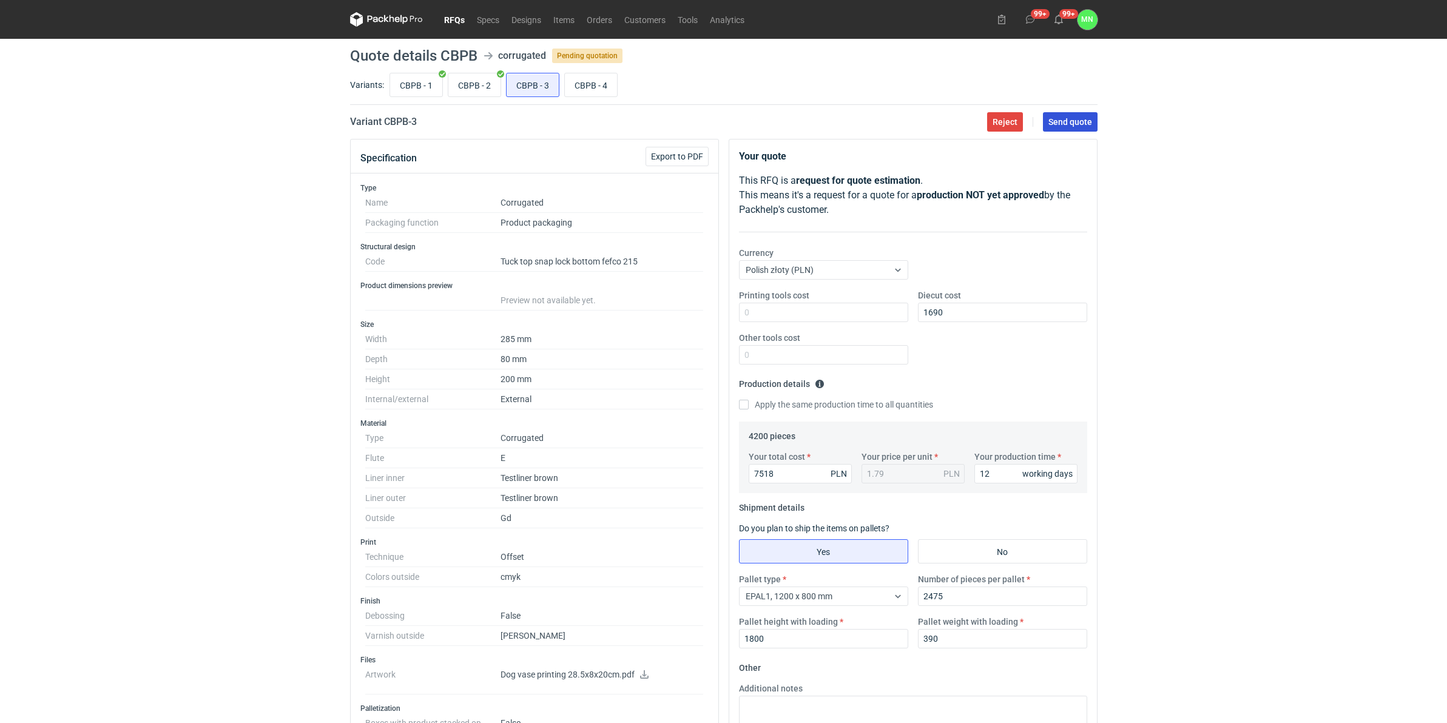
click at [1075, 123] on span "Send quote" at bounding box center [1070, 122] width 44 height 8
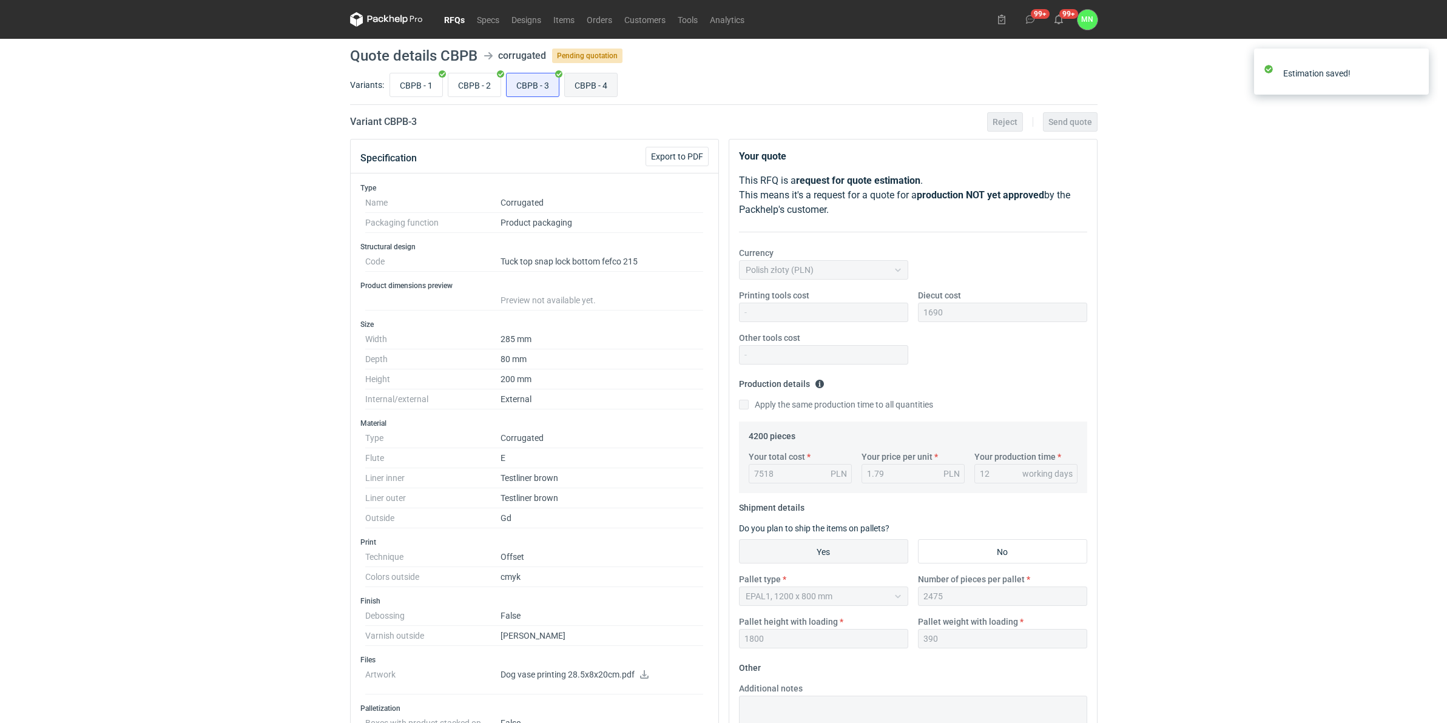
click at [572, 82] on input "CBPB - 4" at bounding box center [591, 84] width 52 height 23
radio input "true"
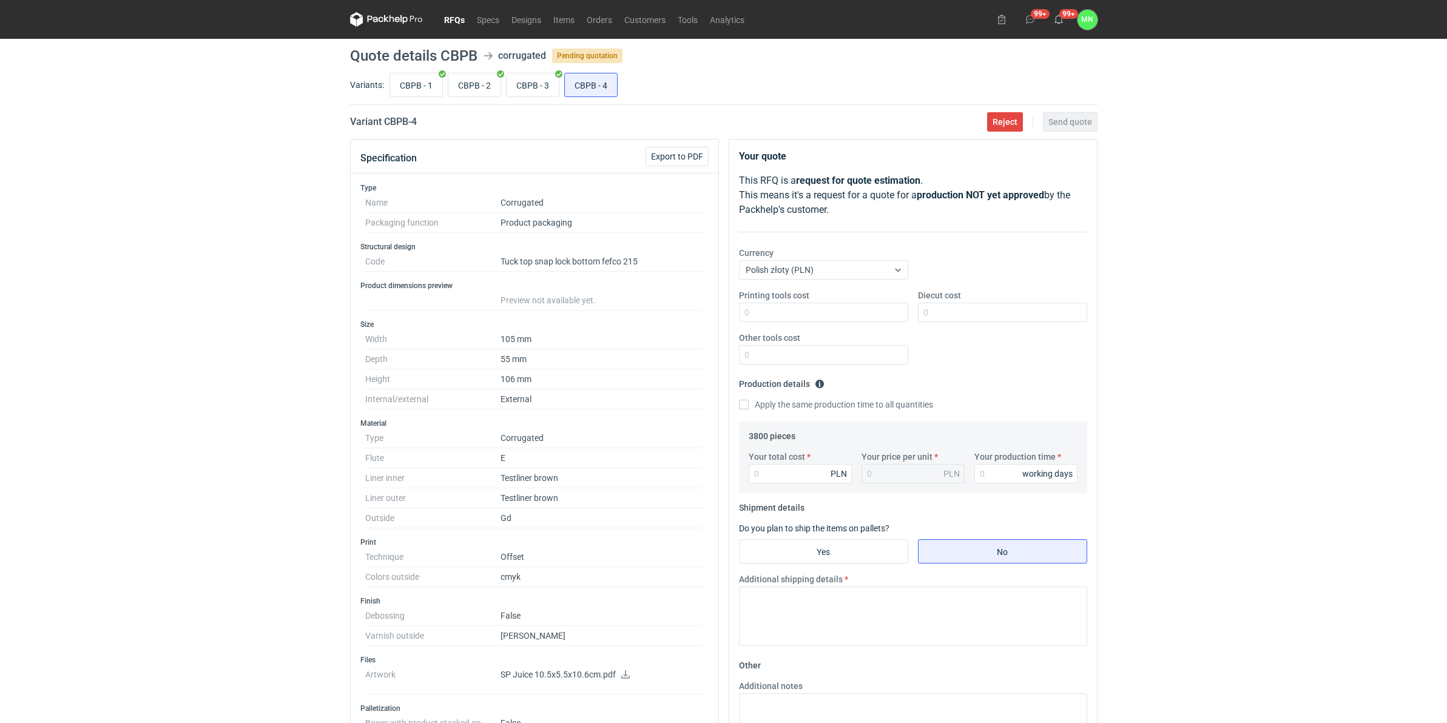
click at [1154, 559] on div "RFQs Specs Designs Items Orders Customers Tools Analytics 99+ 99+ MN Małgorzata…" at bounding box center [723, 361] width 1447 height 723
click at [819, 550] on input "Yes" at bounding box center [823, 551] width 168 height 23
radio input "true"
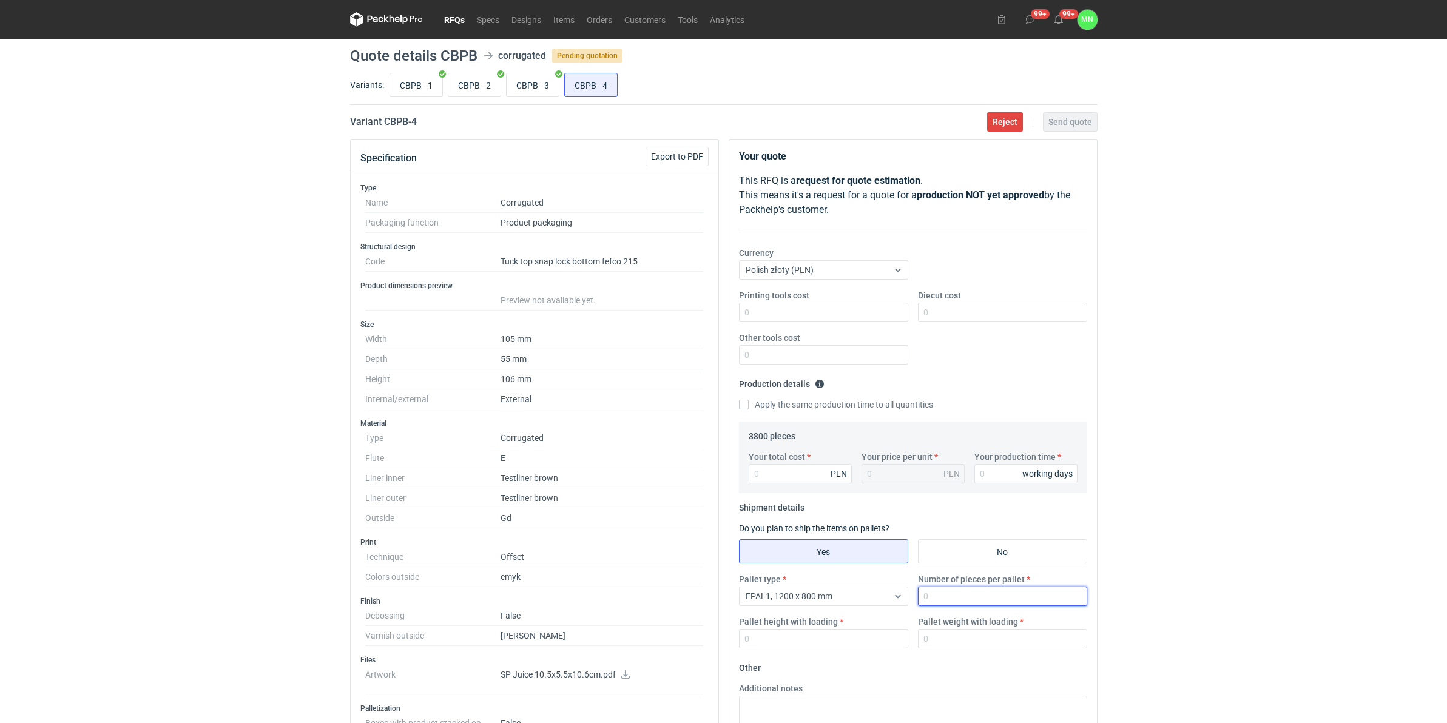
click at [972, 559] on input "Number of pieces per pallet" at bounding box center [1002, 596] width 169 height 19
type input "5775"
type input "1800"
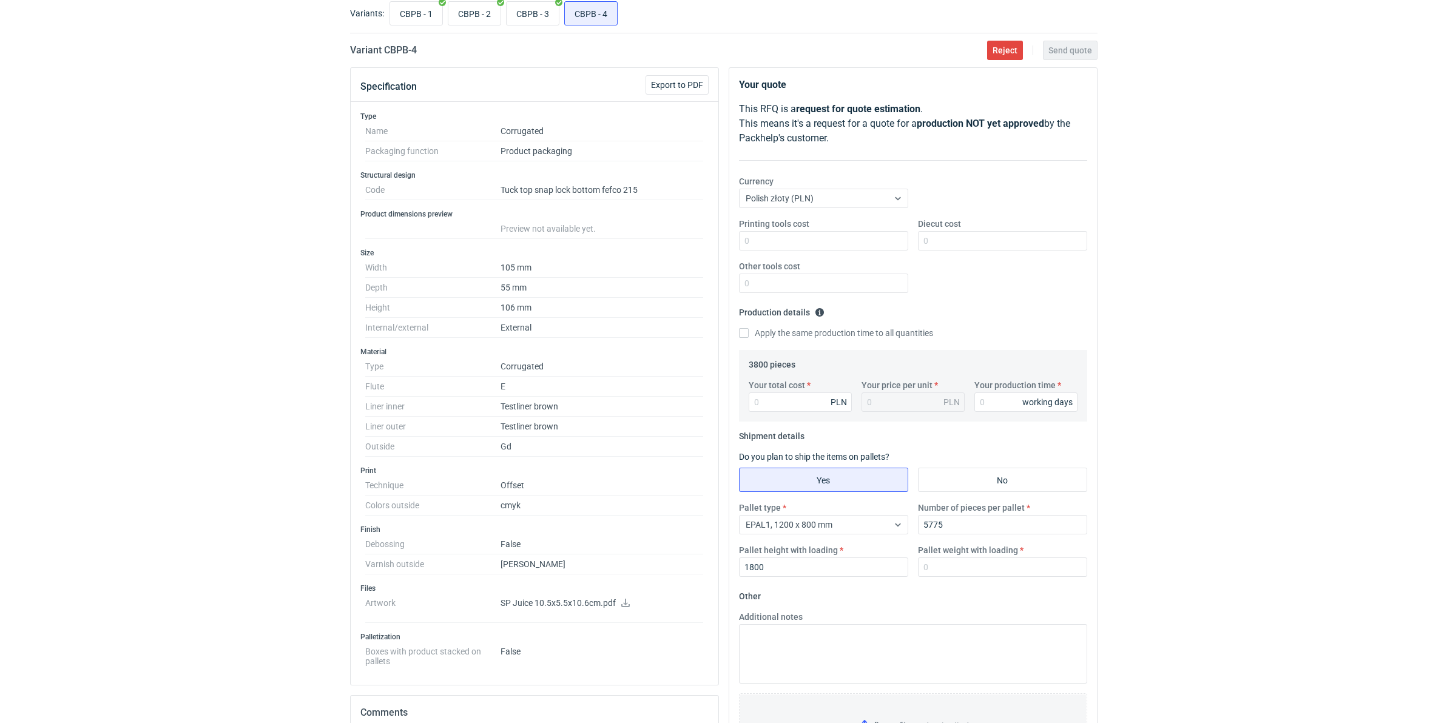
scroll to position [76, 0]
click at [792, 394] on input "Your total cost" at bounding box center [800, 397] width 103 height 19
type input "1"
click at [1015, 395] on input "Your production time" at bounding box center [1025, 397] width 103 height 19
type input "1"
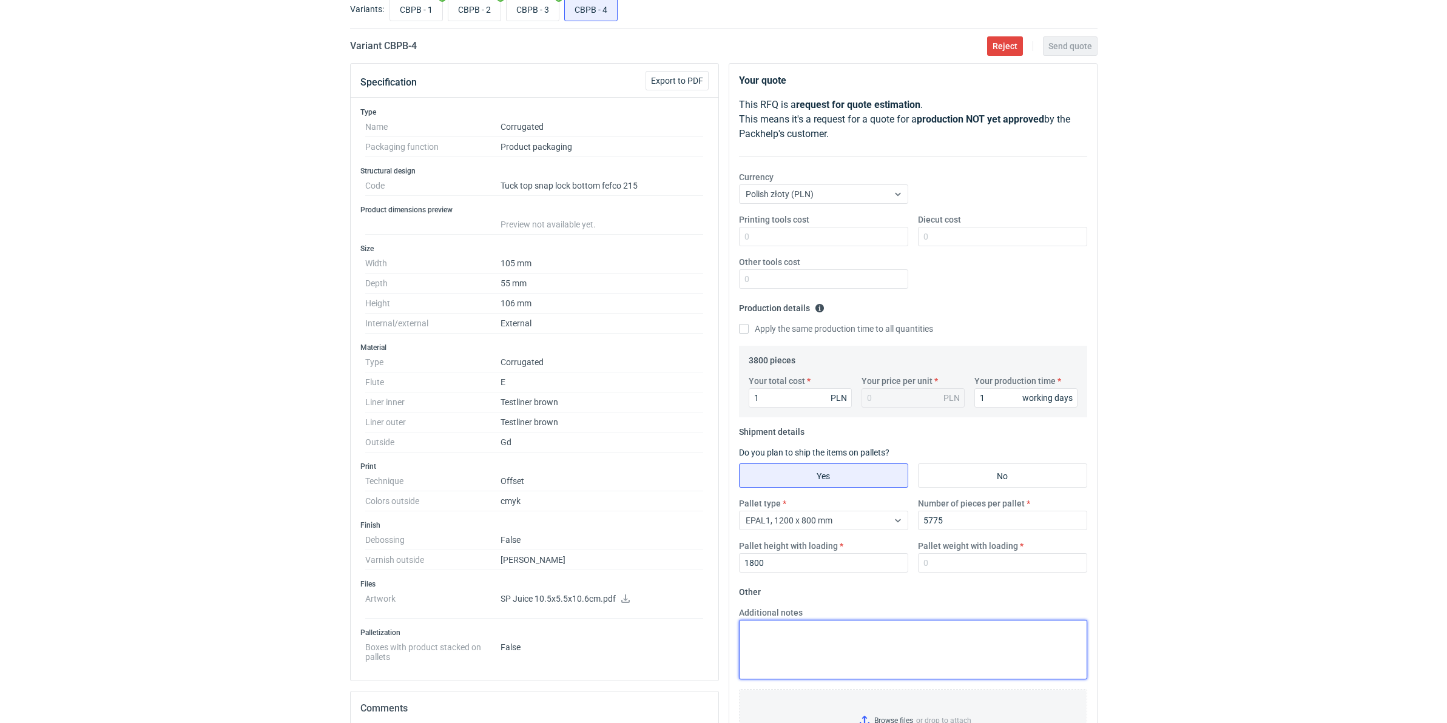
click at [889, 559] on textarea "Additional notes" at bounding box center [913, 649] width 348 height 59
click at [892, 559] on textarea "minimum produkcyjne wynosi 5100 szt uk i na taką ilość wykonałam ofertę." at bounding box center [913, 649] width 348 height 59
type textarea "minimum produkcyjne wynosi 5100 sztuk i na taką ilość wykonałam ofertę."
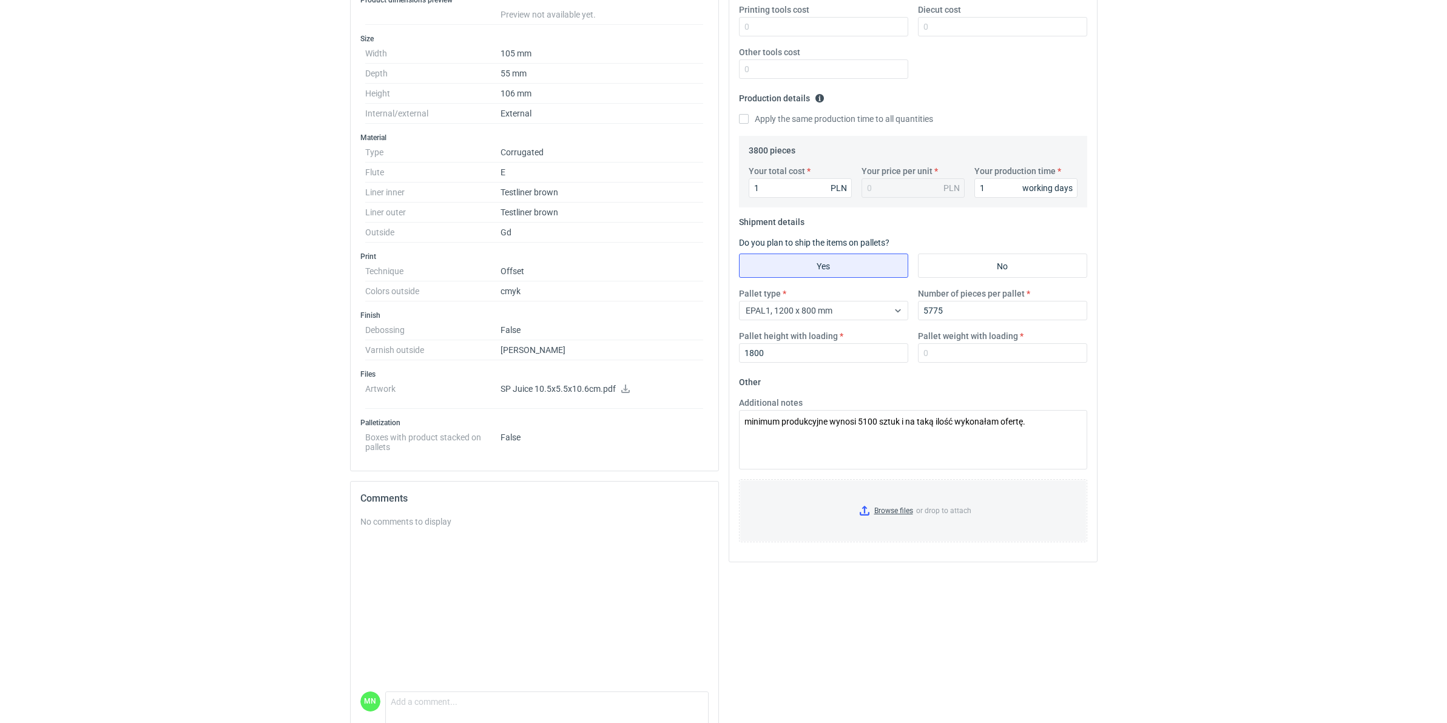
scroll to position [303, 0]
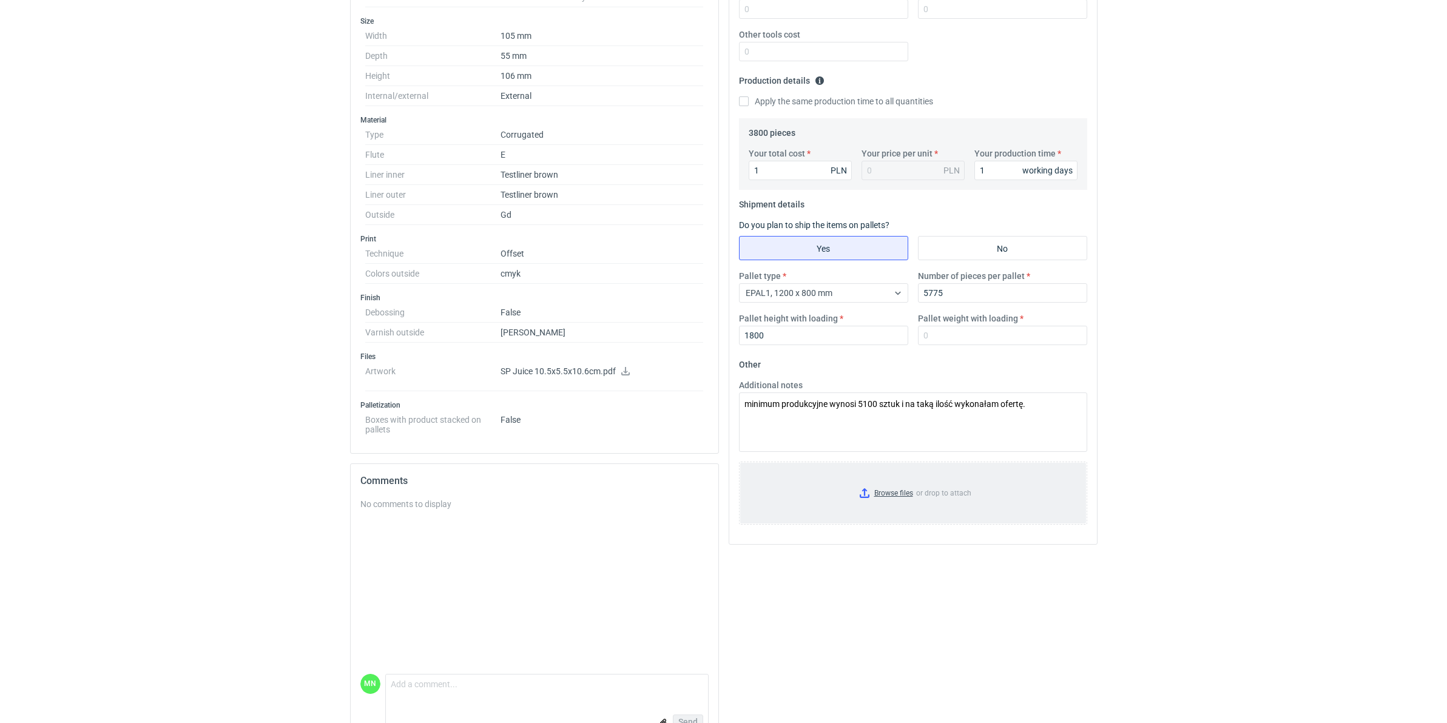
click at [898, 499] on input "Browse files or drop to attach" at bounding box center [913, 493] width 346 height 61
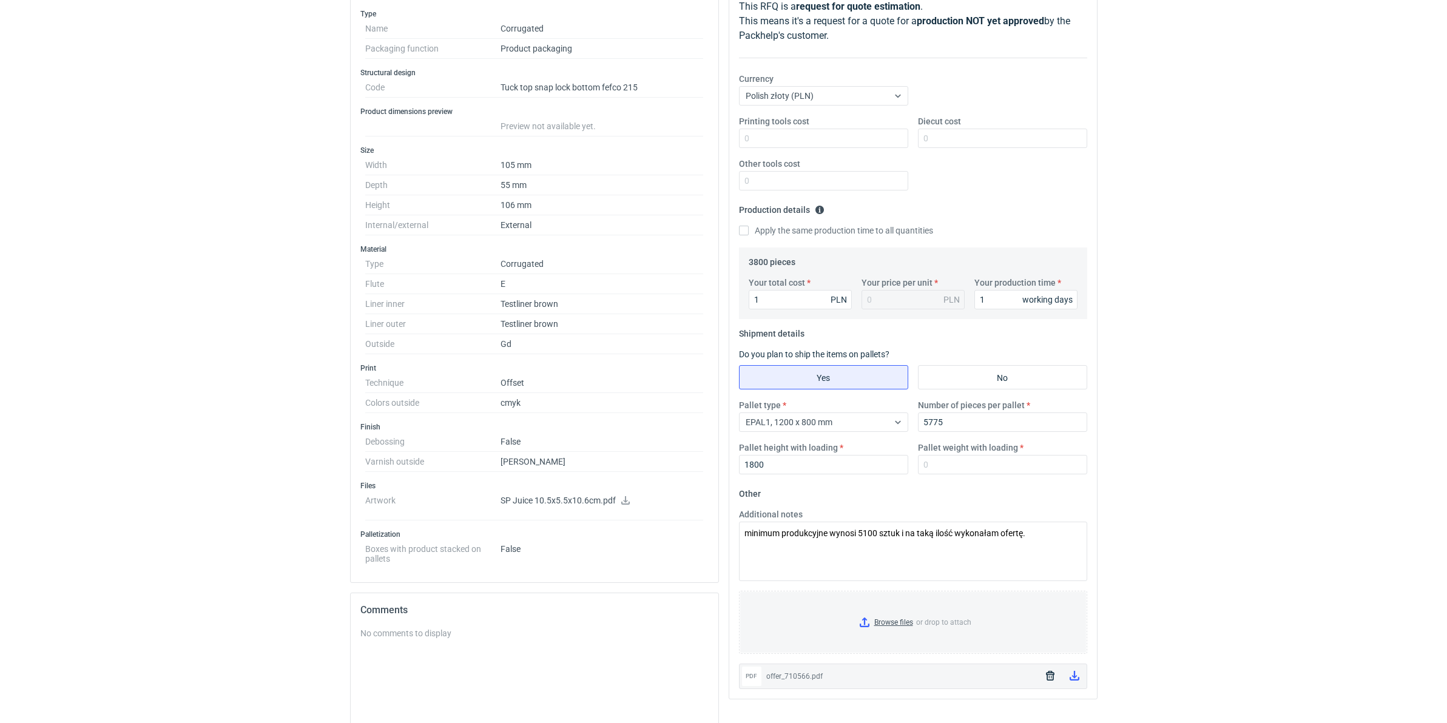
scroll to position [152, 0]
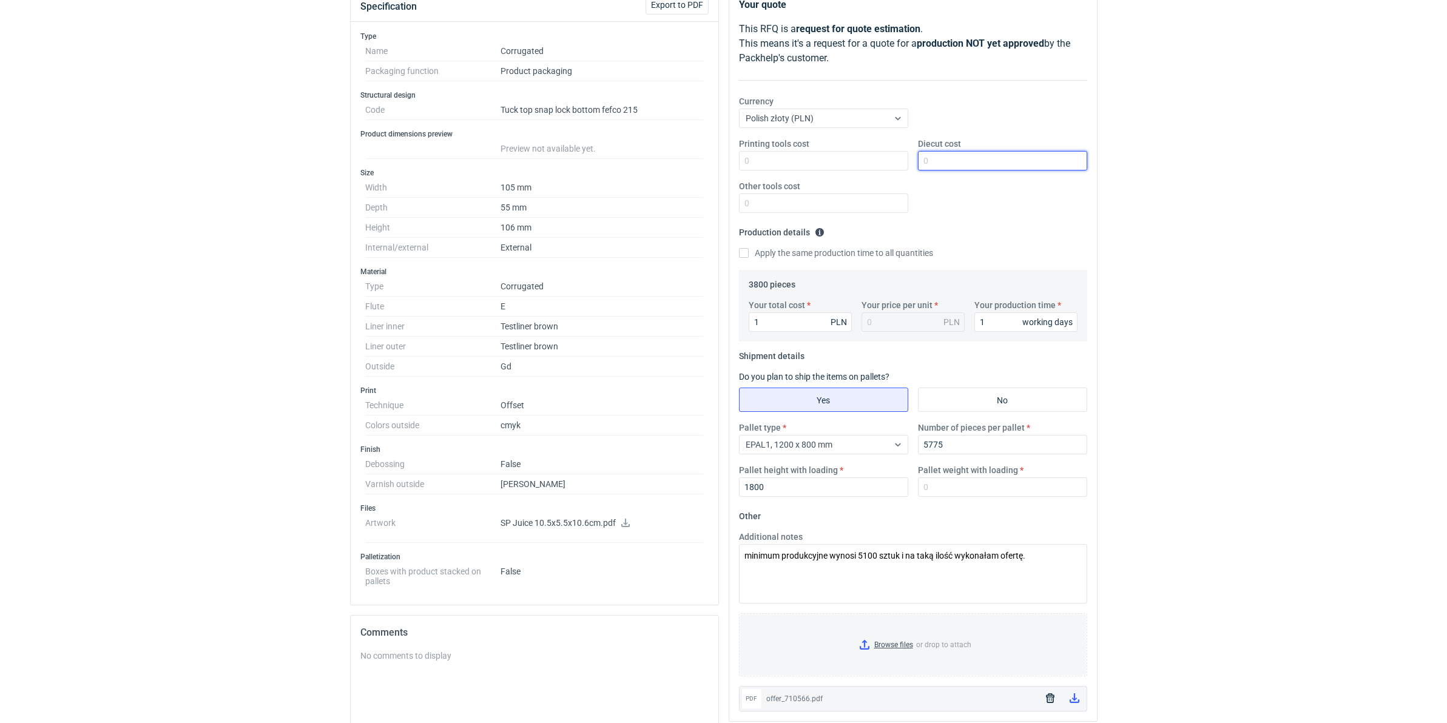
click at [984, 158] on input "Diecut cost" at bounding box center [1002, 160] width 169 height 19
type input "2340"
click at [1154, 320] on div "RFQs Specs Designs Items Orders Customers Tools Analytics 99+ 99+ MN Małgorzata…" at bounding box center [723, 209] width 1447 height 723
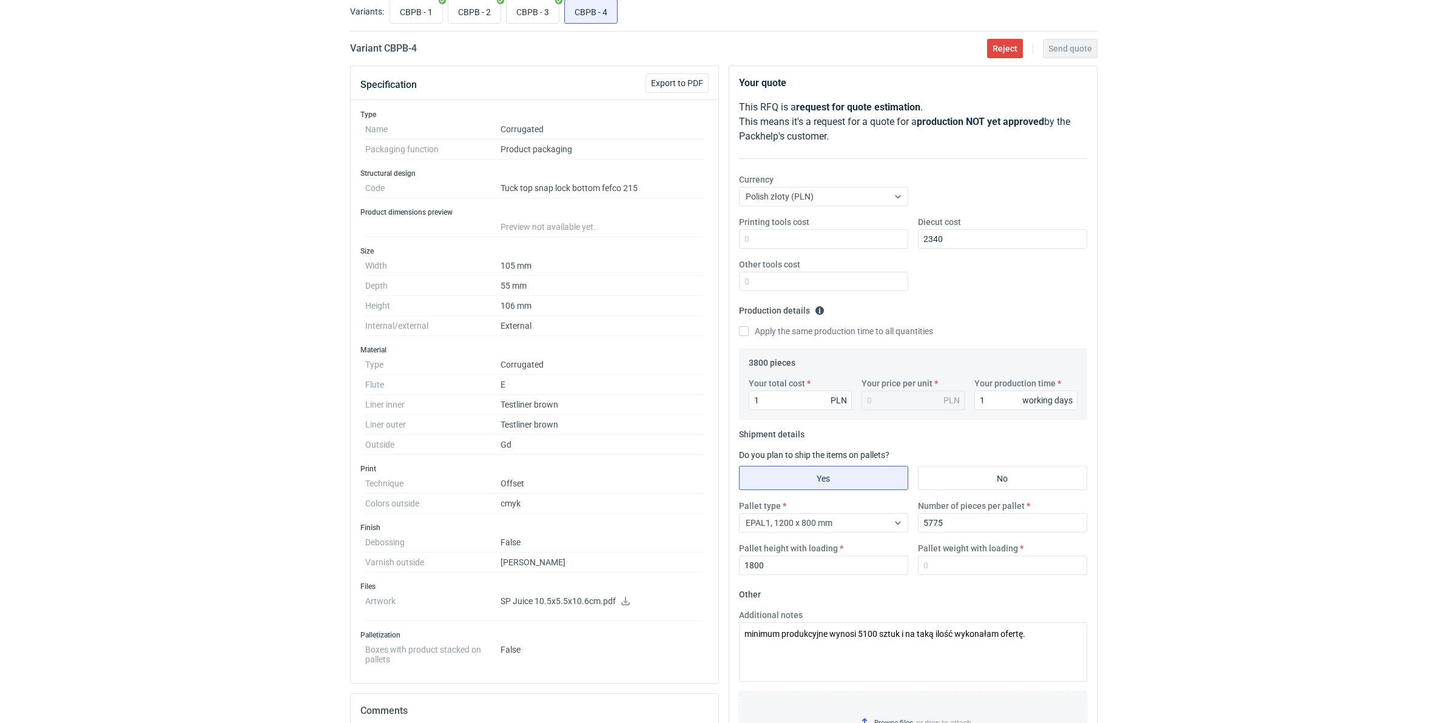
scroll to position [76, 0]
click at [1154, 482] on div "RFQs Specs Designs Items Orders Customers Tools Analytics 99+ 99+ MN Małgorzata…" at bounding box center [723, 285] width 1447 height 723
click at [1066, 559] on input "Pallet weight with loading" at bounding box center [1002, 562] width 169 height 19
type input "330"
click at [1066, 45] on span "Send quote" at bounding box center [1070, 46] width 44 height 8
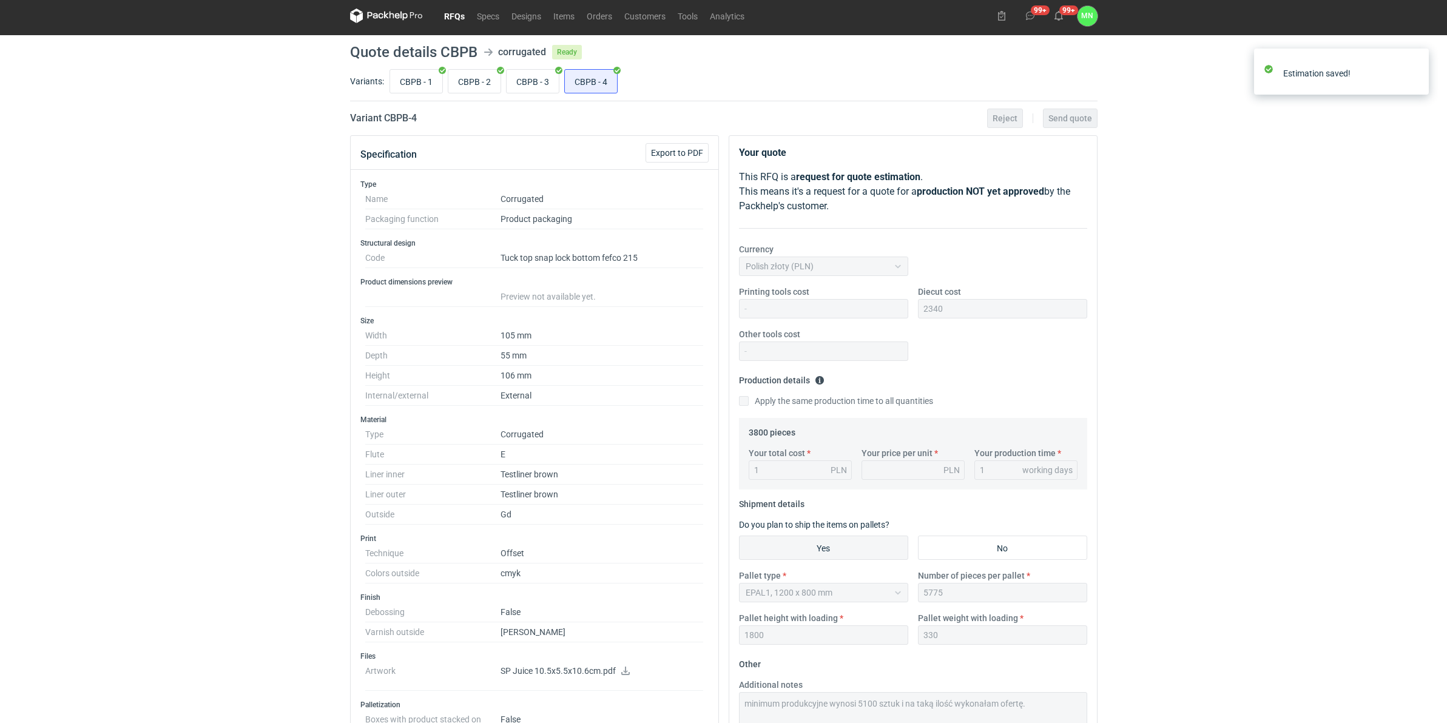
scroll to position [0, 0]
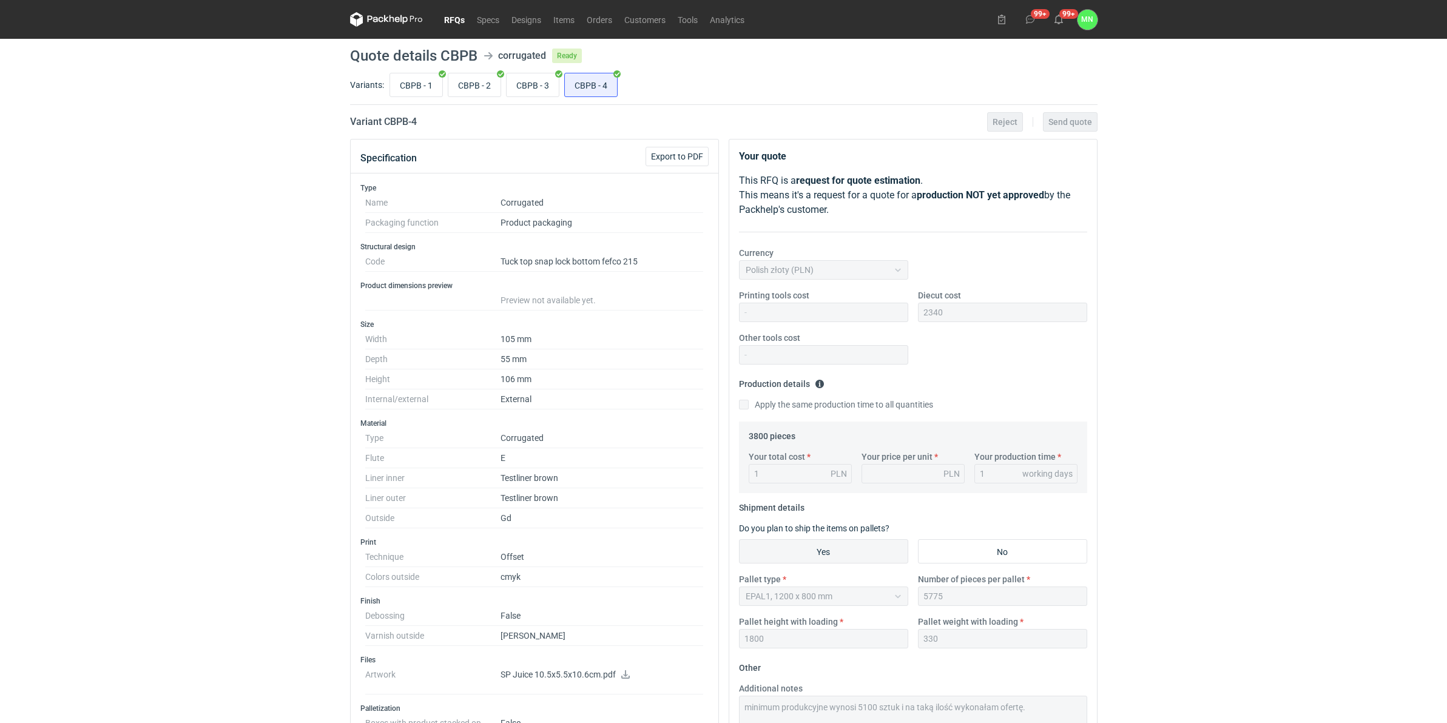
click at [443, 17] on link "RFQs" at bounding box center [454, 19] width 33 height 15
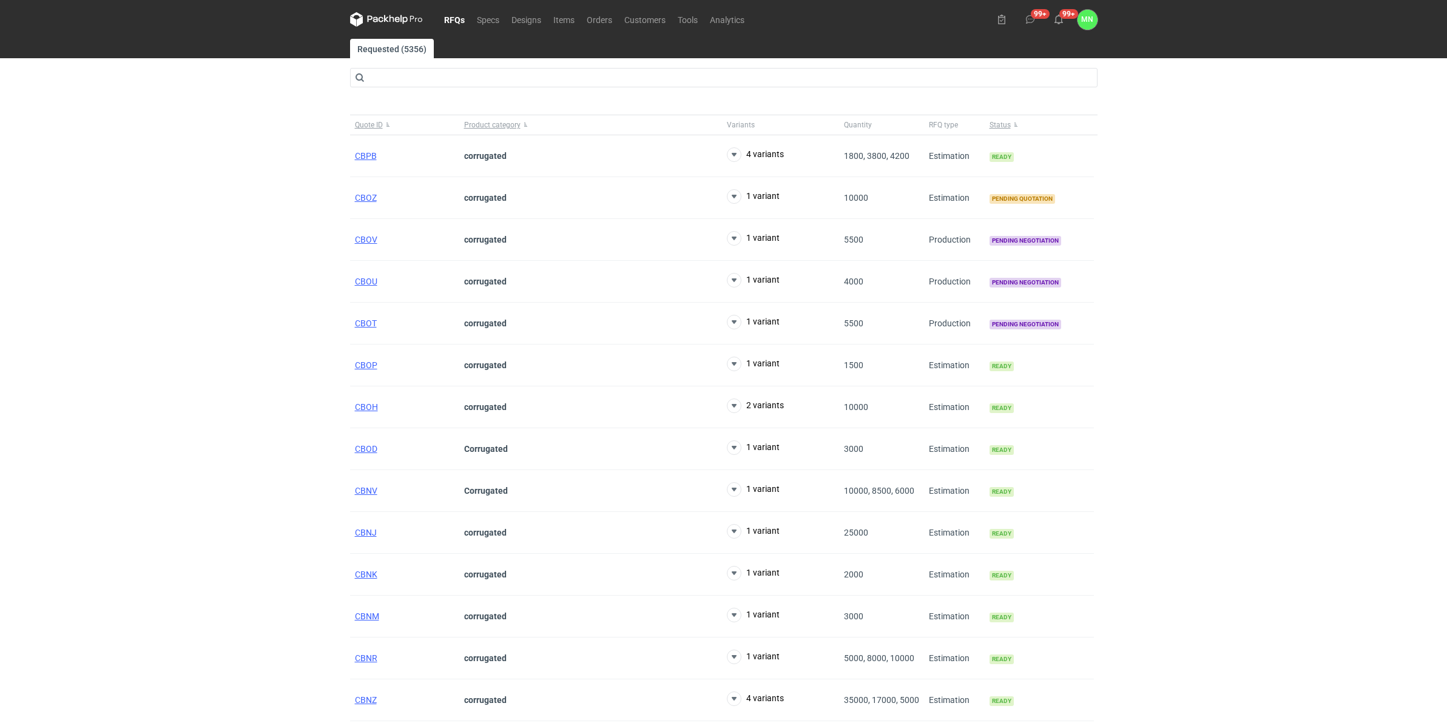
drag, startPoint x: 450, startPoint y: 15, endPoint x: 450, endPoint y: 23, distance: 7.9
click at [450, 15] on link "RFQs" at bounding box center [454, 19] width 33 height 15
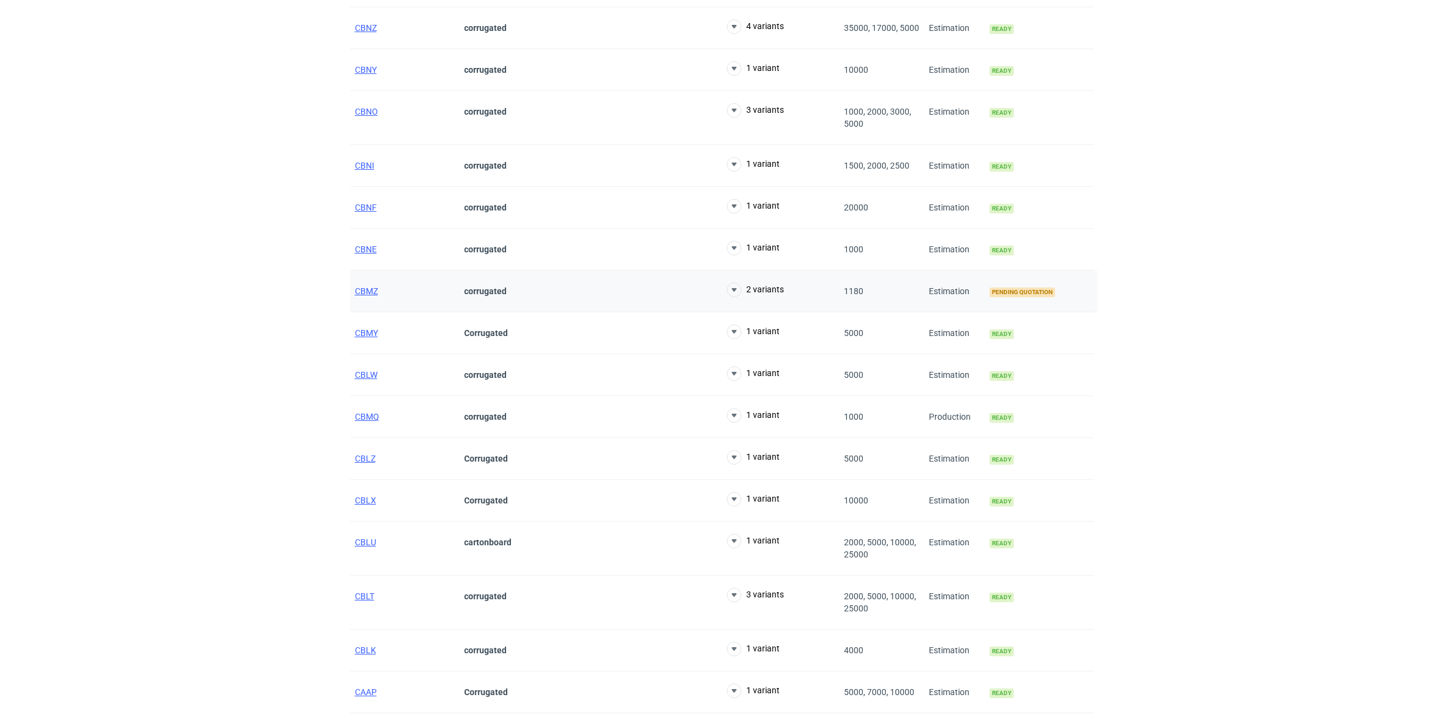
scroll to position [682, 0]
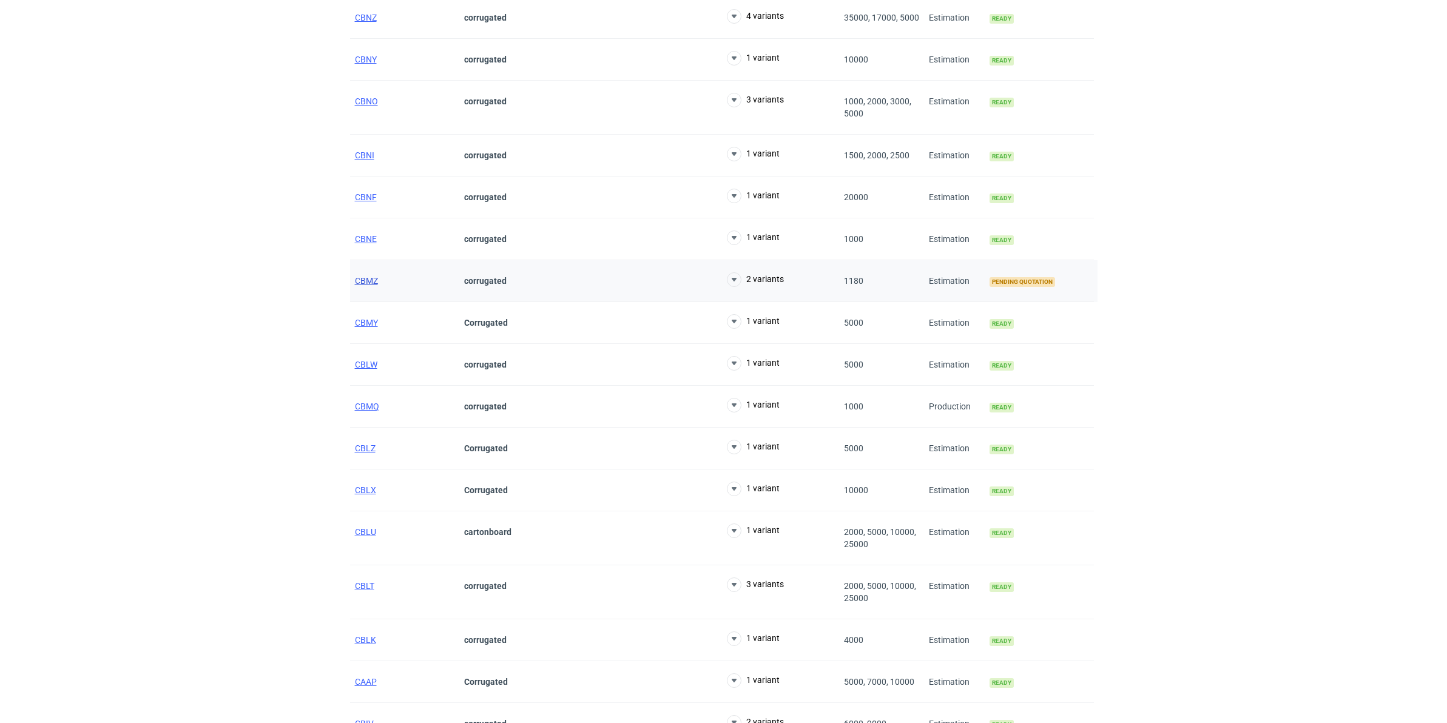
click at [361, 286] on span "CBMZ" at bounding box center [366, 281] width 23 height 10
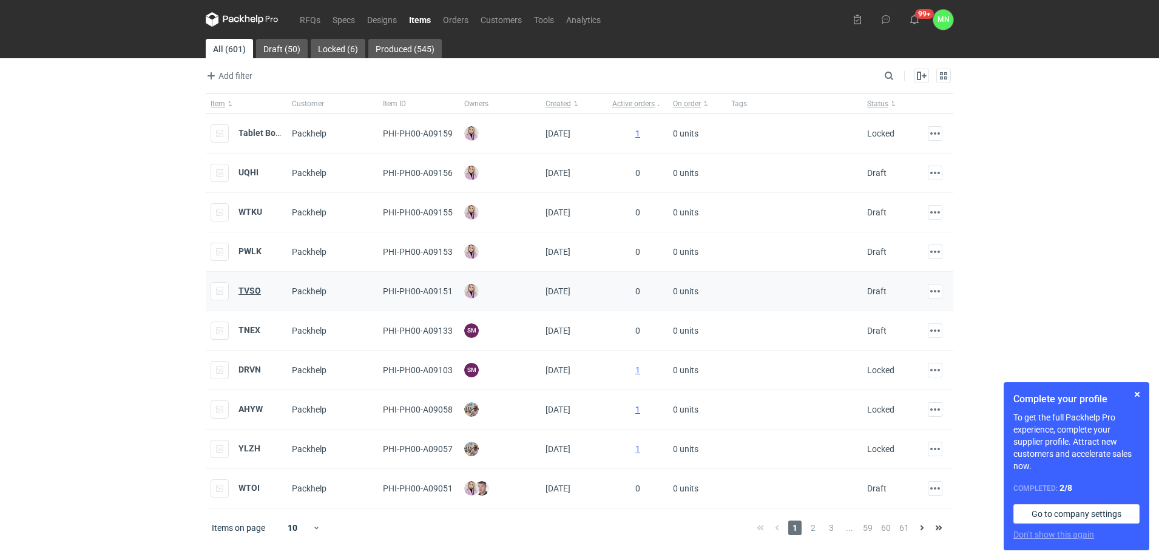
click at [247, 292] on strong "TVSO" at bounding box center [249, 291] width 22 height 10
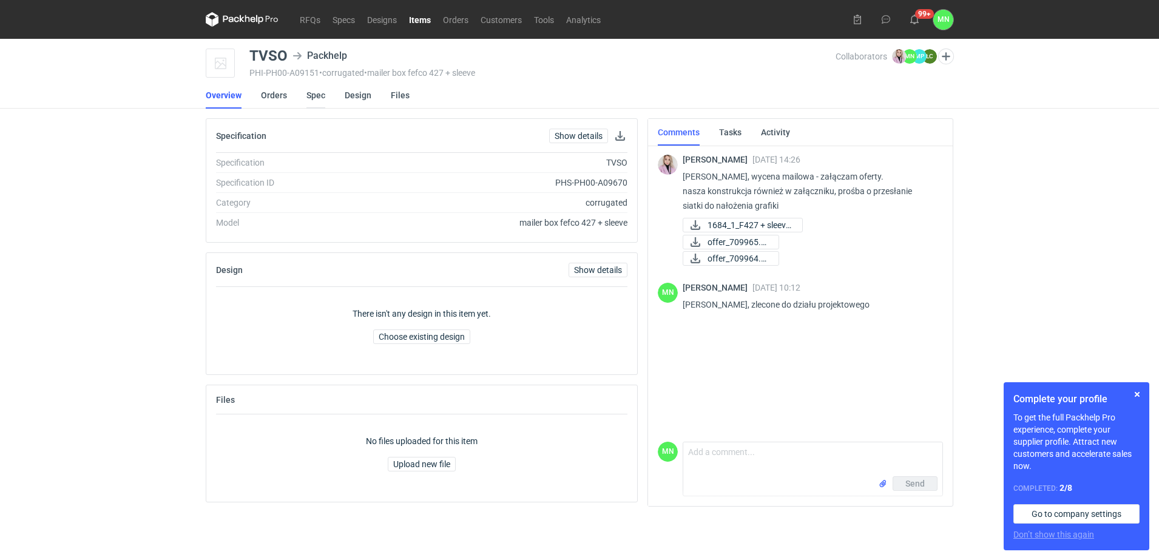
click at [308, 101] on link "Spec" at bounding box center [315, 95] width 19 height 27
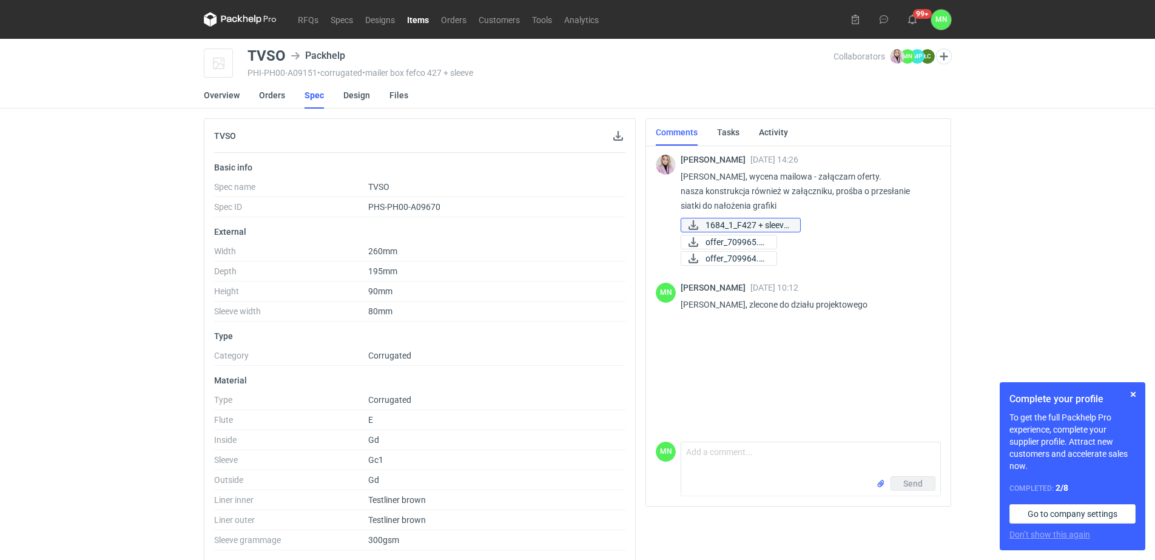
click at [757, 221] on span "1684_1_F427 + sleeve..." at bounding box center [747, 224] width 85 height 13
